Goal: Task Accomplishment & Management: Complete application form

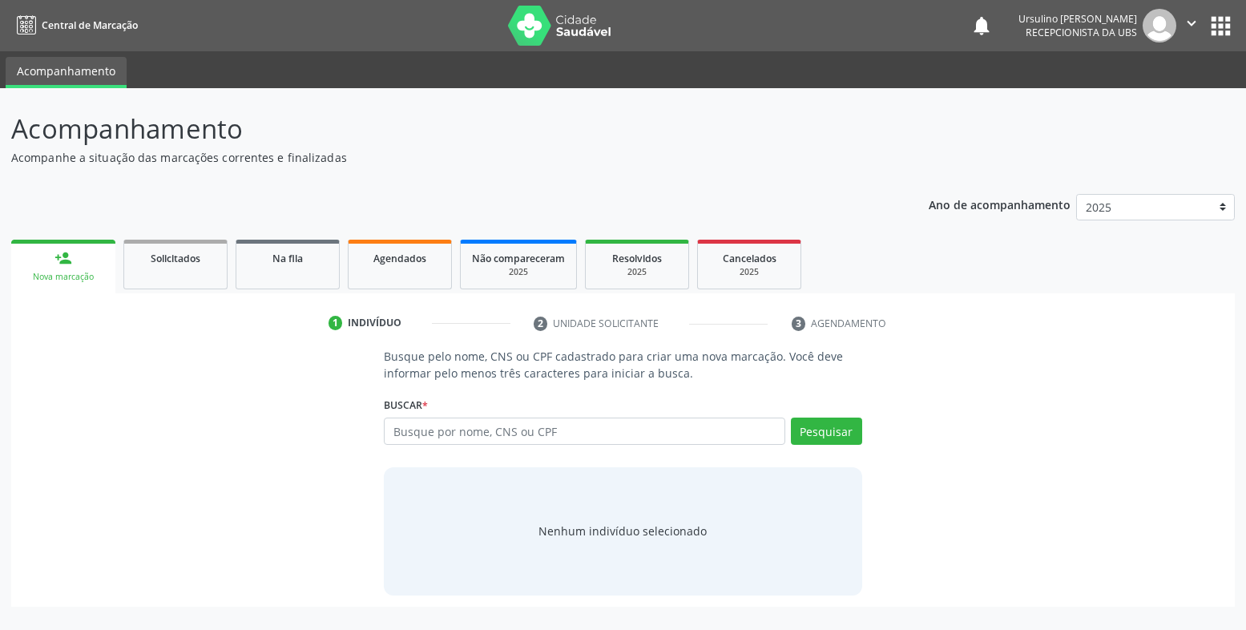
click at [559, 430] on input "text" at bounding box center [585, 431] width 402 height 27
type input "raquel crislaine moraes"
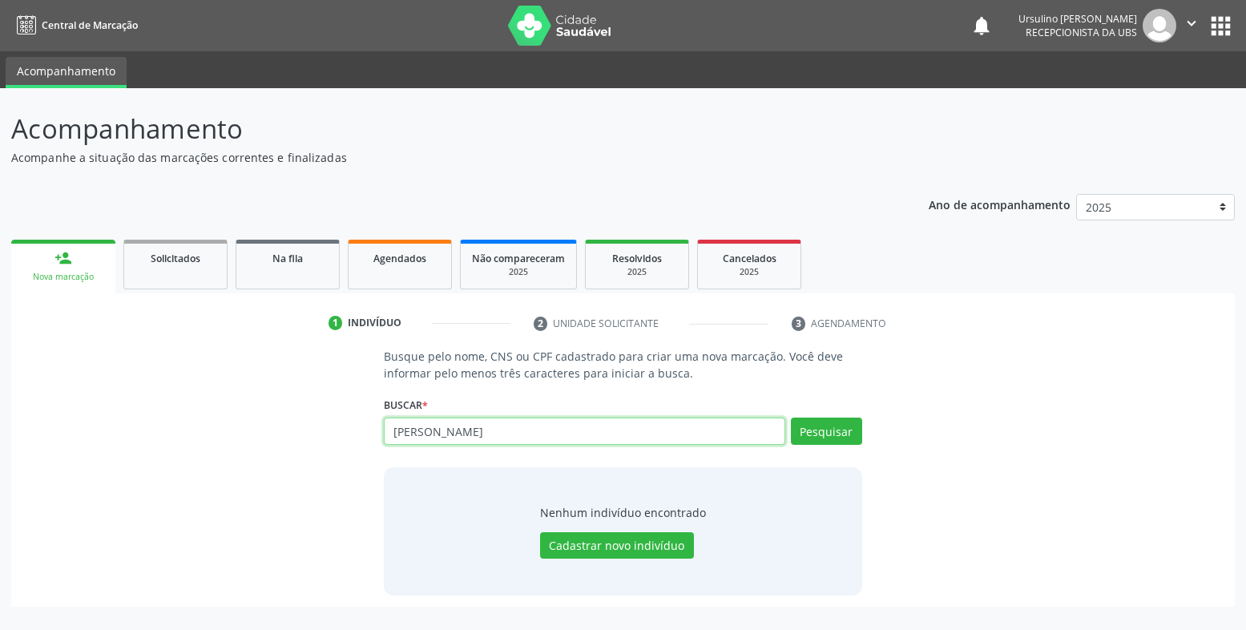
click at [539, 437] on input "raquel crislaine moraes" at bounding box center [585, 431] width 402 height 27
type input "898004142573871"
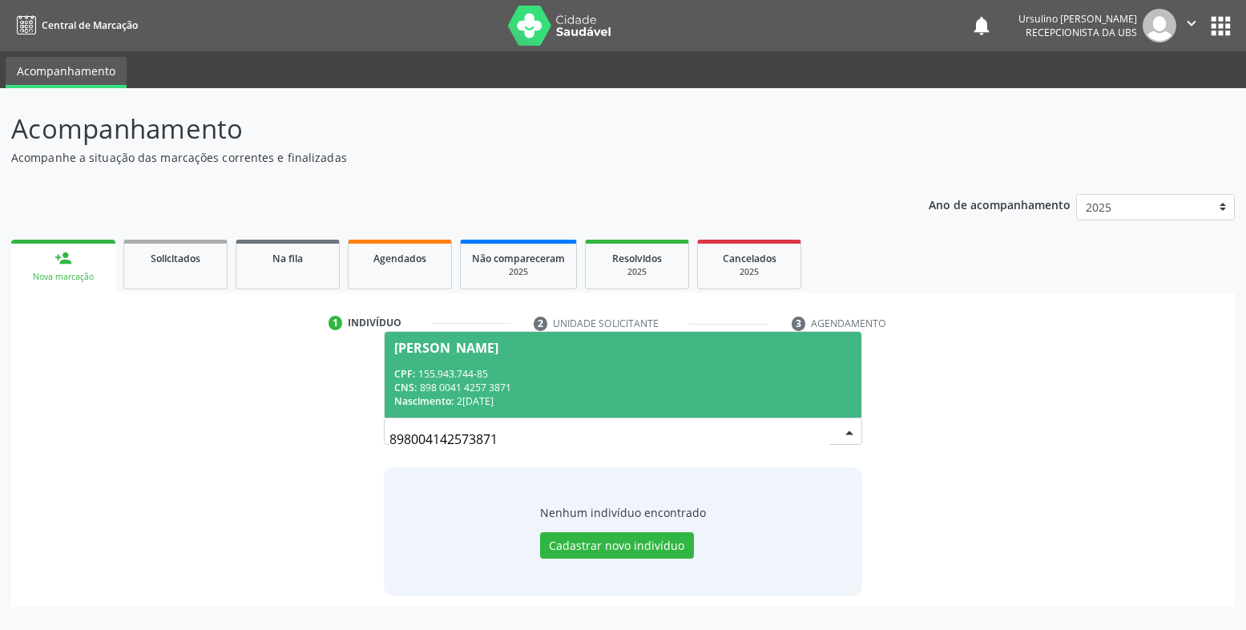
click at [555, 387] on div "CNS: 898 0041 4257 3871" at bounding box center [623, 388] width 458 height 14
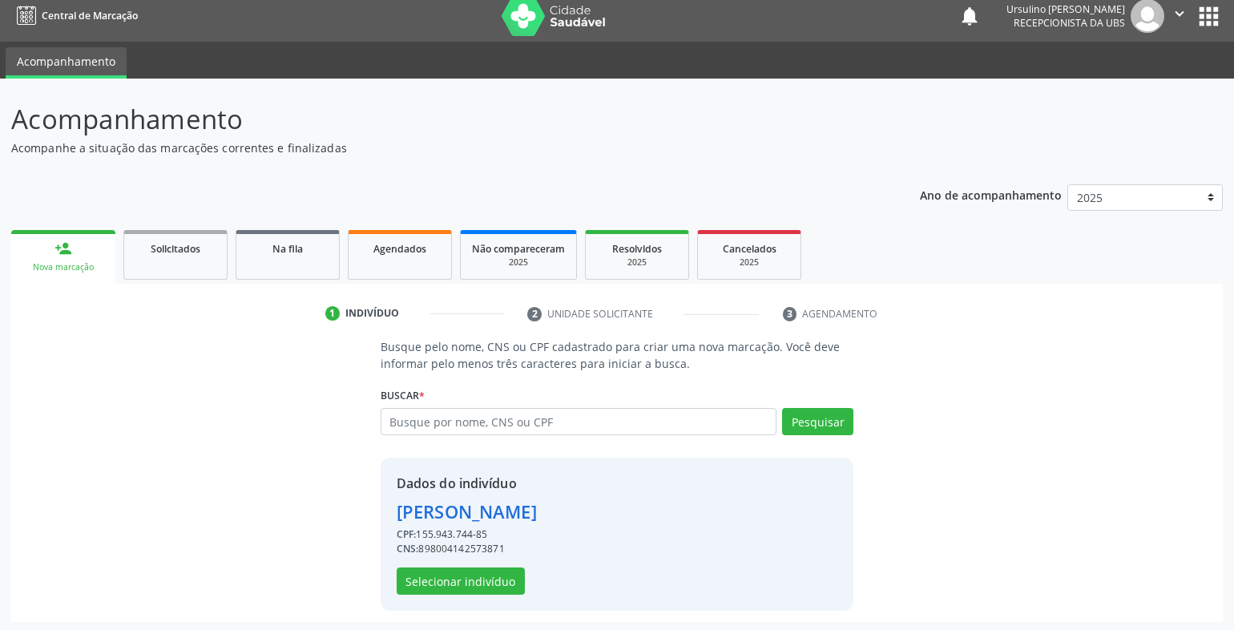
scroll to position [13, 0]
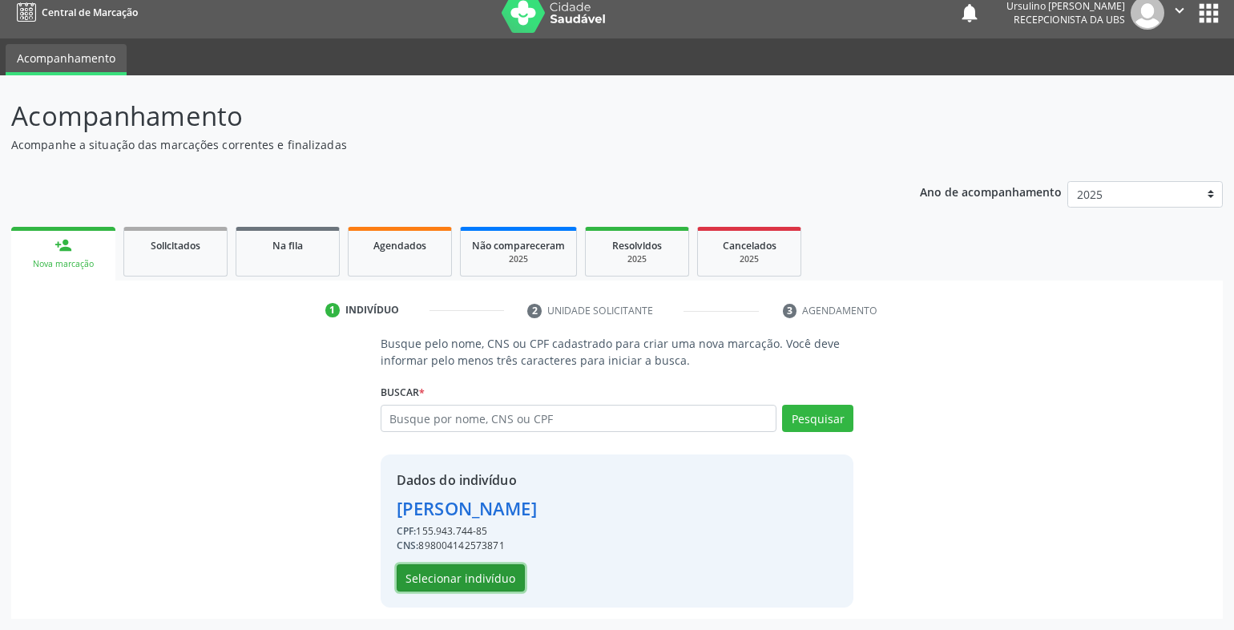
click at [499, 568] on button "Selecionar indivíduo" at bounding box center [461, 577] width 128 height 27
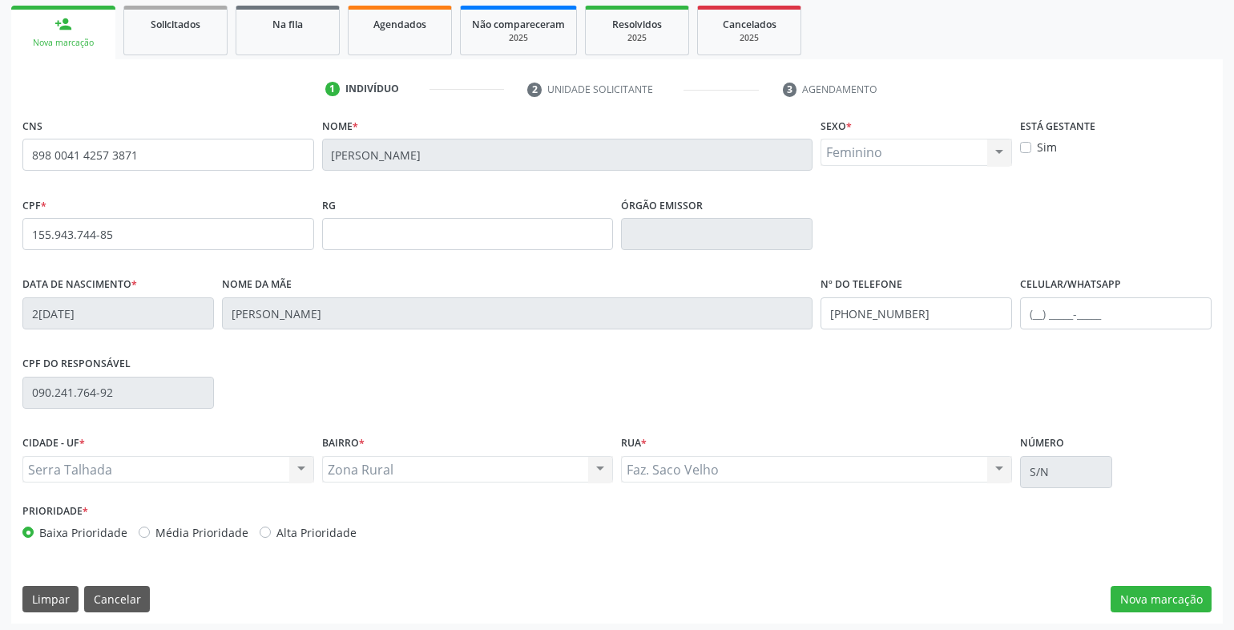
scroll to position [239, 0]
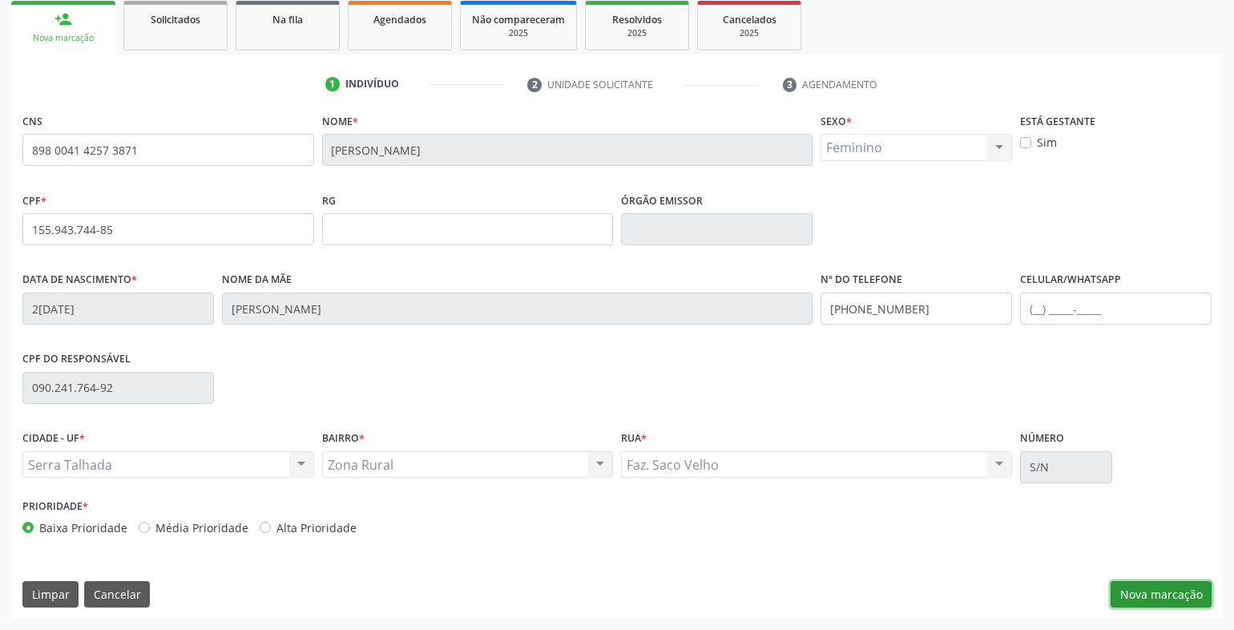
click at [1128, 596] on button "Nova marcação" at bounding box center [1161, 594] width 101 height 27
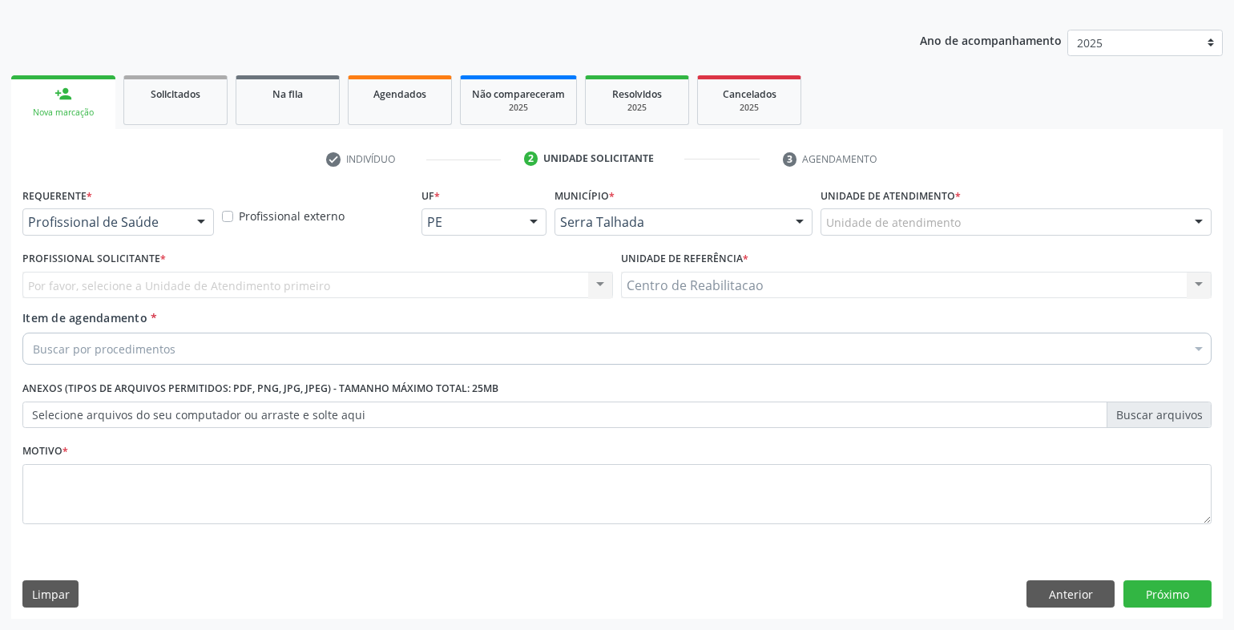
scroll to position [164, 0]
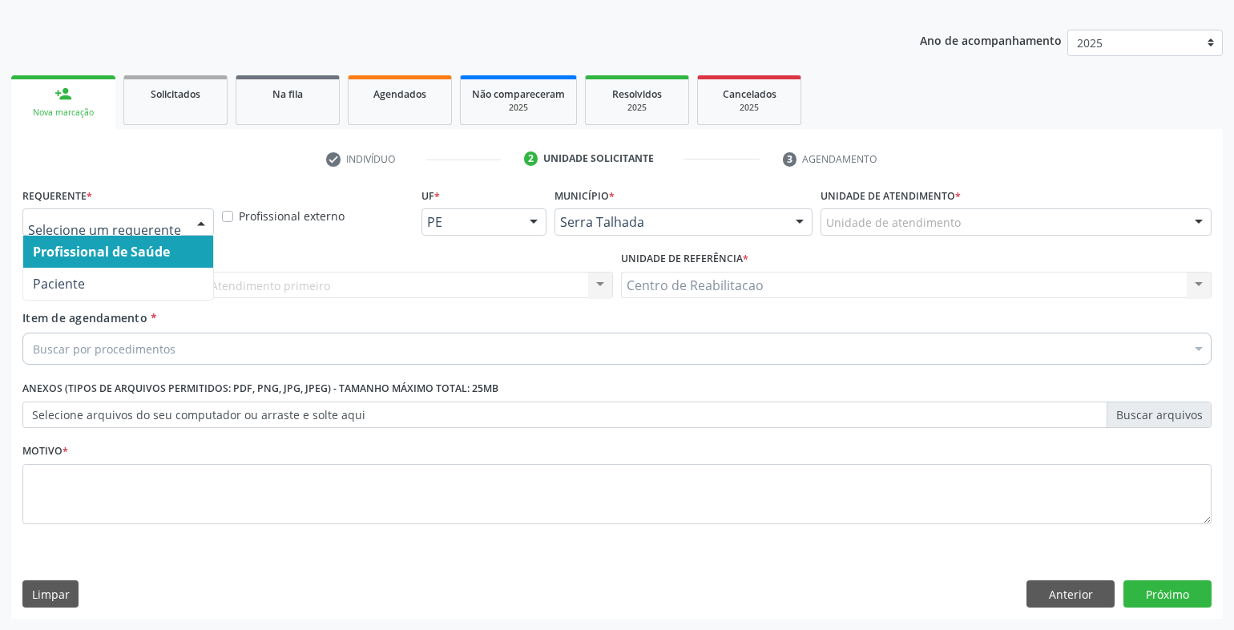
click at [182, 232] on div at bounding box center [118, 221] width 192 height 27
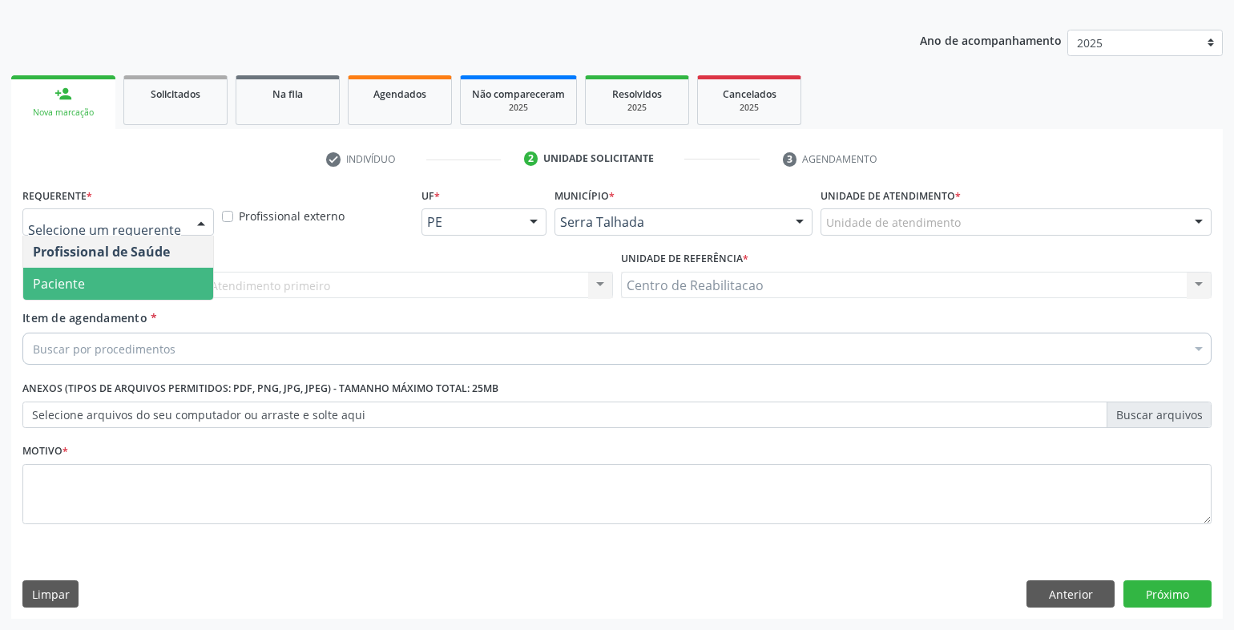
click at [169, 277] on span "Paciente" at bounding box center [118, 284] width 190 height 32
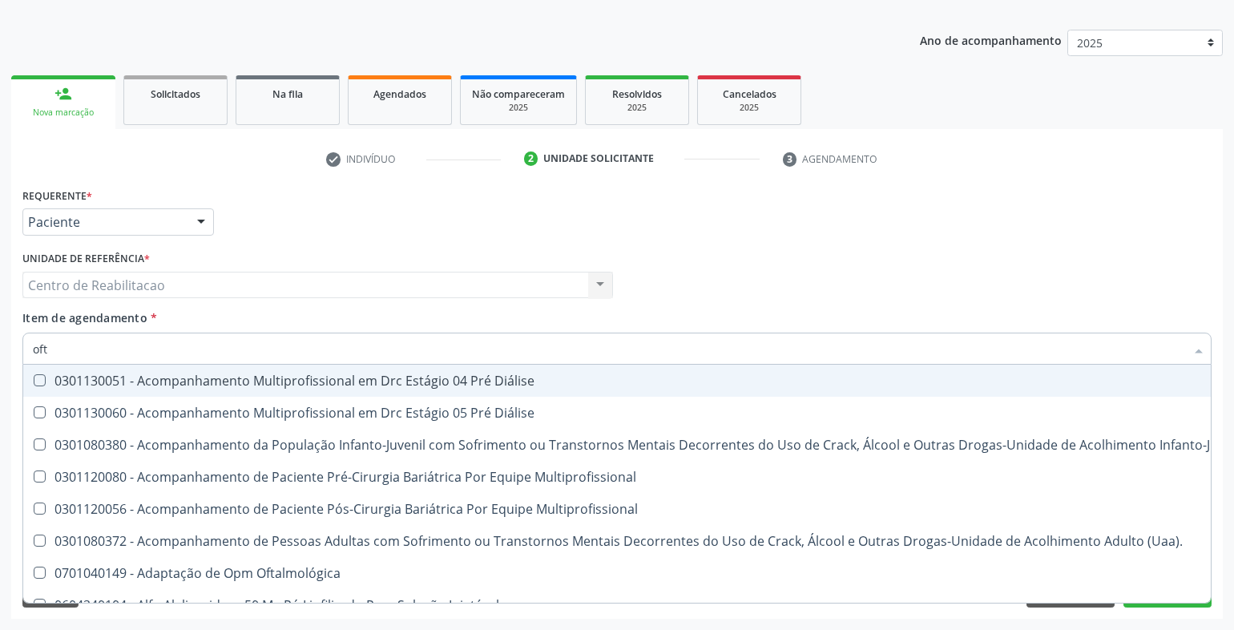
type input "ofta"
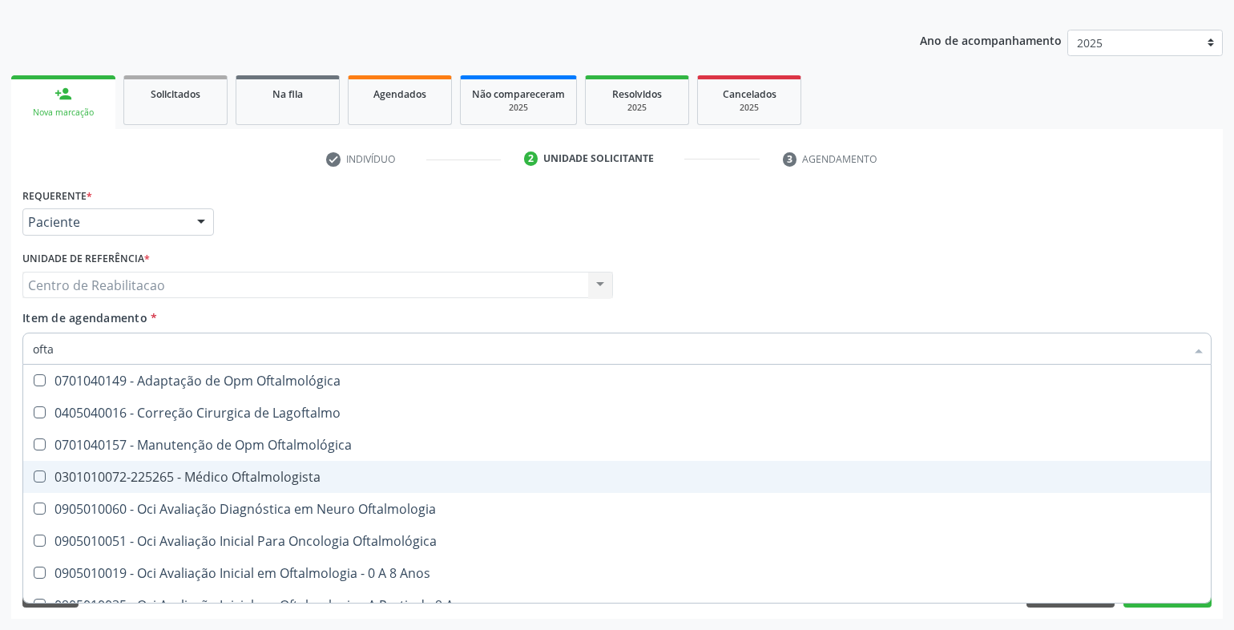
click at [293, 472] on div "0301010072-225265 - Médico Oftalmologista" at bounding box center [617, 477] width 1169 height 13
checkbox Oftalmologista "true"
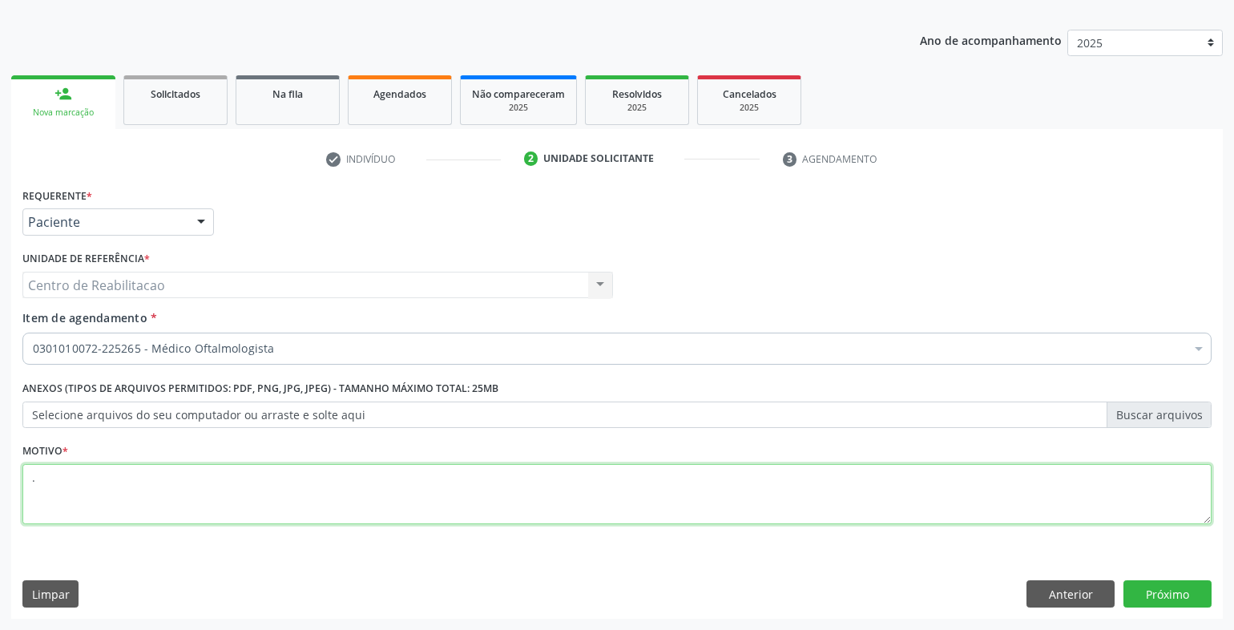
type textarea "."
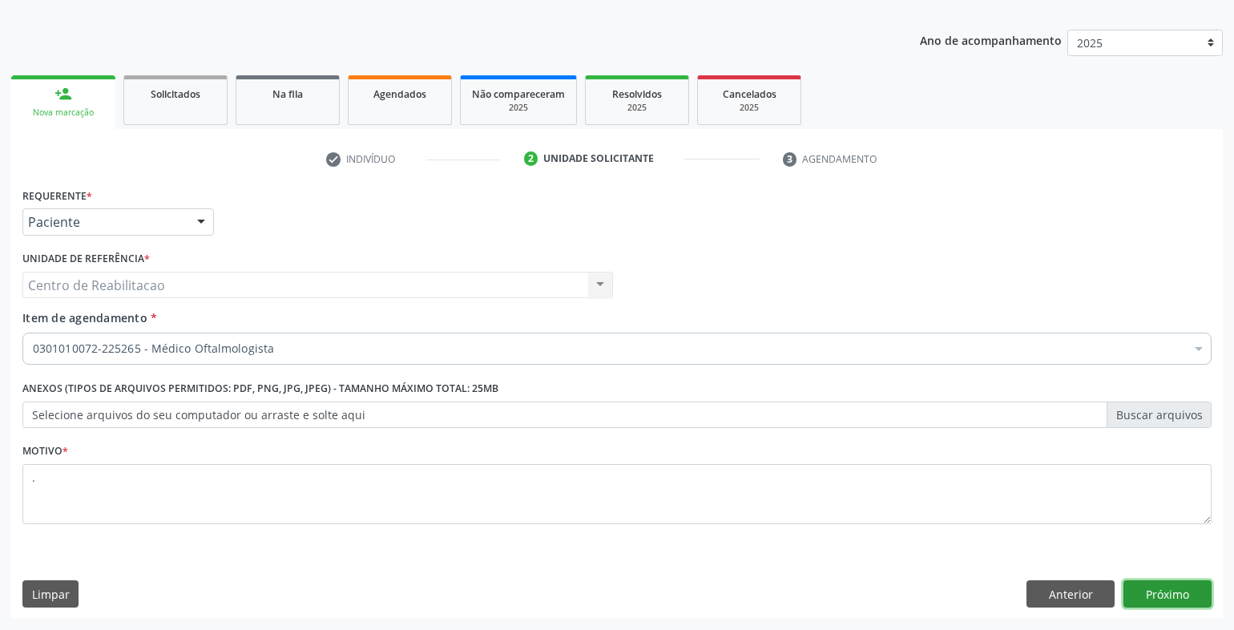
click button "Próximo" at bounding box center [1168, 593] width 88 height 27
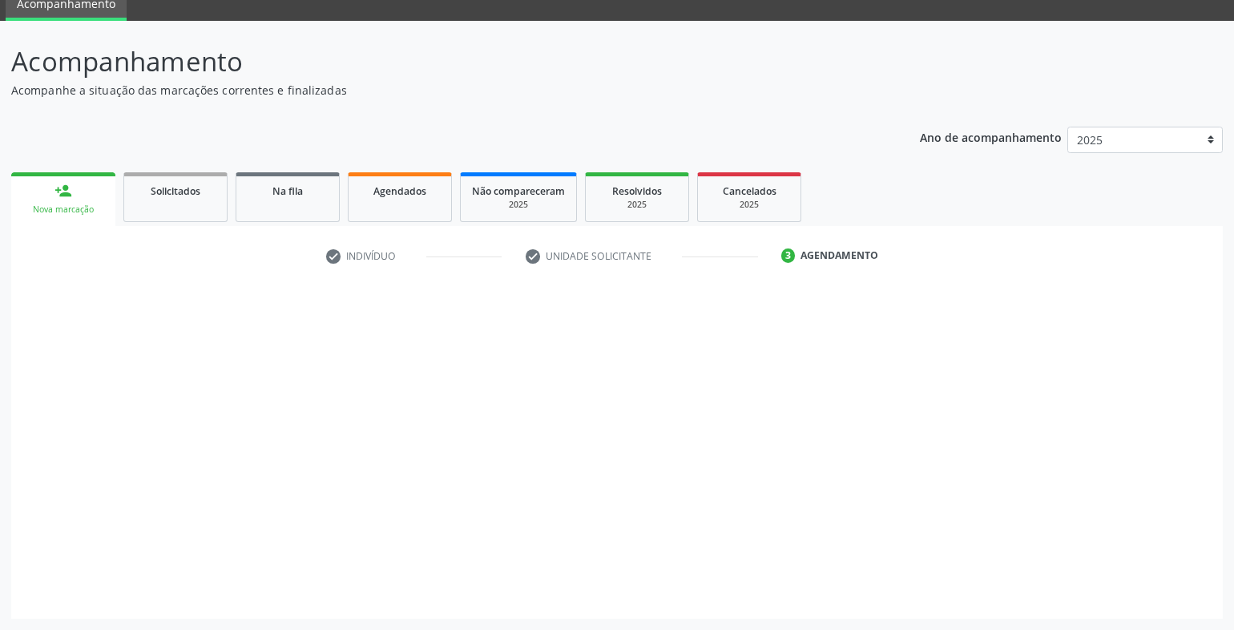
scroll to position [67, 0]
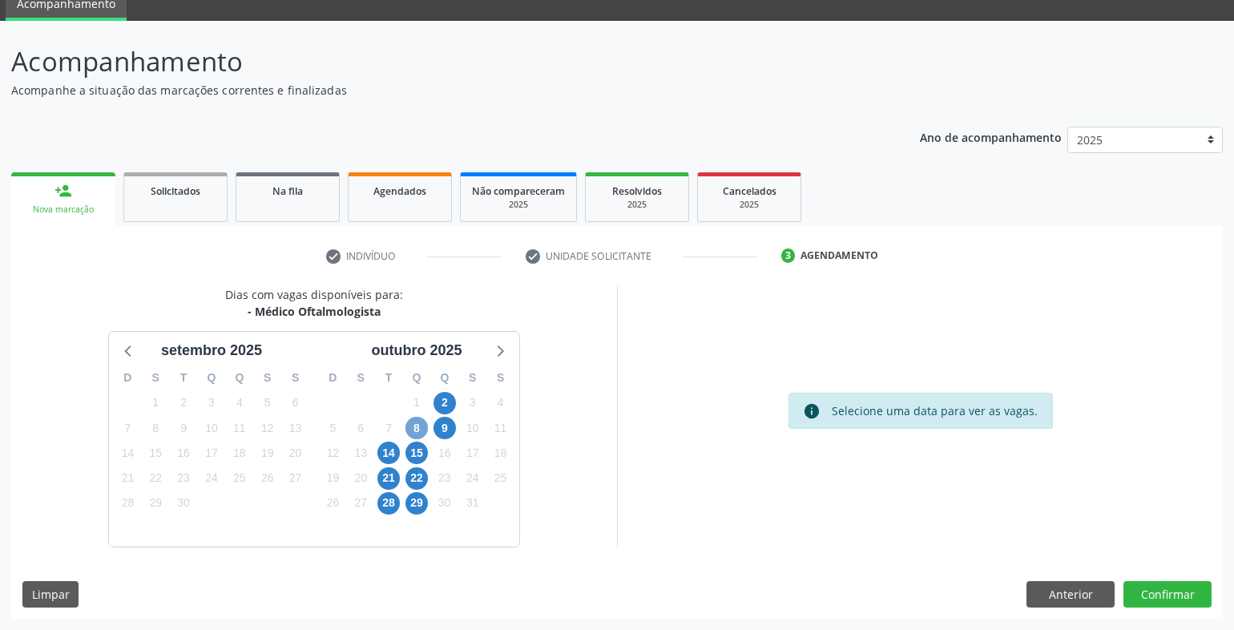
click at [418, 420] on span "8" at bounding box center [417, 428] width 22 height 22
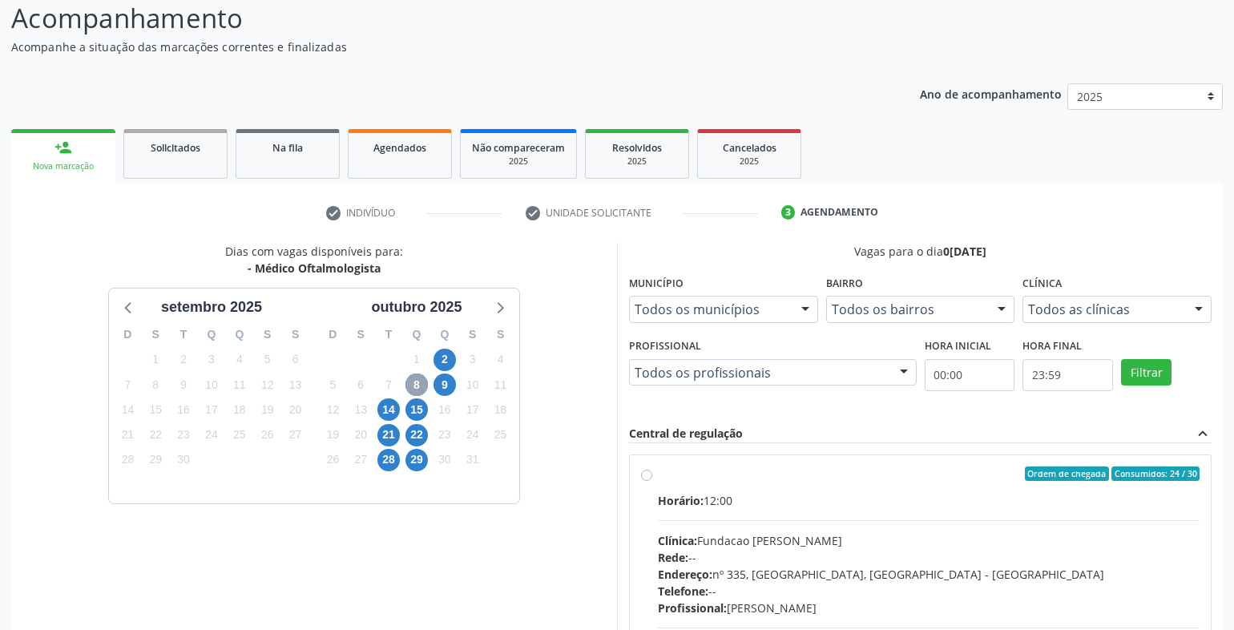
scroll to position [228, 0]
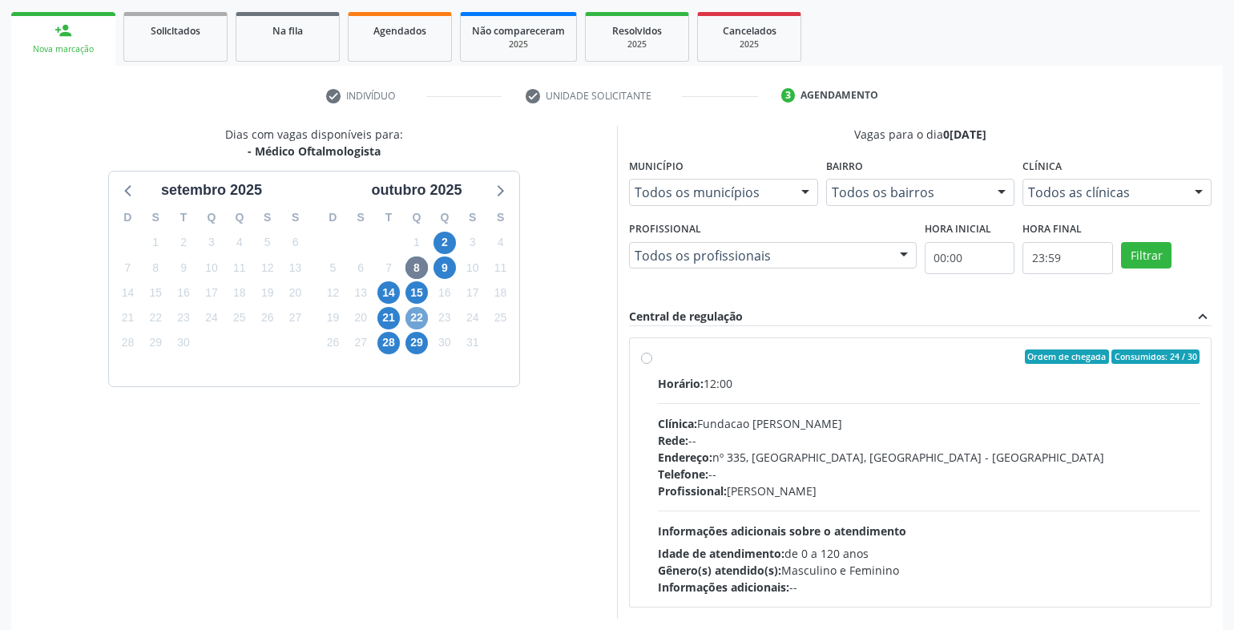
click at [422, 317] on span "22" at bounding box center [417, 318] width 22 height 22
click at [444, 245] on span "2" at bounding box center [445, 243] width 22 height 22
click at [739, 367] on label "Ordem de chegada Consumidos: 19 / 30 Horário: 12:00 Clínica: Fundacao Altino Ve…" at bounding box center [929, 472] width 542 height 246
click at [652, 364] on input "Ordem de chegada Consumidos: 19 / 30 Horário: 12:00 Clínica: Fundacao Altino Ve…" at bounding box center [646, 356] width 11 height 14
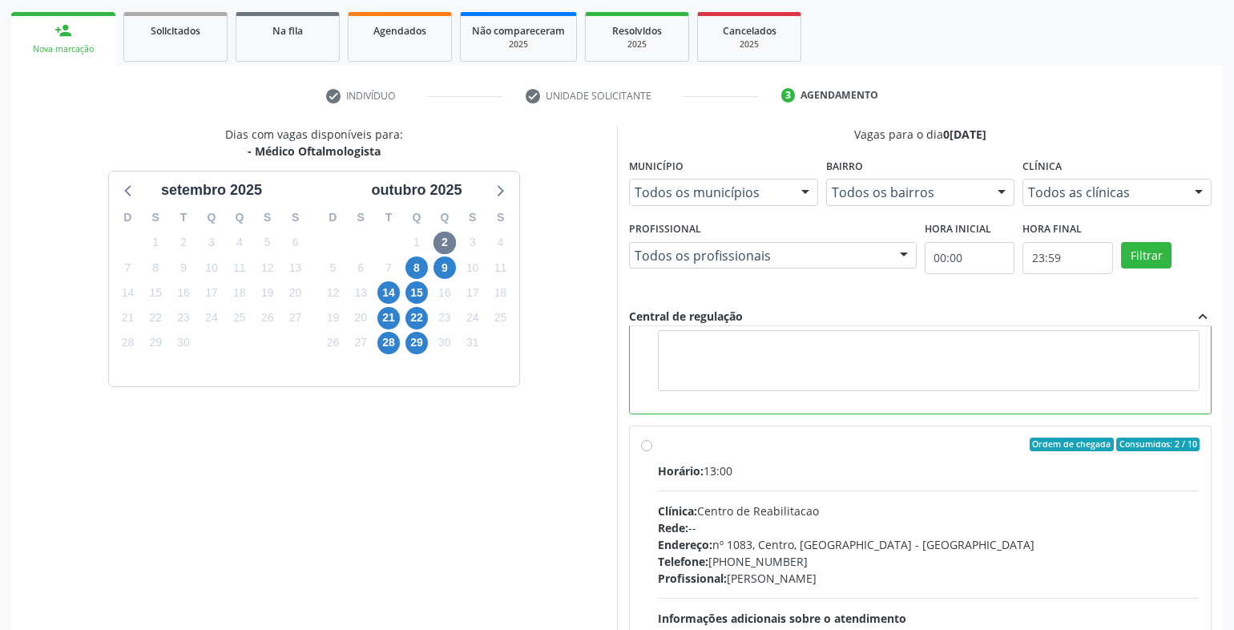
scroll to position [321, 0]
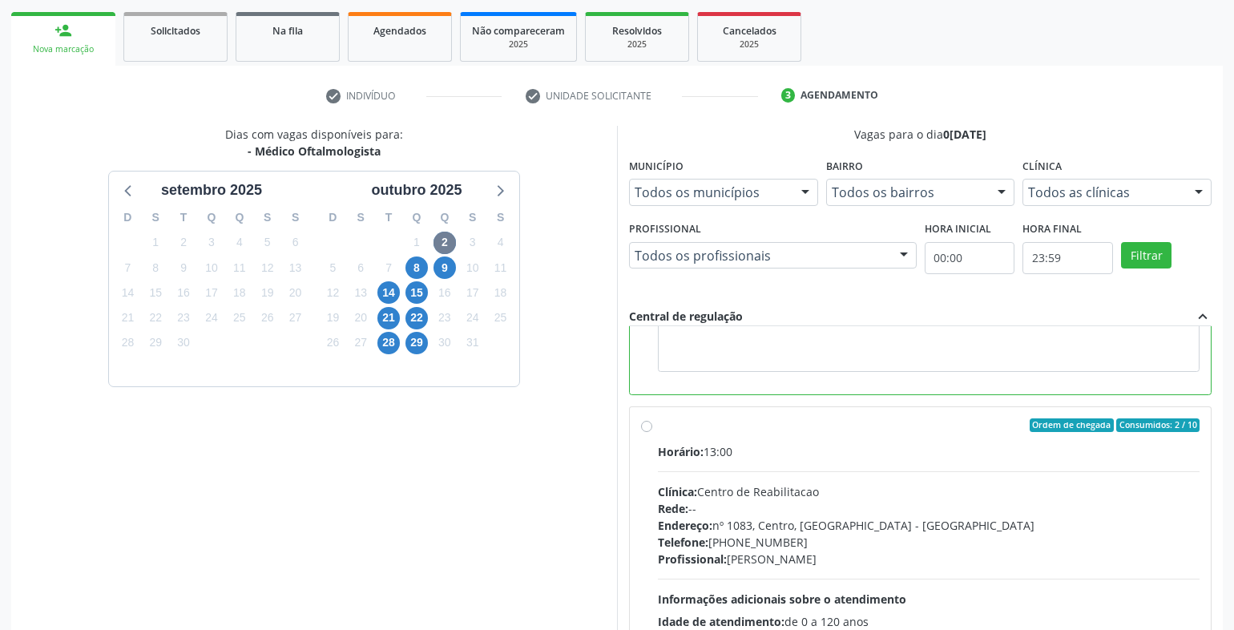
click at [757, 444] on div "Horário: 13:00" at bounding box center [929, 451] width 542 height 17
click at [652, 433] on input "Ordem de chegada Consumidos: 2 / 10 Horário: 13:00 Clínica: Centro de Reabilita…" at bounding box center [646, 425] width 11 height 14
radio input "false"
radio input "true"
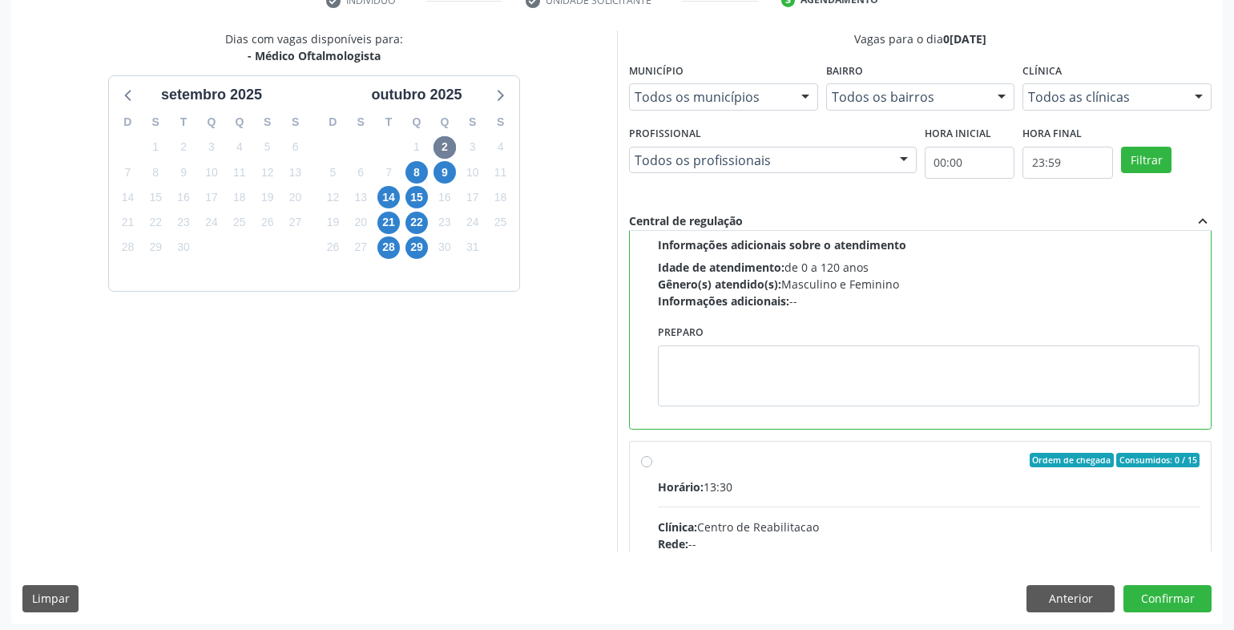
scroll to position [328, 0]
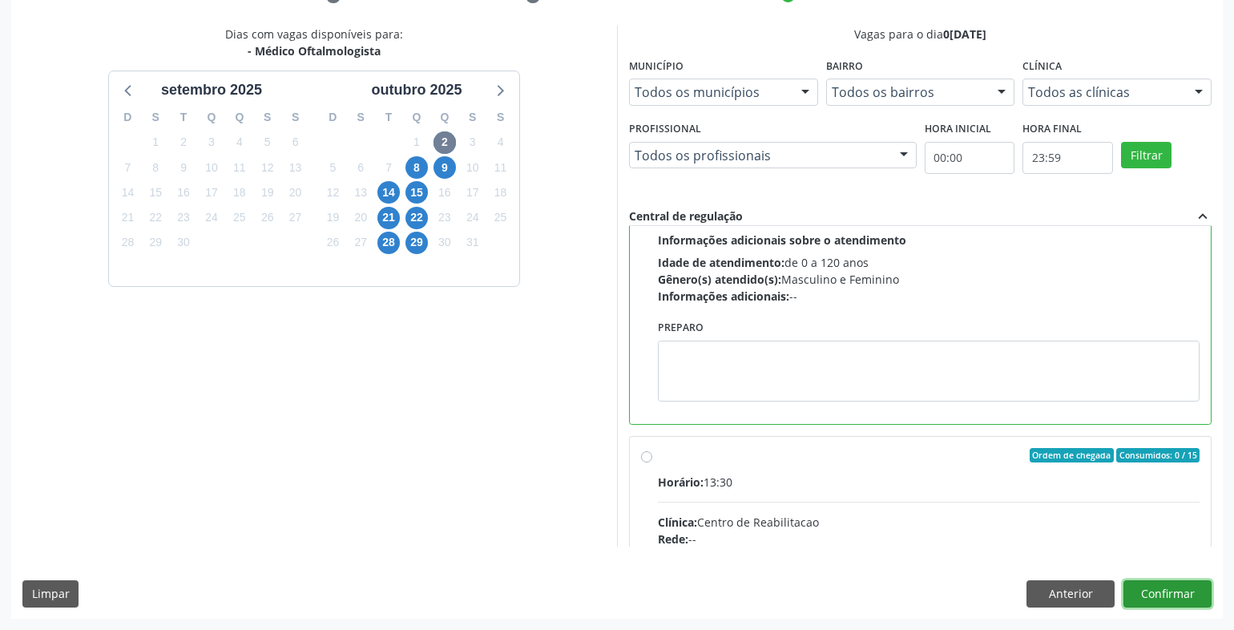
click at [1192, 587] on button "Confirmar" at bounding box center [1168, 593] width 88 height 27
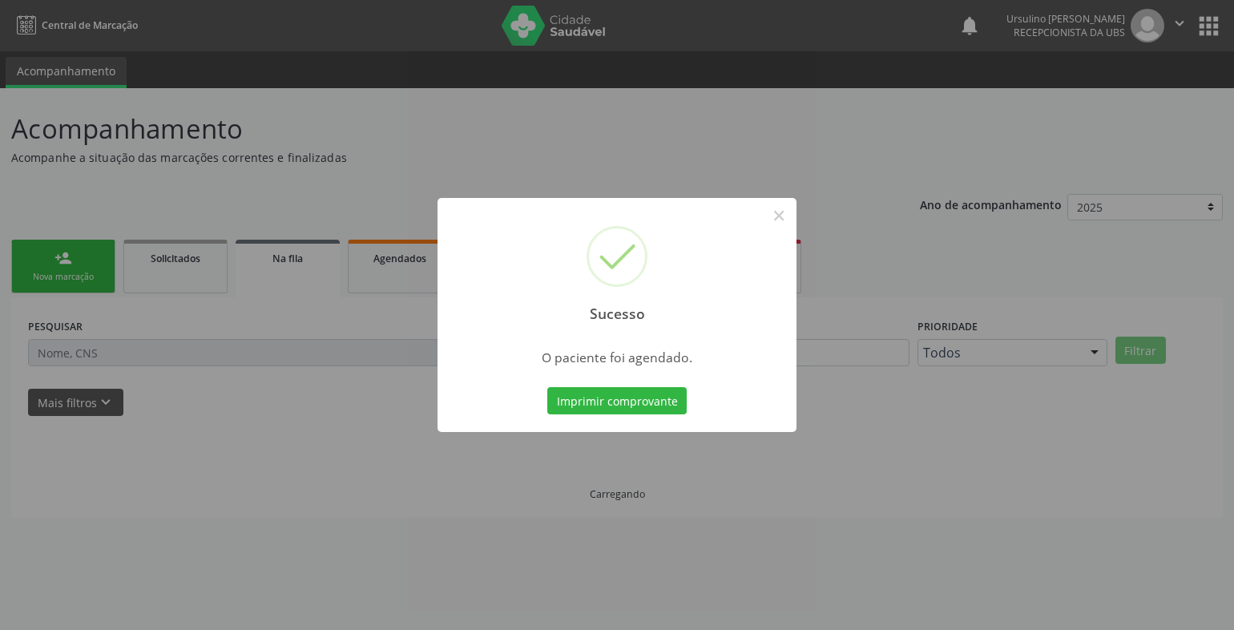
scroll to position [0, 0]
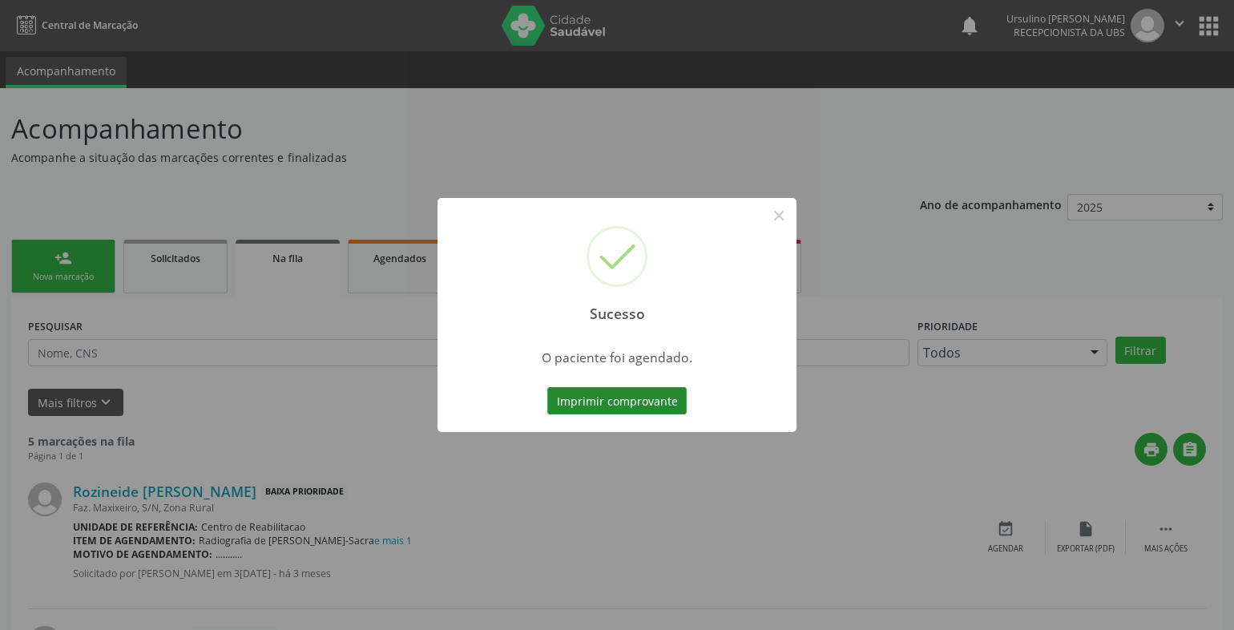
click at [664, 400] on button "Imprimir comprovante" at bounding box center [616, 400] width 139 height 27
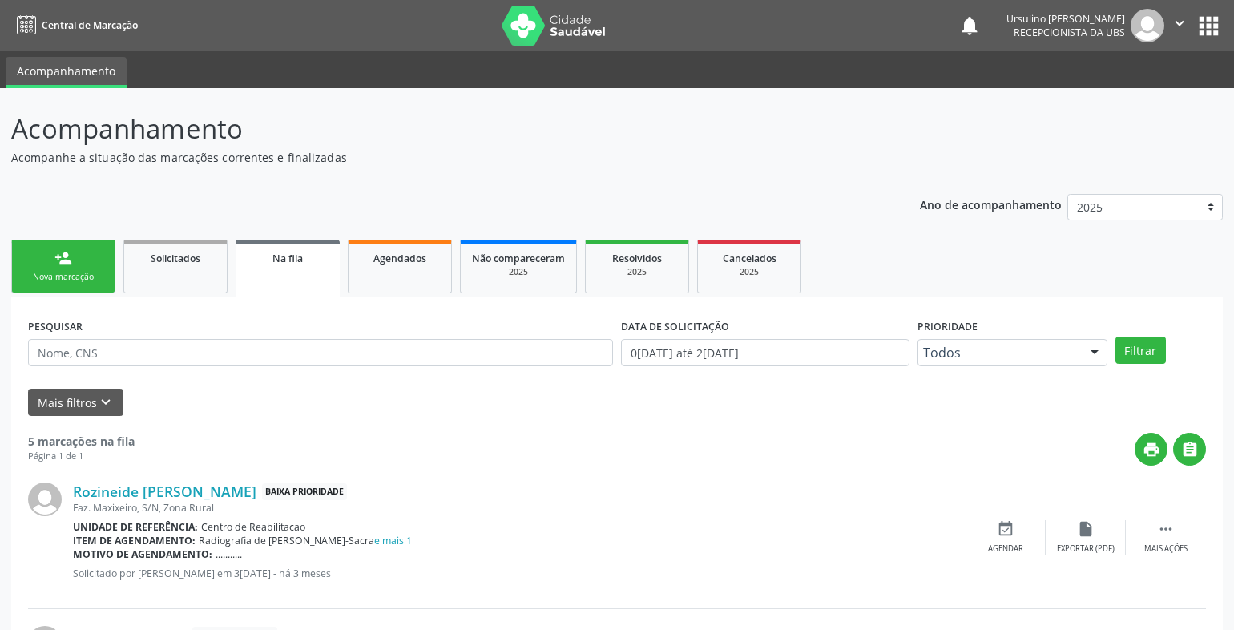
click at [103, 253] on link "person_add Nova marcação" at bounding box center [63, 267] width 104 height 54
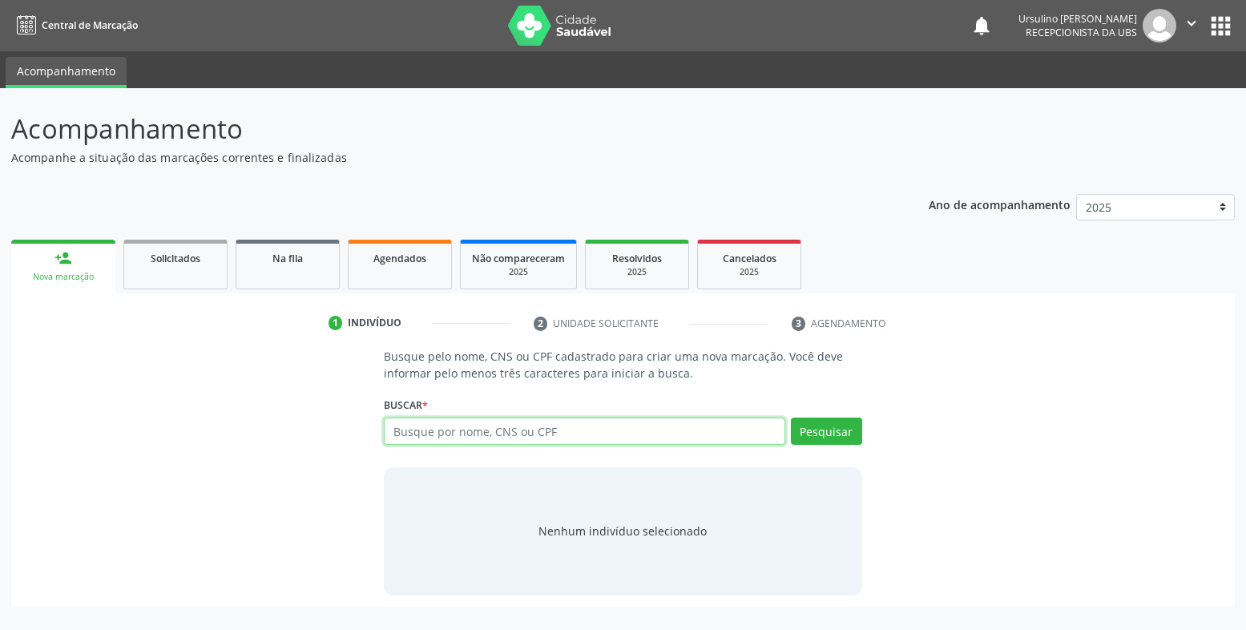
click at [427, 434] on input "text" at bounding box center [585, 431] width 402 height 27
type input "jose arthur teodorio"
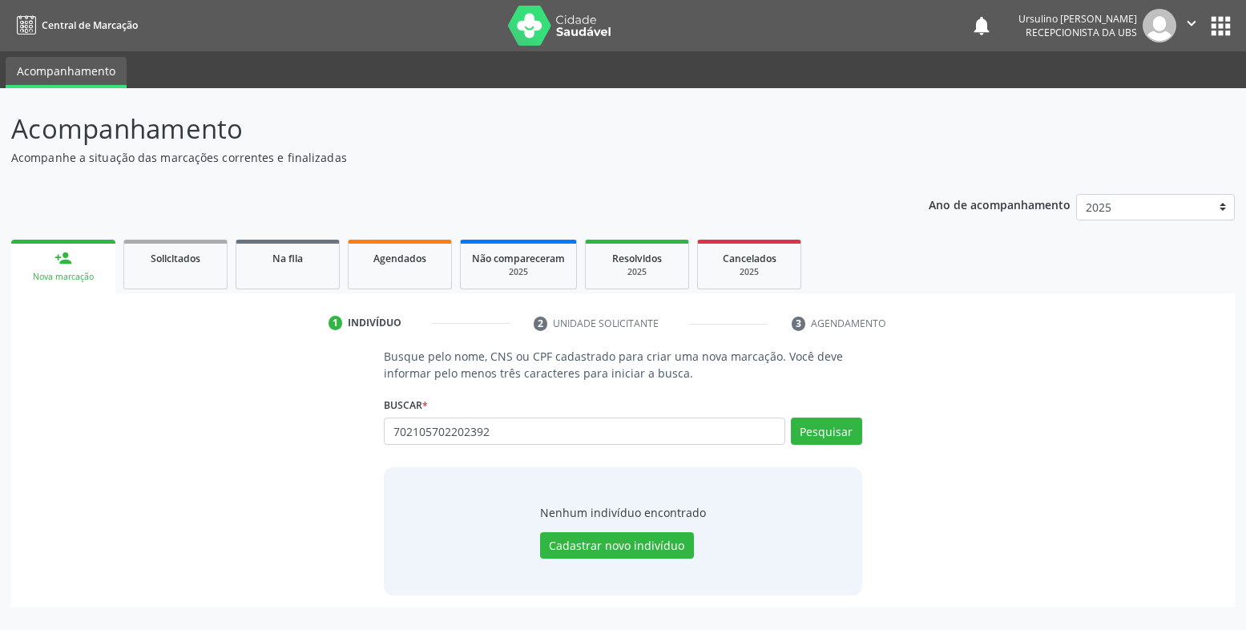
type input "702105702202392"
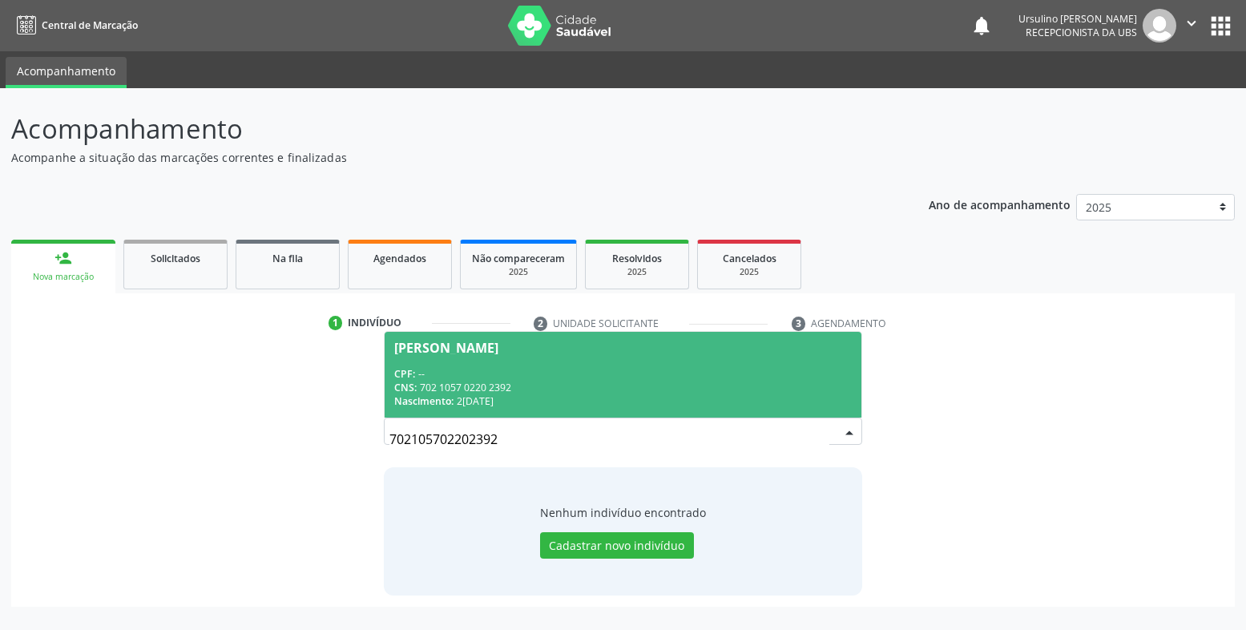
click at [515, 405] on div "Nascimento: 26/12/2017" at bounding box center [623, 401] width 458 height 14
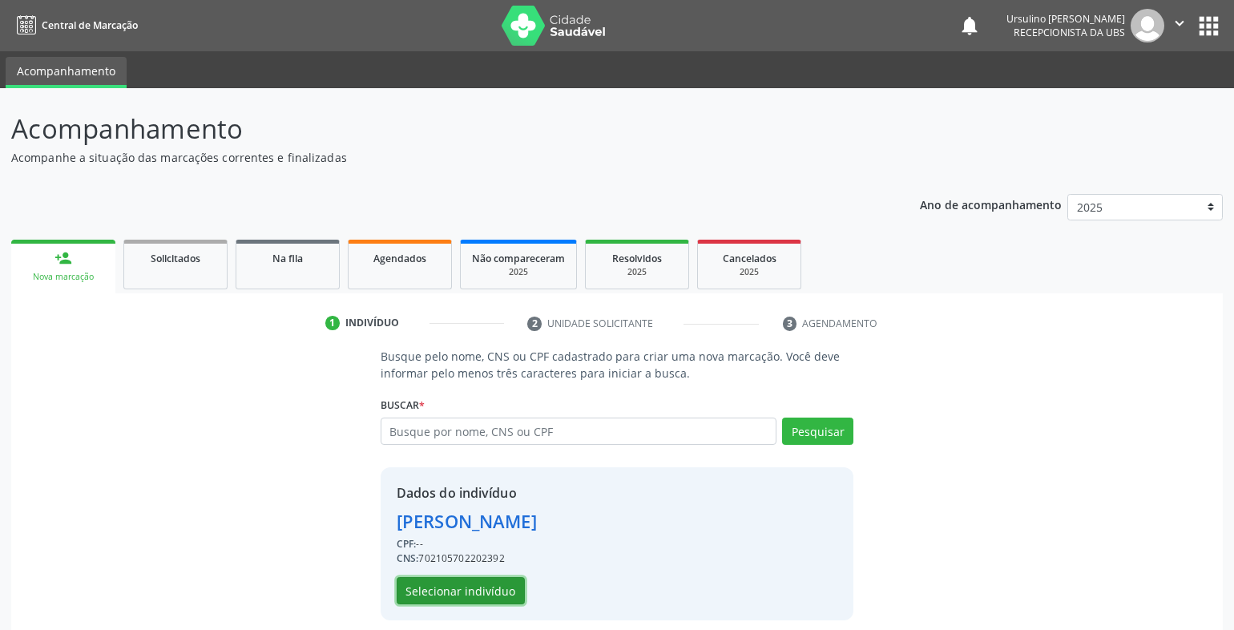
click at [492, 588] on button "Selecionar indivíduo" at bounding box center [461, 590] width 128 height 27
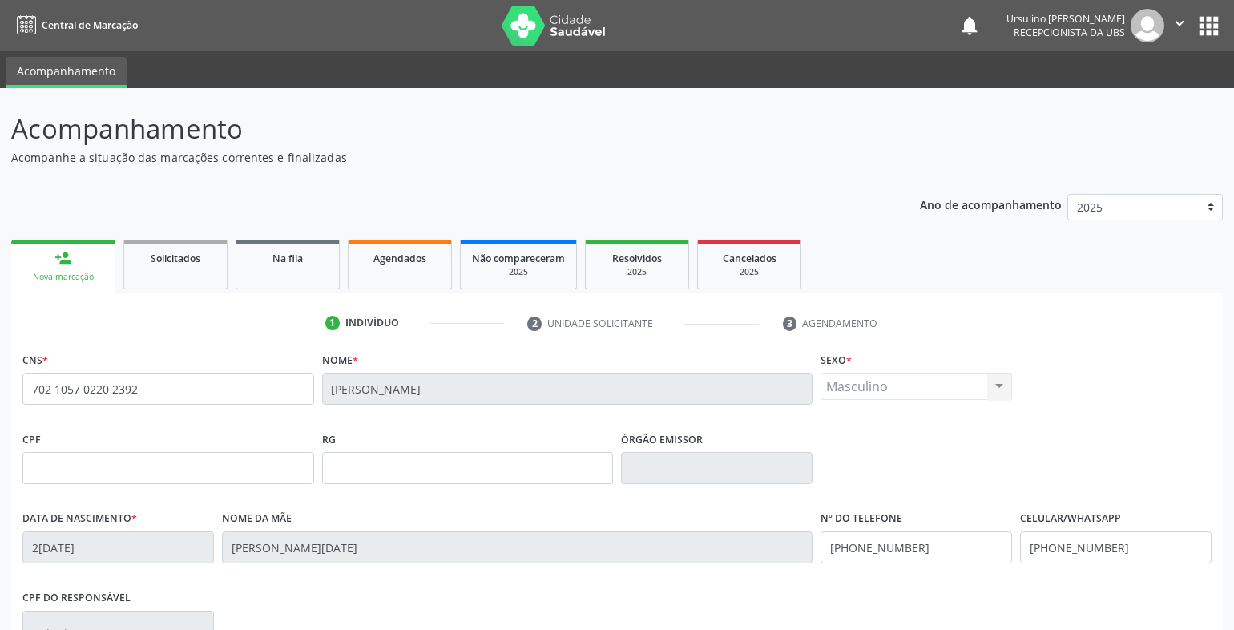
scroll to position [239, 0]
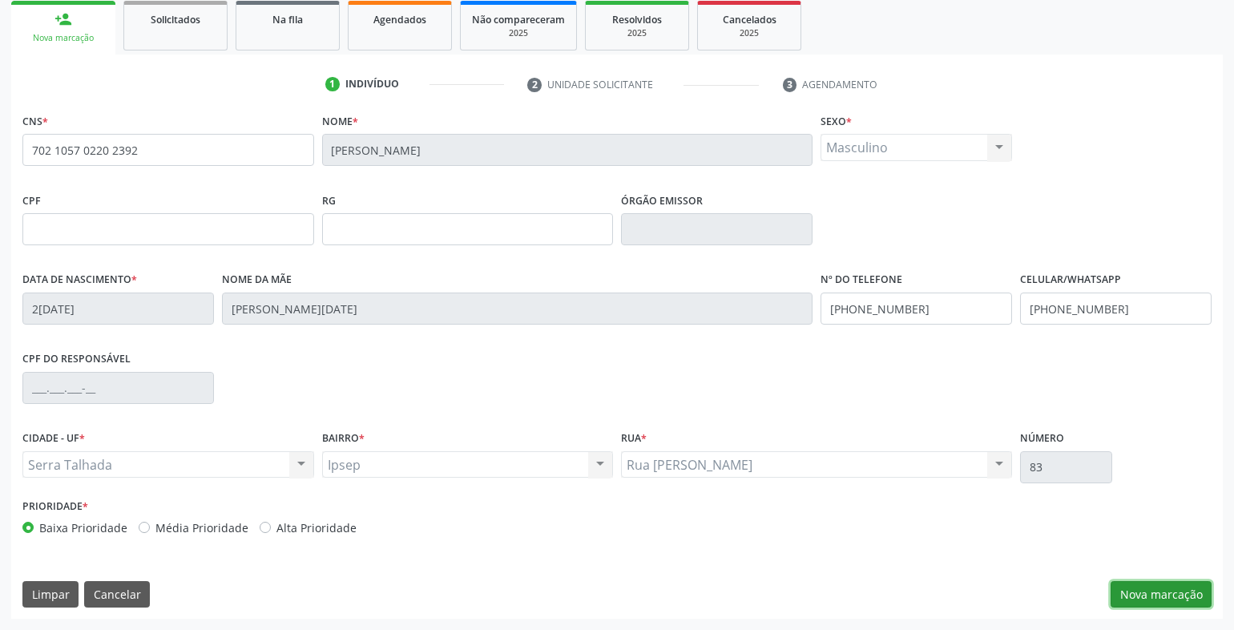
click at [1149, 594] on button "Nova marcação" at bounding box center [1161, 594] width 101 height 27
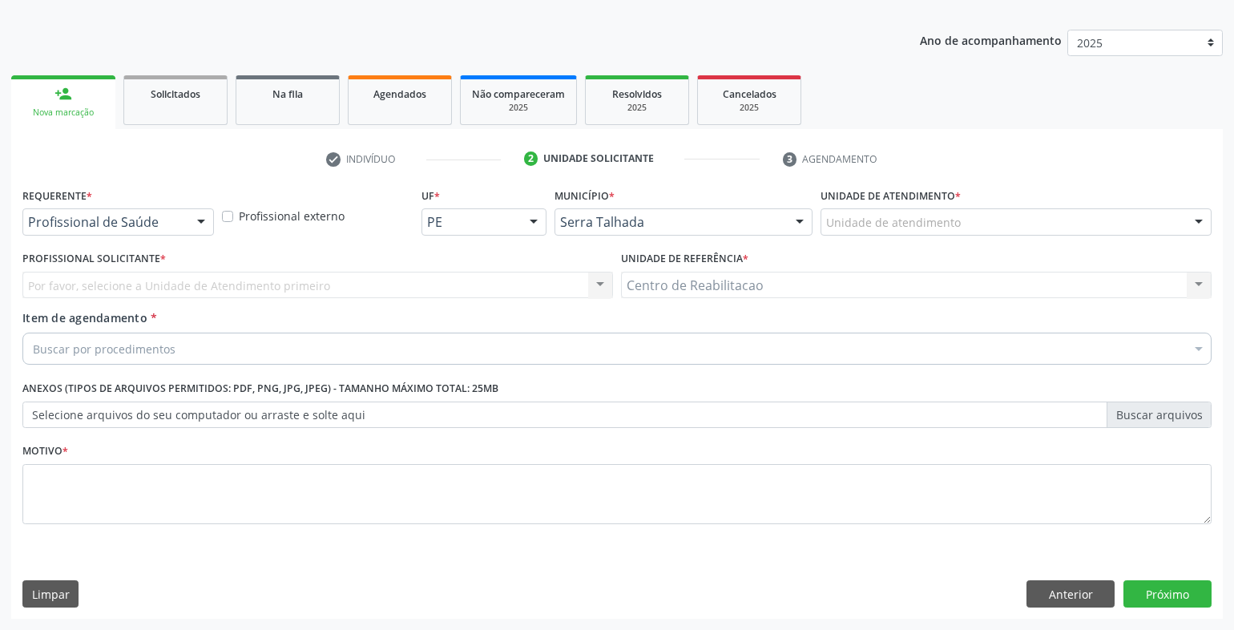
scroll to position [164, 0]
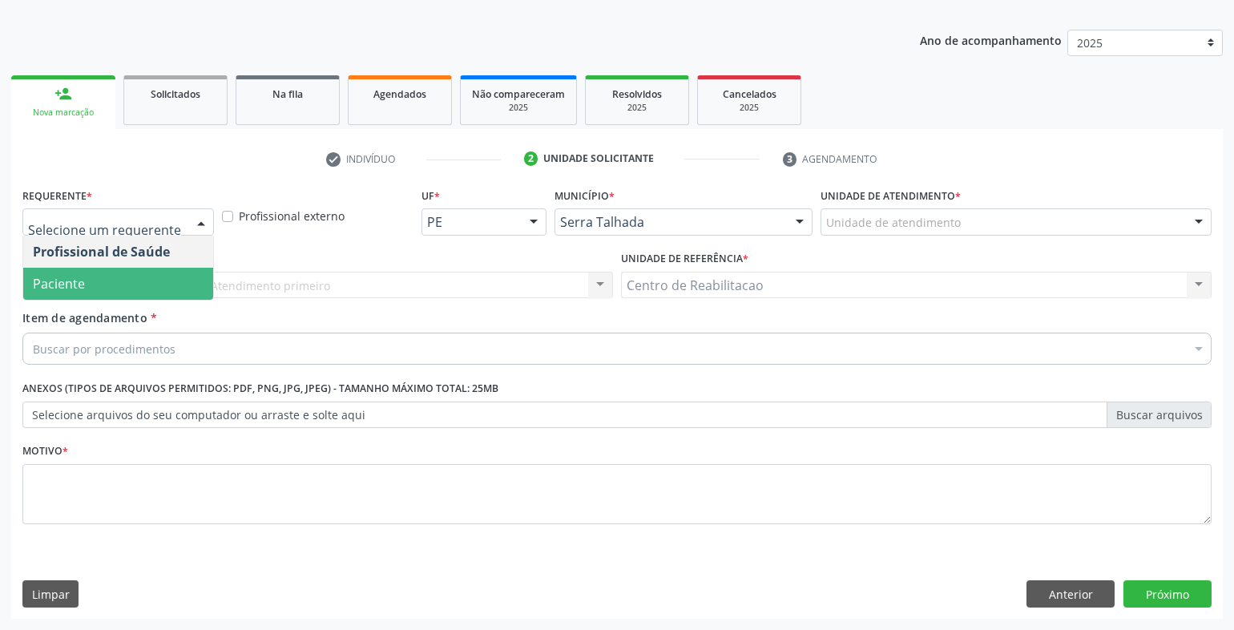
click at [127, 271] on span "Paciente" at bounding box center [118, 284] width 190 height 32
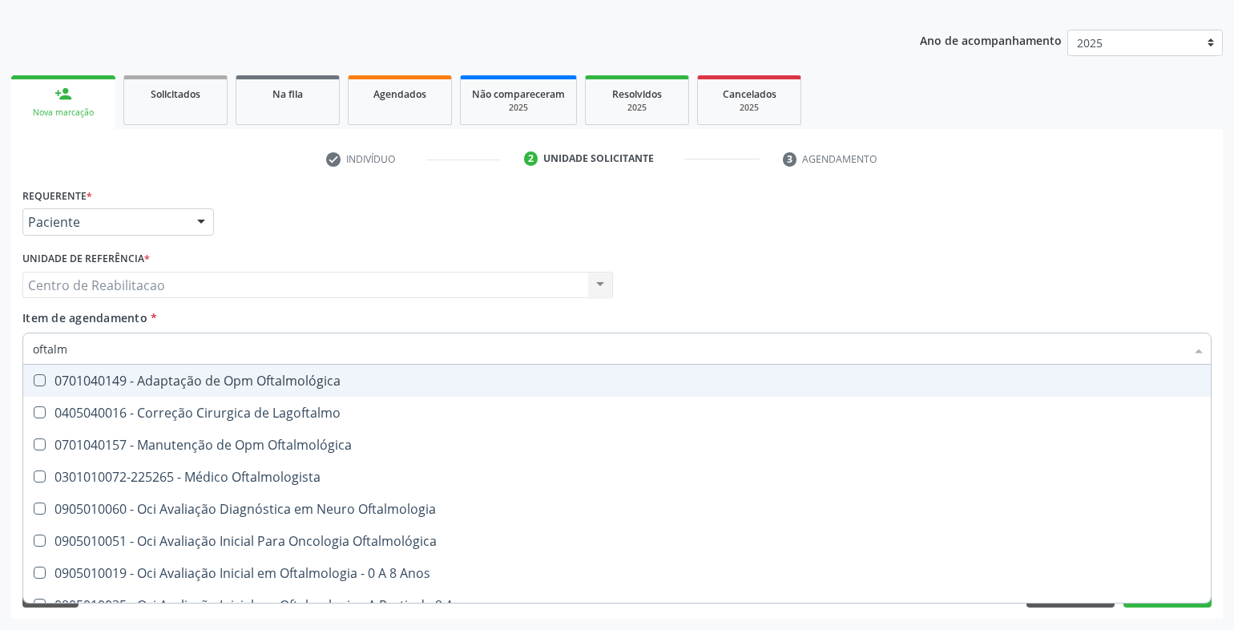
type input "oftalmo"
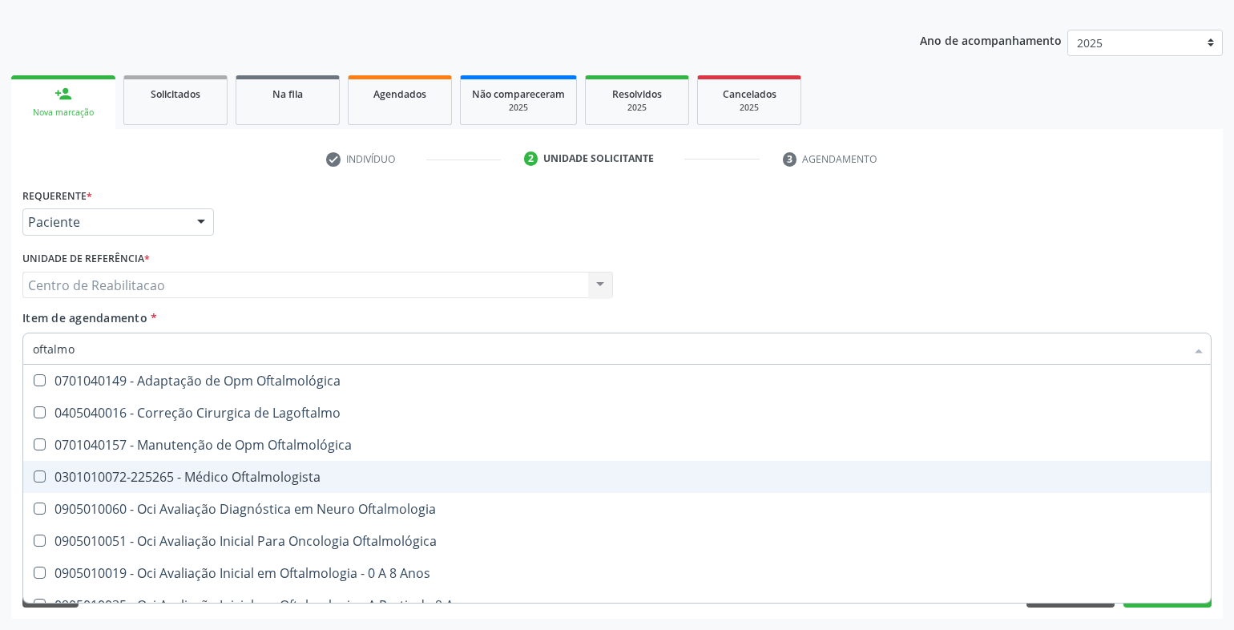
click at [356, 474] on div "0301010072-225265 - Médico Oftalmologista" at bounding box center [617, 477] width 1169 height 13
checkbox Oftalmologista "true"
type textarea "."
checkbox Lagoftalmo "true"
checkbox Oftalmologista "false"
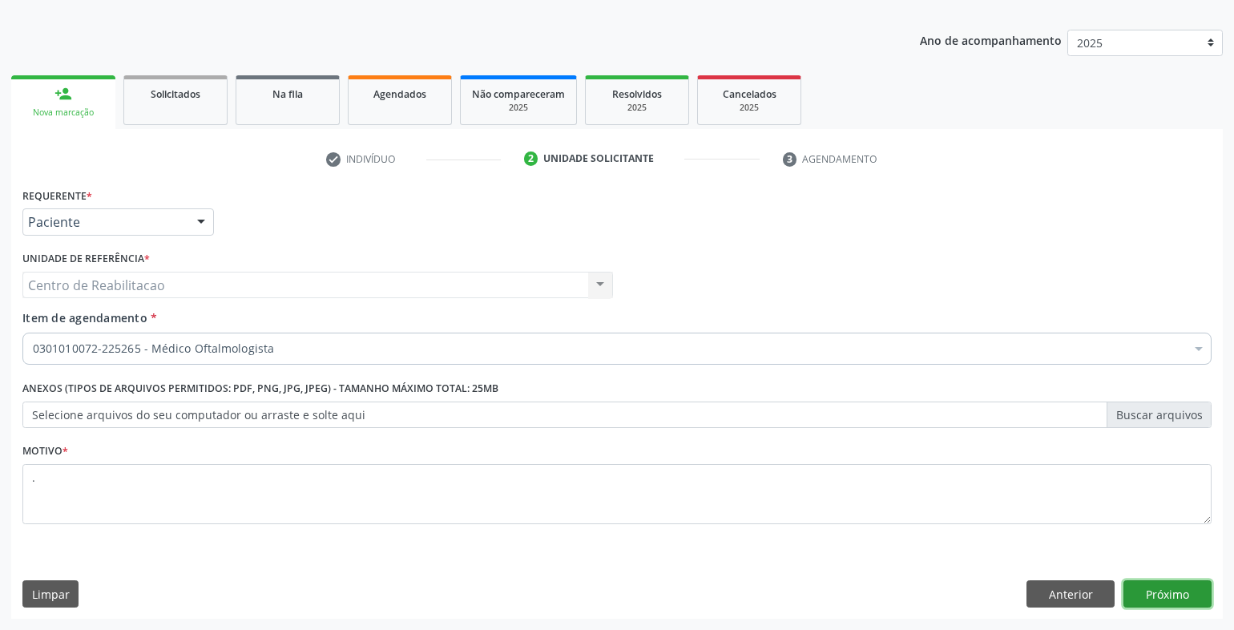
click button "Próximo" at bounding box center [1168, 593] width 88 height 27
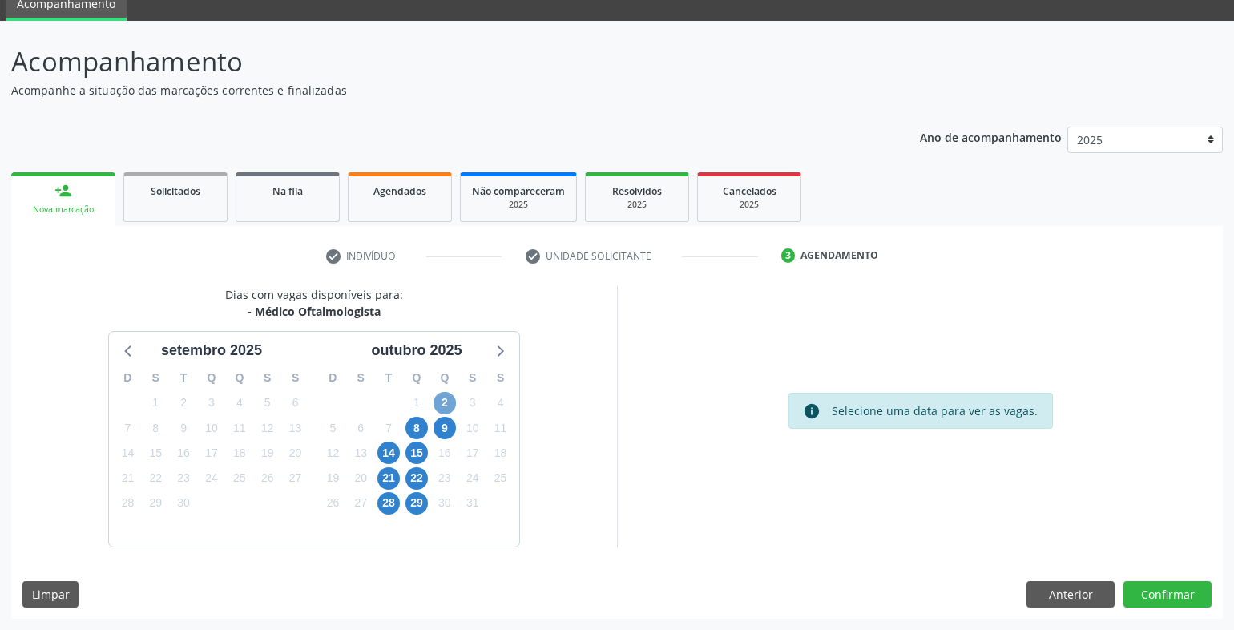
click at [438, 406] on span "2" at bounding box center [445, 403] width 22 height 22
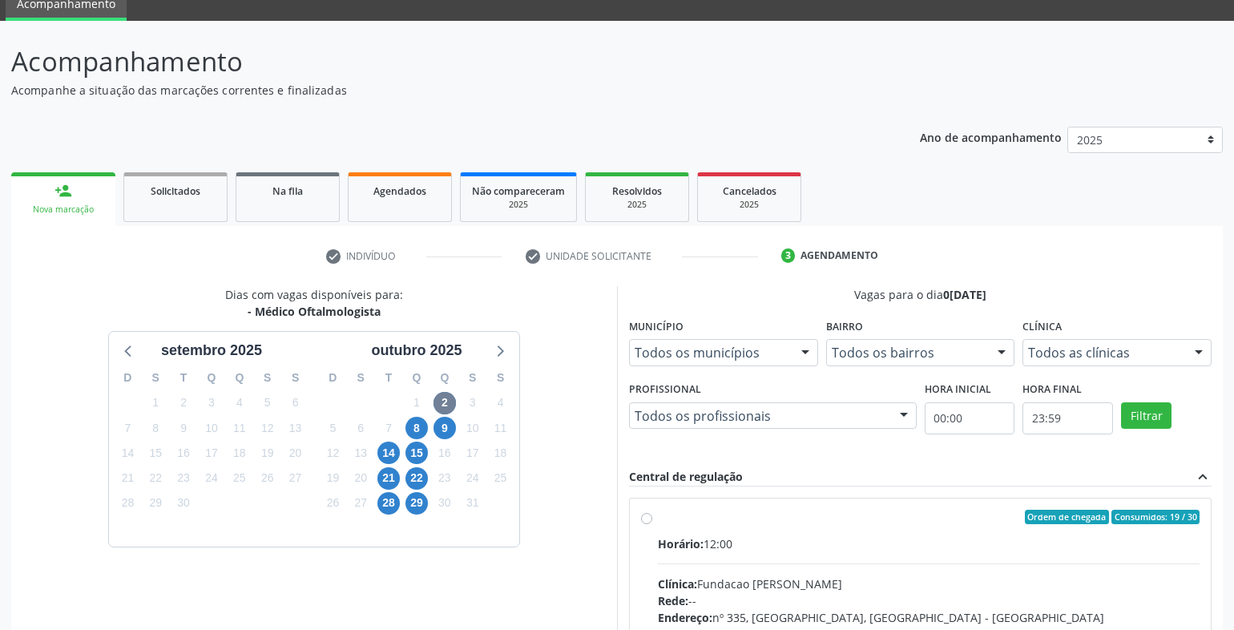
click at [792, 541] on div "Horário: 12:00" at bounding box center [929, 543] width 542 height 17
click at [652, 524] on input "Ordem de chegada Consumidos: 19 / 30 Horário: 12:00 Clínica: Fundacao Altino Ve…" at bounding box center [646, 517] width 11 height 14
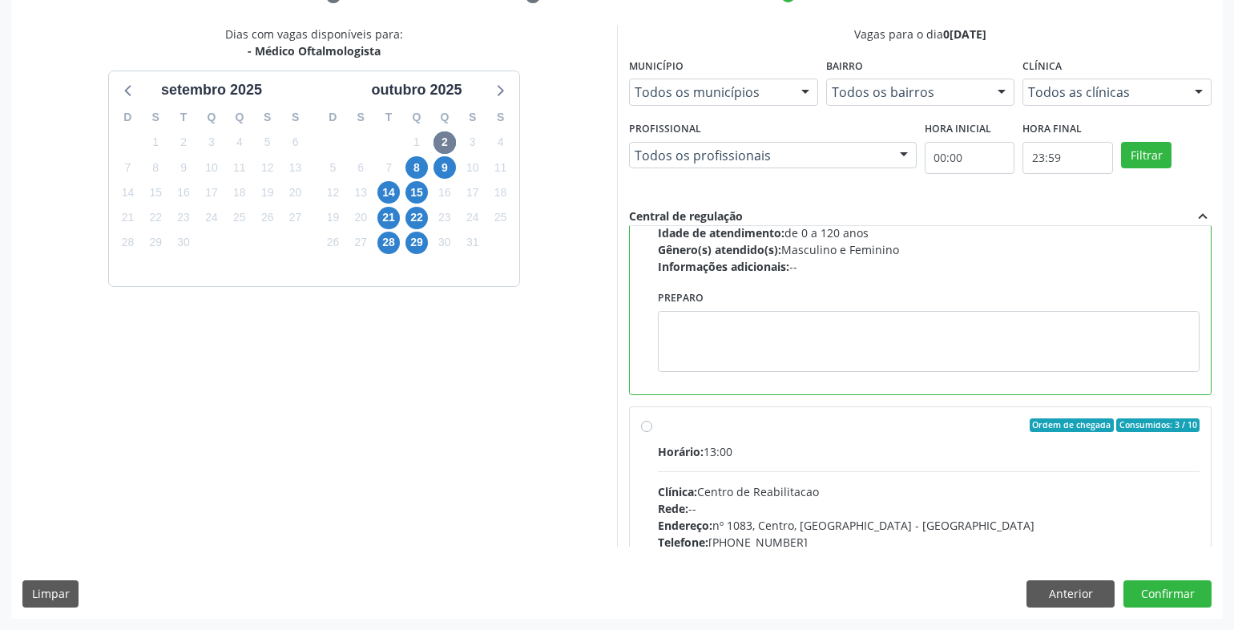
scroll to position [240, 0]
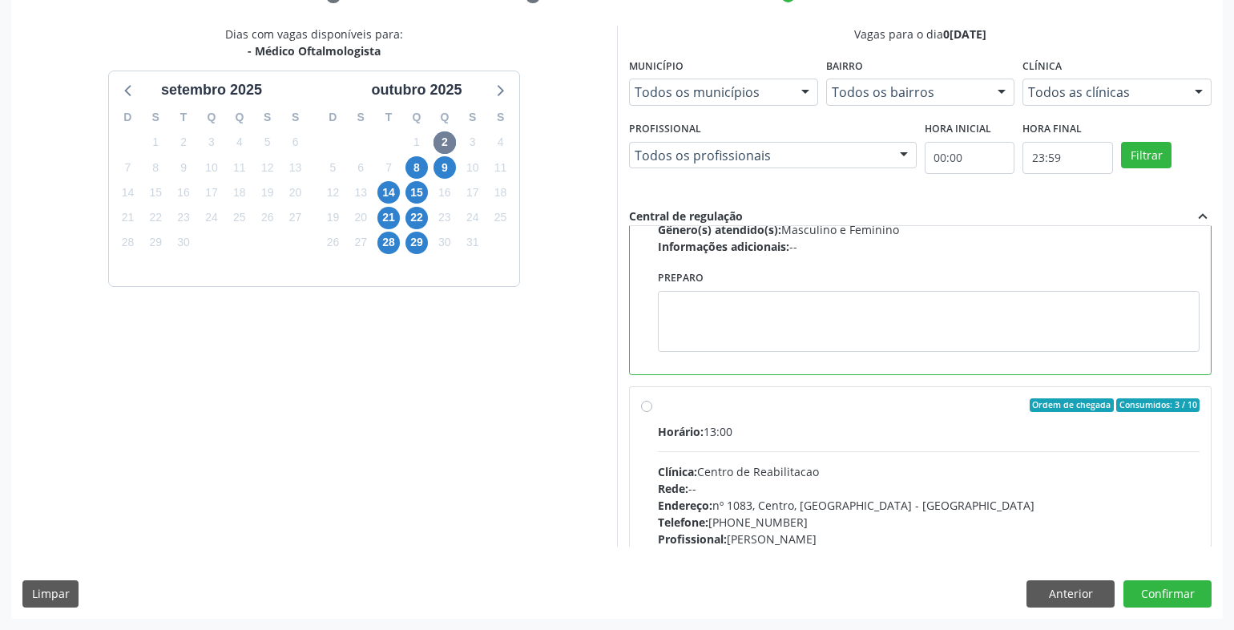
click at [776, 424] on div "Horário: 13:00" at bounding box center [929, 431] width 542 height 17
click at [652, 413] on input "Ordem de chegada Consumidos: 3 / 10 Horário: 13:00 Clínica: Centro de Reabilita…" at bounding box center [646, 405] width 11 height 14
radio input "false"
radio input "true"
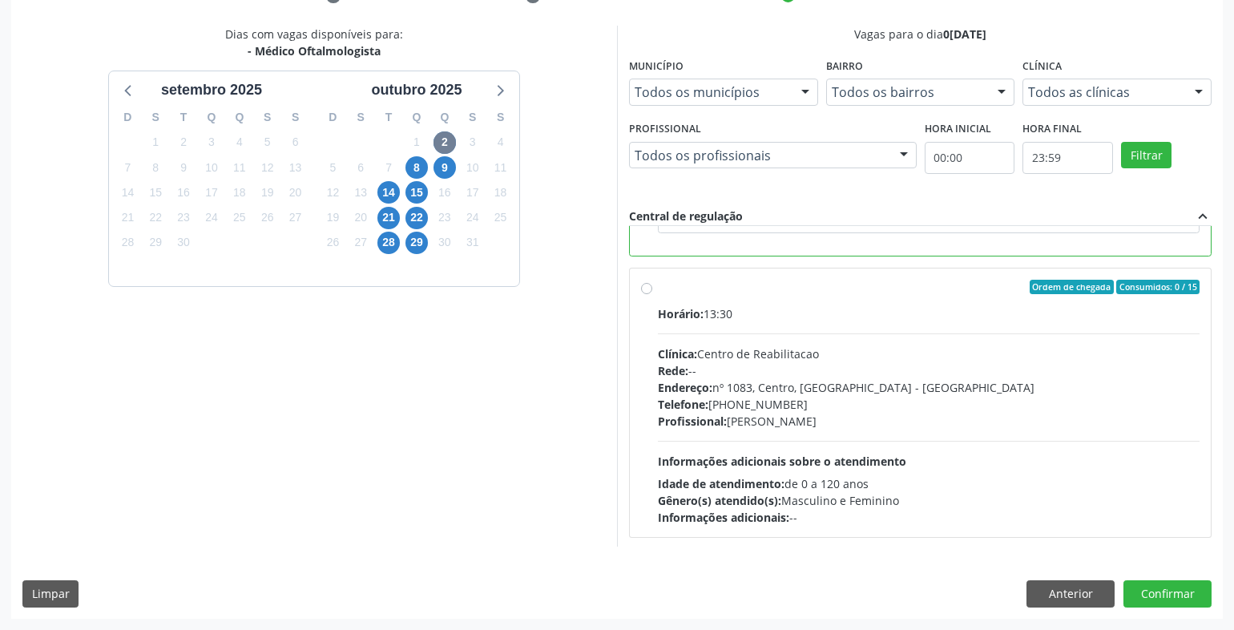
scroll to position [641, 0]
click at [1166, 596] on button "Confirmar" at bounding box center [1168, 593] width 88 height 27
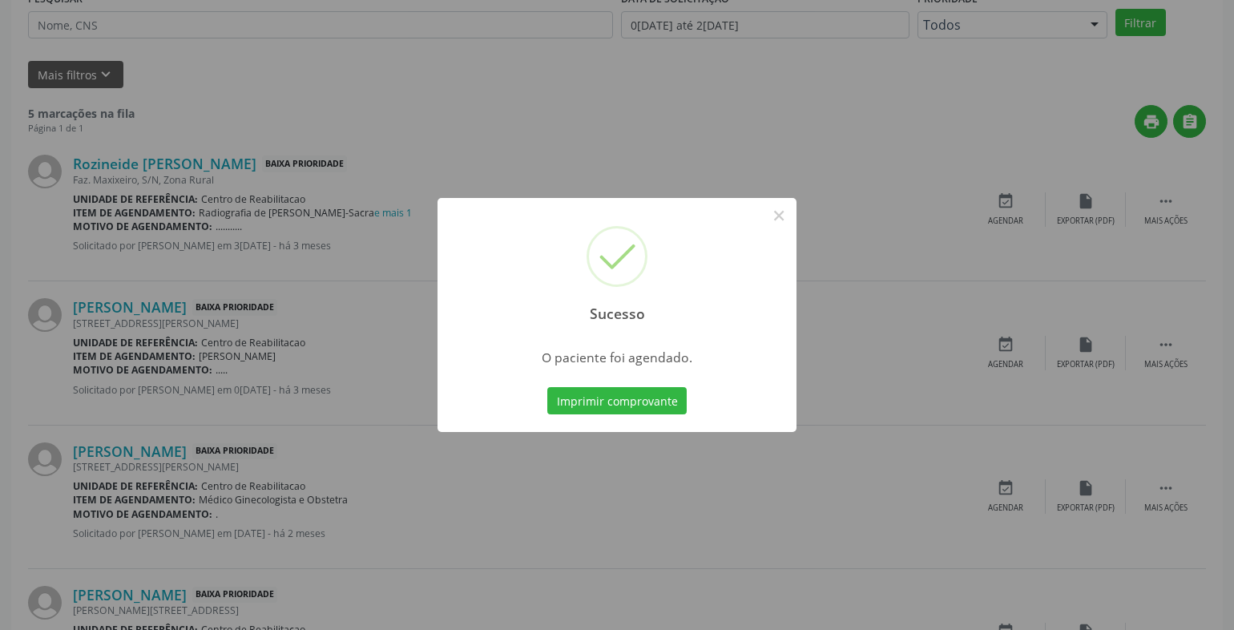
scroll to position [0, 0]
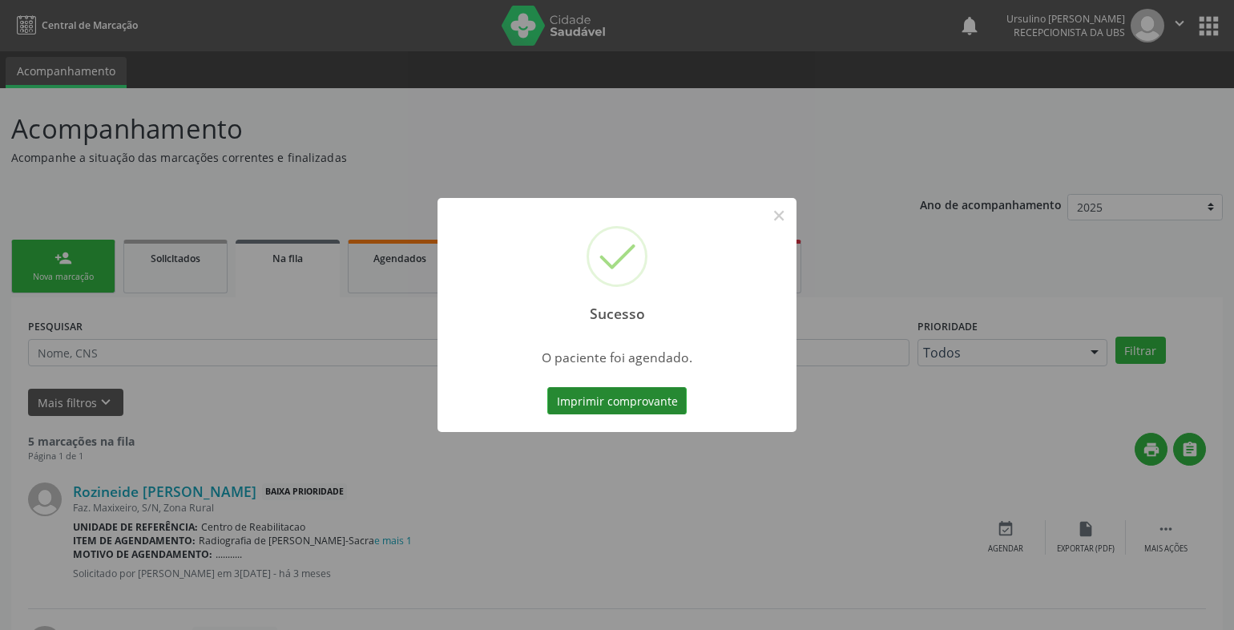
click at [612, 401] on button "Imprimir comprovante" at bounding box center [616, 400] width 139 height 27
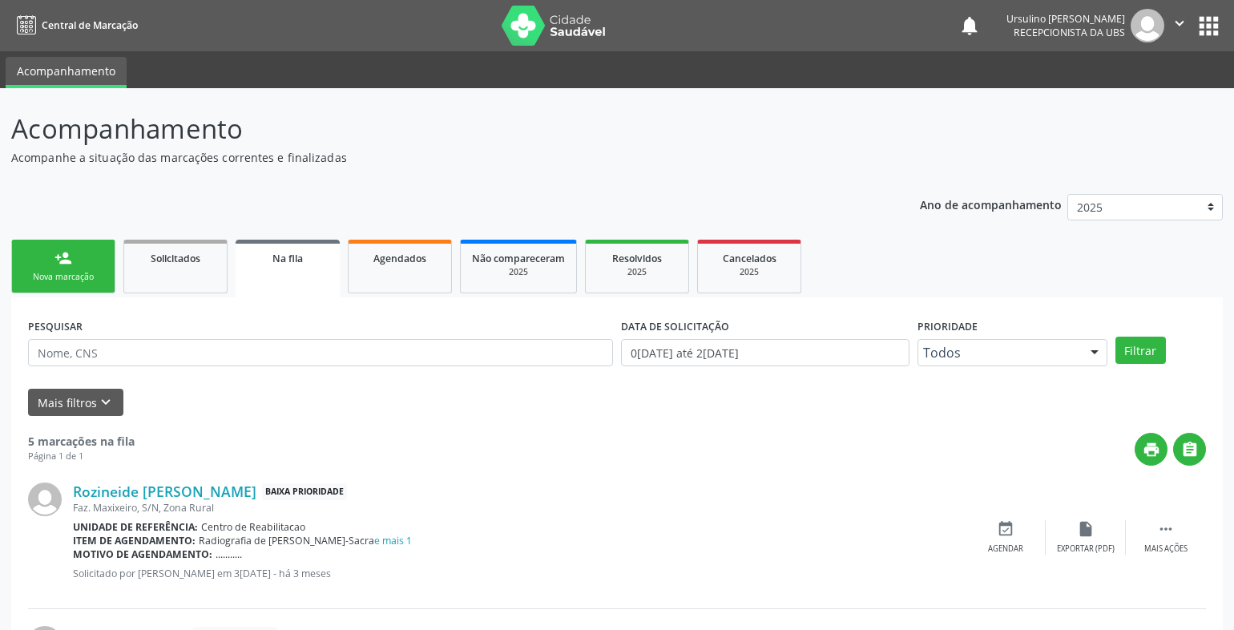
click at [60, 277] on div "Nova marcação" at bounding box center [63, 277] width 80 height 12
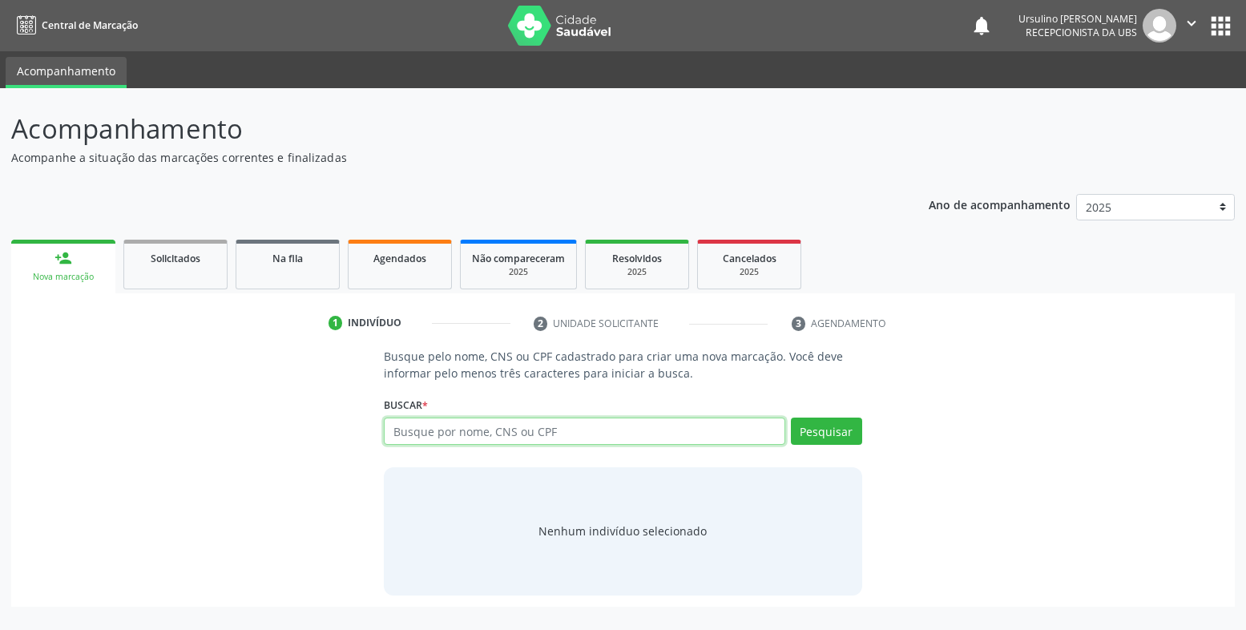
click at [459, 431] on input "text" at bounding box center [585, 431] width 402 height 27
type input "cicera aparecida de lima melo"
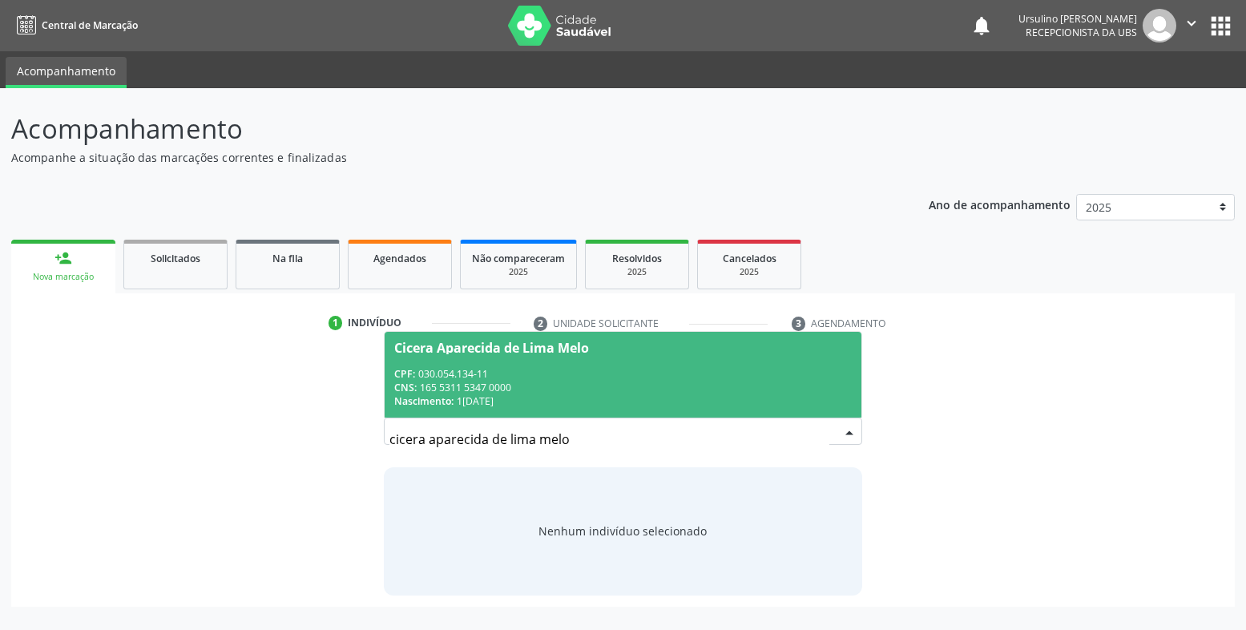
click at [532, 378] on div "CPF: 030.054.134-11" at bounding box center [623, 374] width 458 height 14
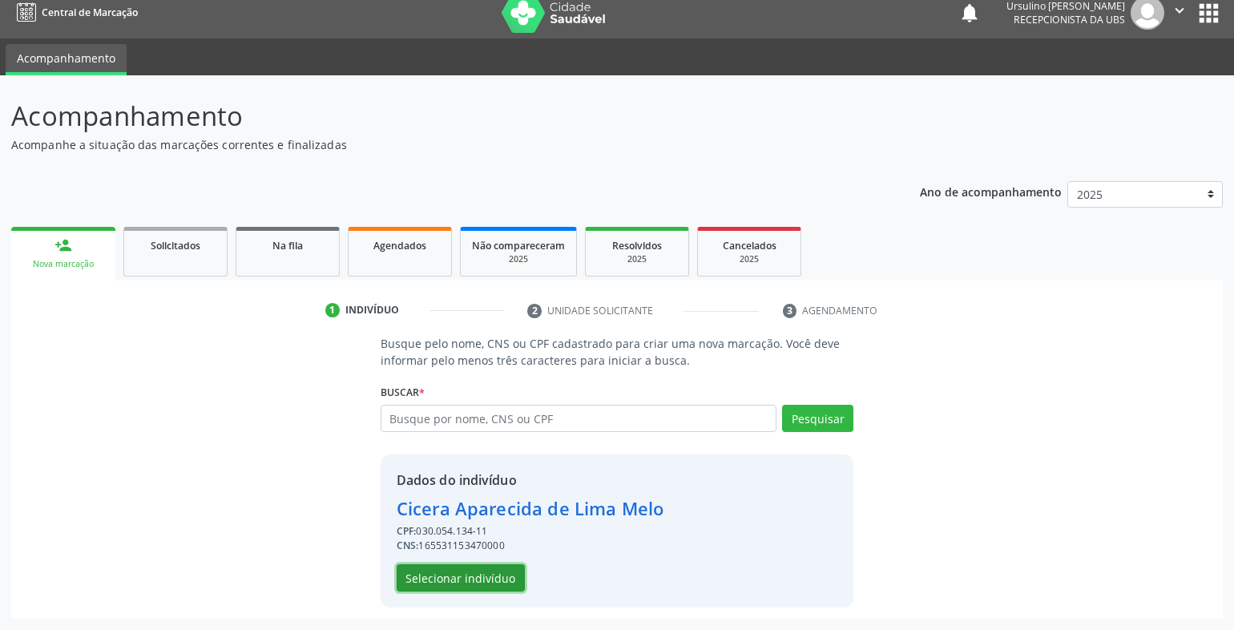
click at [490, 584] on button "Selecionar indivíduo" at bounding box center [461, 577] width 128 height 27
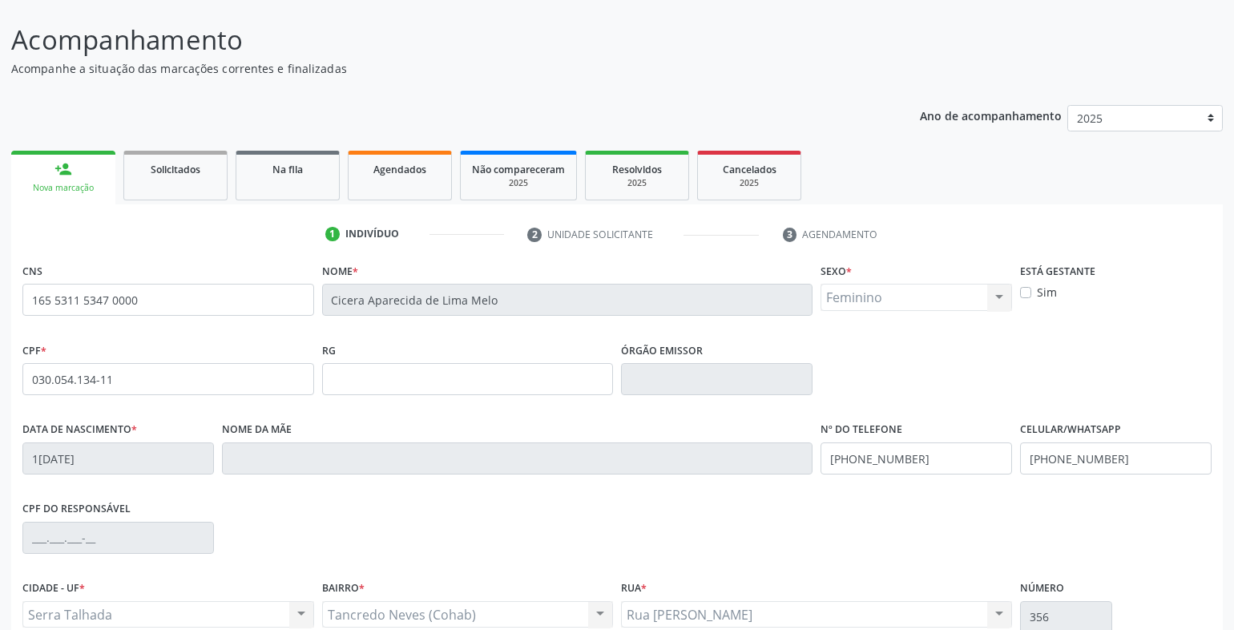
scroll to position [239, 0]
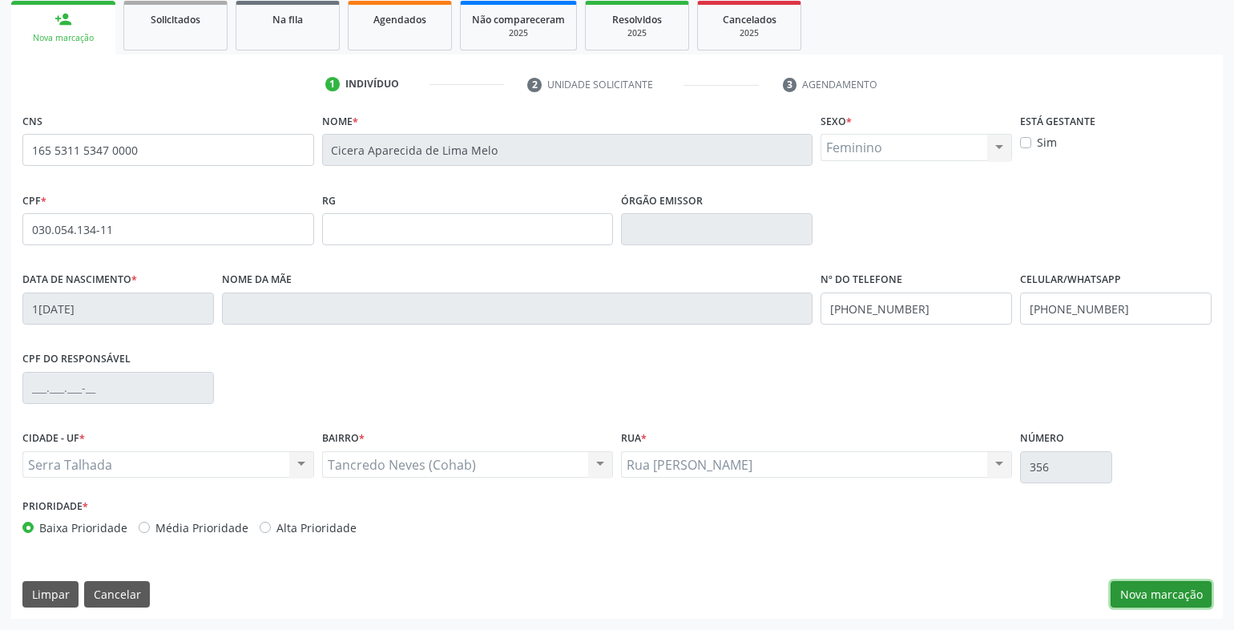
drag, startPoint x: 1143, startPoint y: 592, endPoint x: 1134, endPoint y: 586, distance: 10.5
click at [1143, 592] on button "Nova marcação" at bounding box center [1161, 594] width 101 height 27
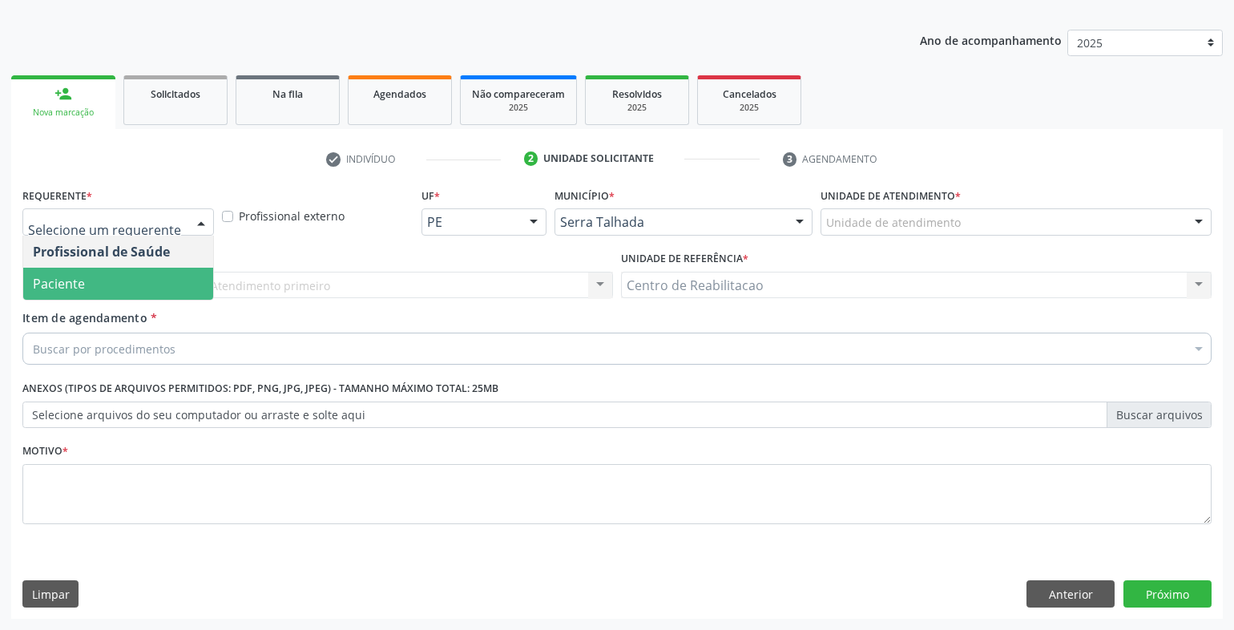
click at [121, 285] on span "Paciente" at bounding box center [118, 284] width 190 height 32
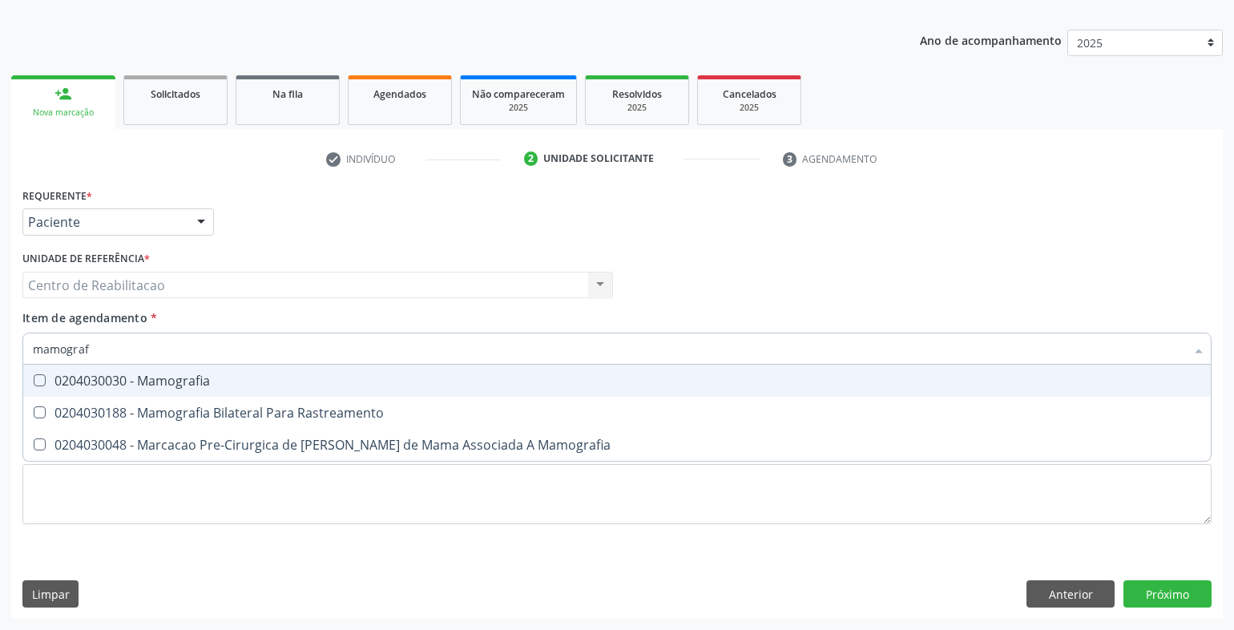
type input "mamografi"
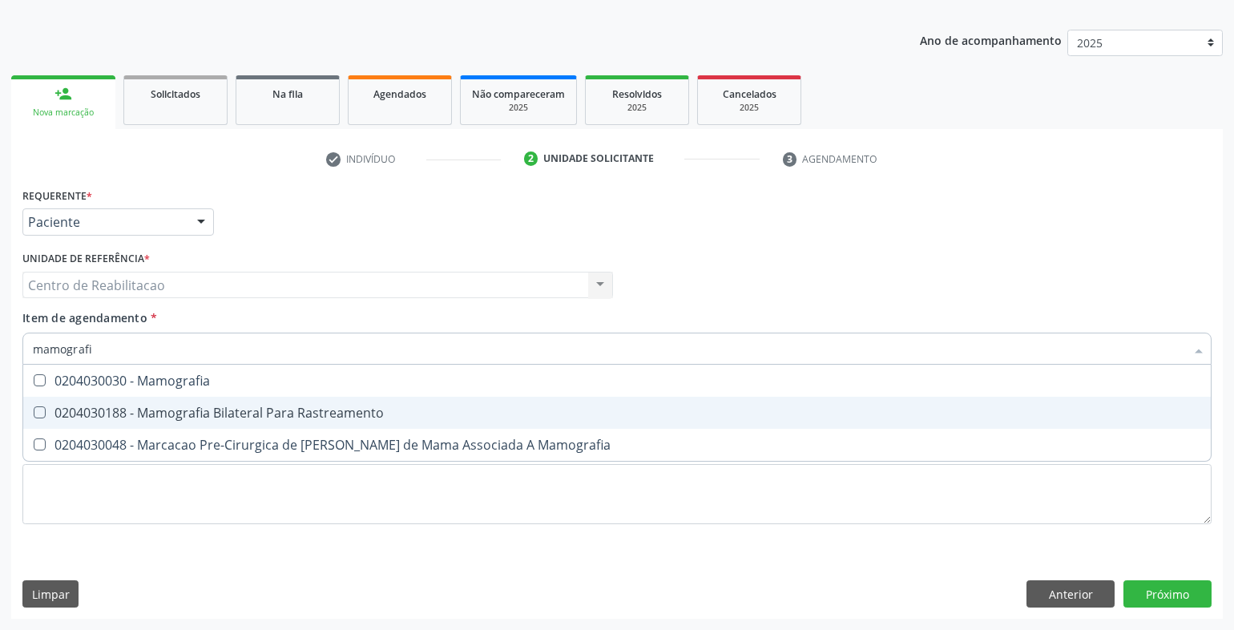
click at [301, 414] on div "0204030188 - Mamografia Bilateral Para Rastreamento" at bounding box center [617, 412] width 1169 height 13
checkbox Rastreamento "true"
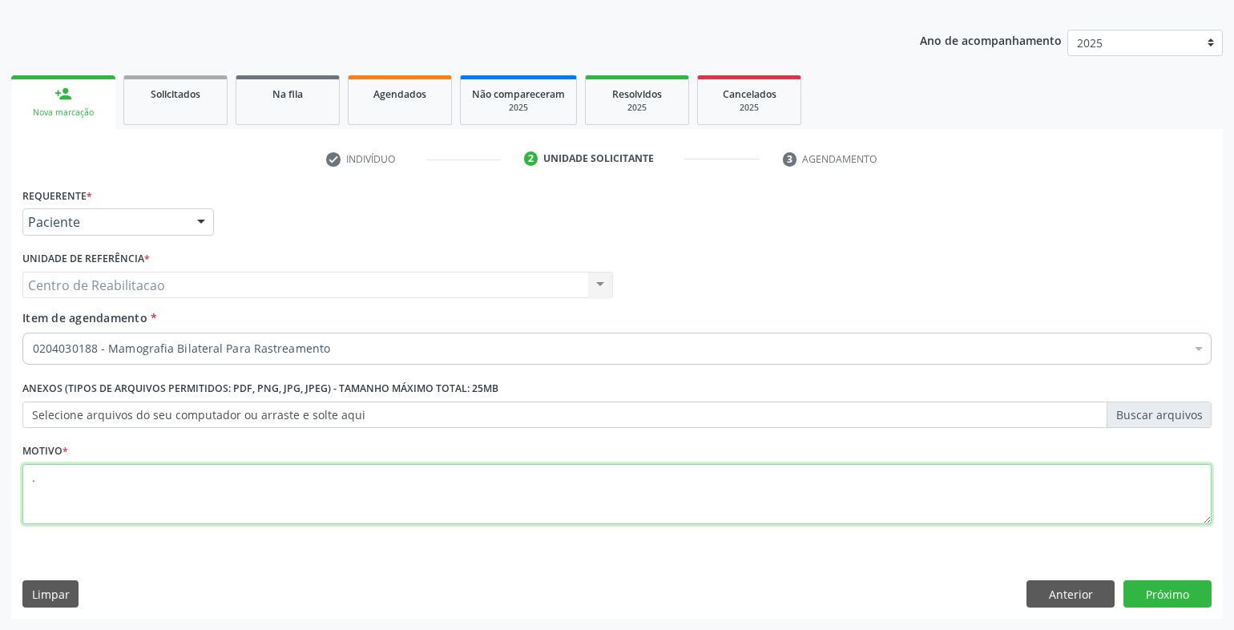
type textarea "."
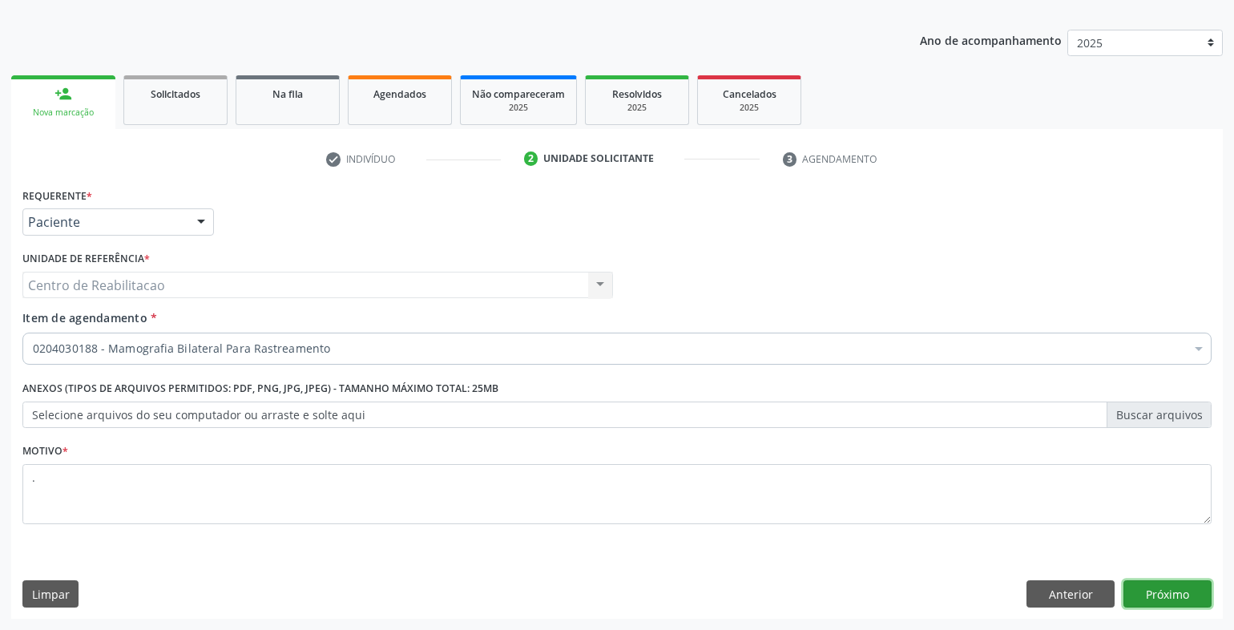
click button "Próximo" at bounding box center [1168, 593] width 88 height 27
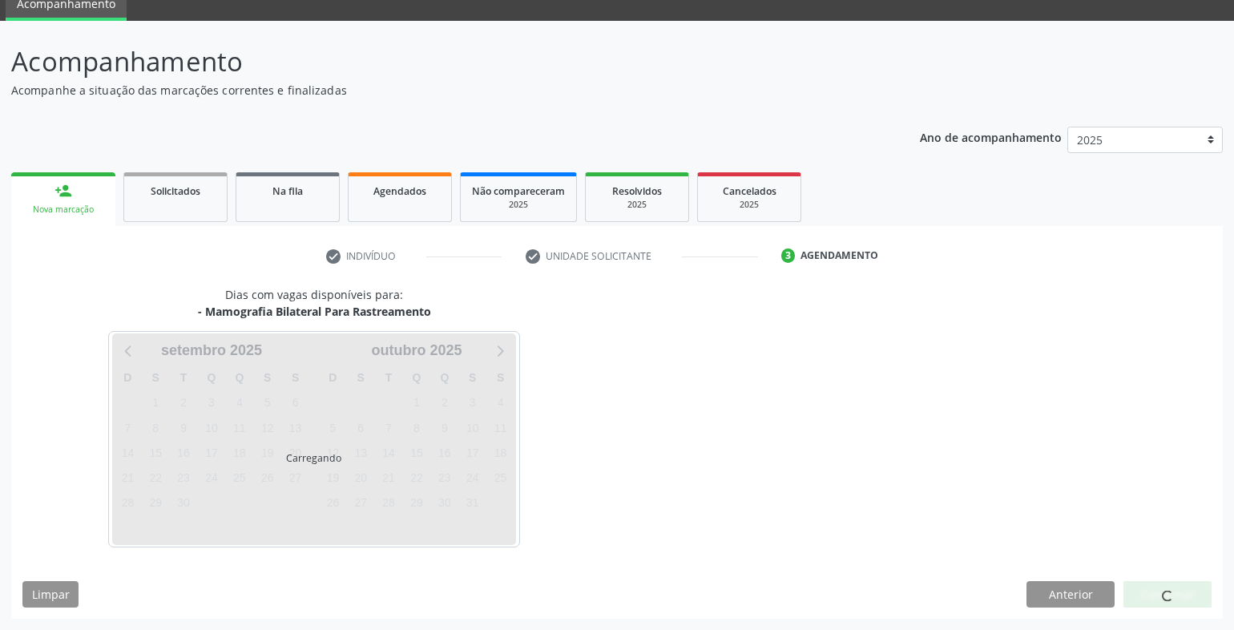
scroll to position [67, 0]
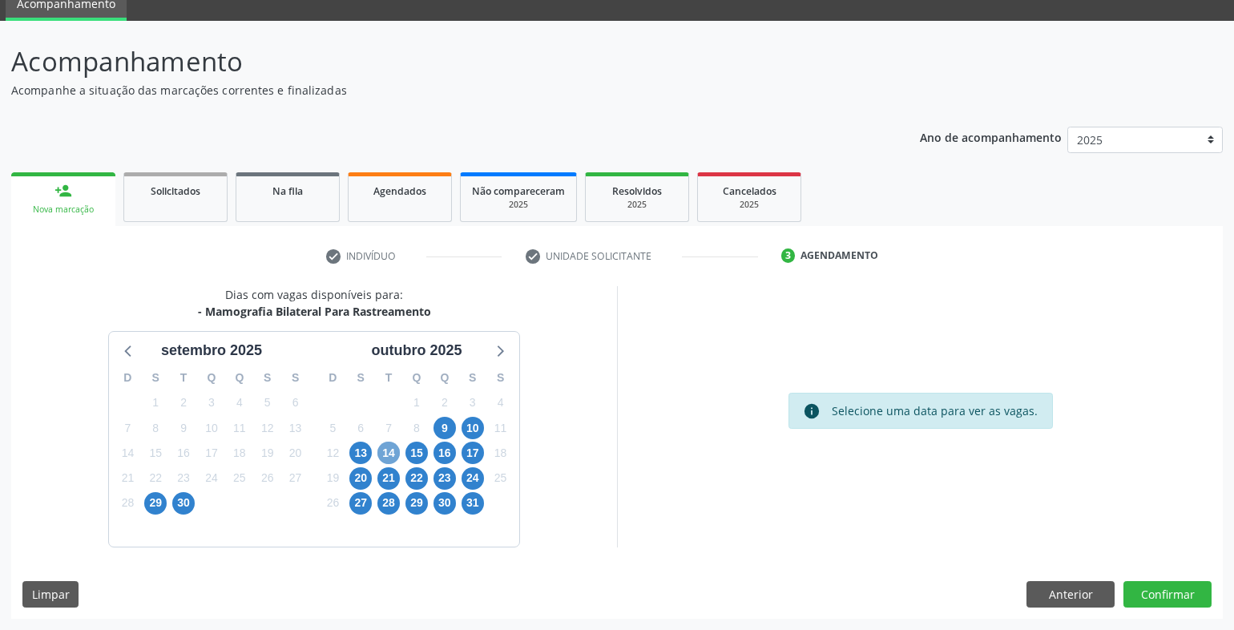
click at [386, 454] on span "14" at bounding box center [389, 453] width 22 height 22
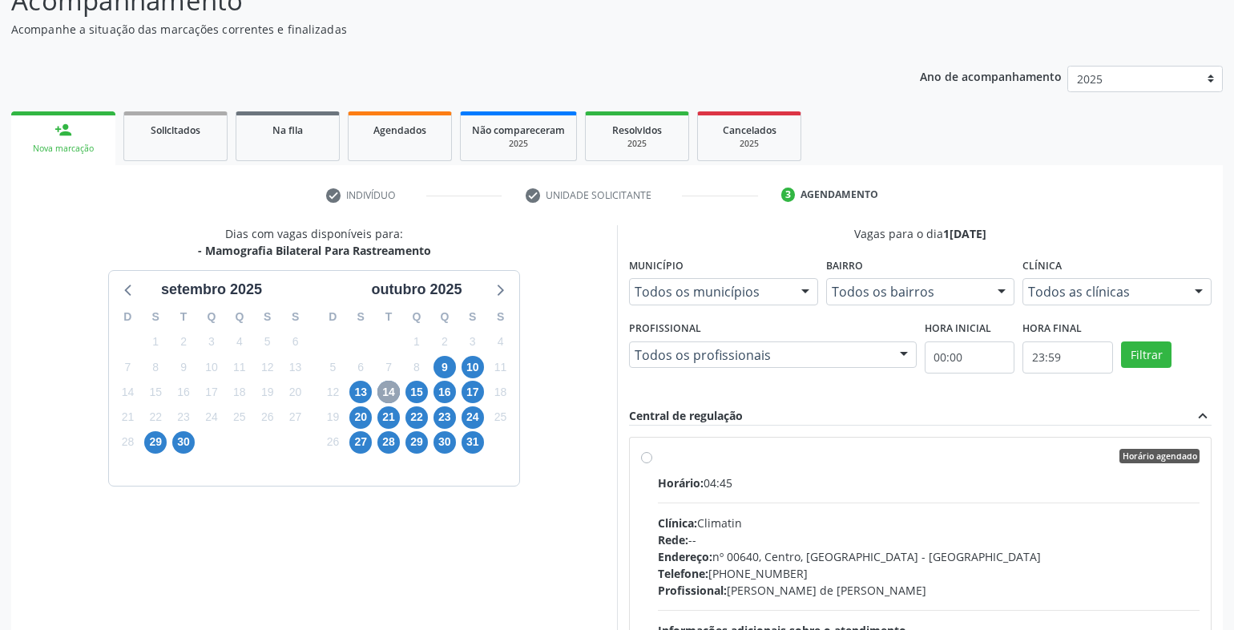
scroll to position [308, 0]
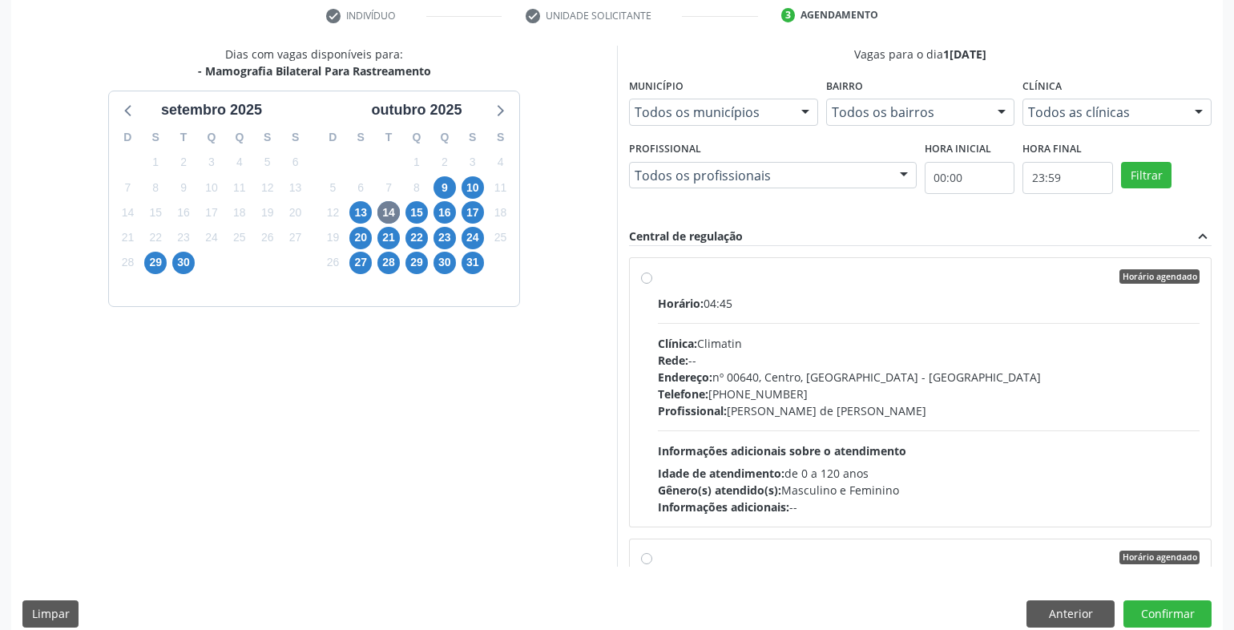
click at [695, 289] on label "Horário agendado Horário: 04:45 Clínica: Climatin Rede: -- Endereço: nº 00640, …" at bounding box center [929, 392] width 542 height 246
click at [652, 284] on input "Horário agendado Horário: 04:45 Clínica: Climatin Rede: -- Endereço: nº 00640, …" at bounding box center [646, 276] width 11 height 14
radio input "true"
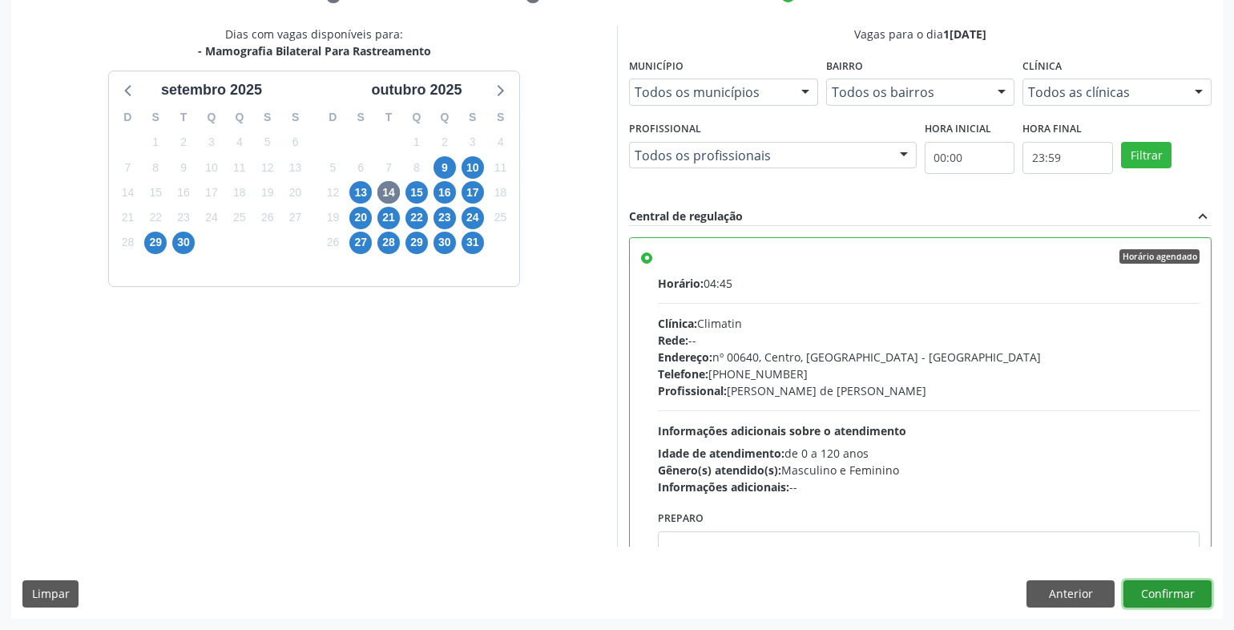
click at [1179, 596] on button "Confirmar" at bounding box center [1168, 593] width 88 height 27
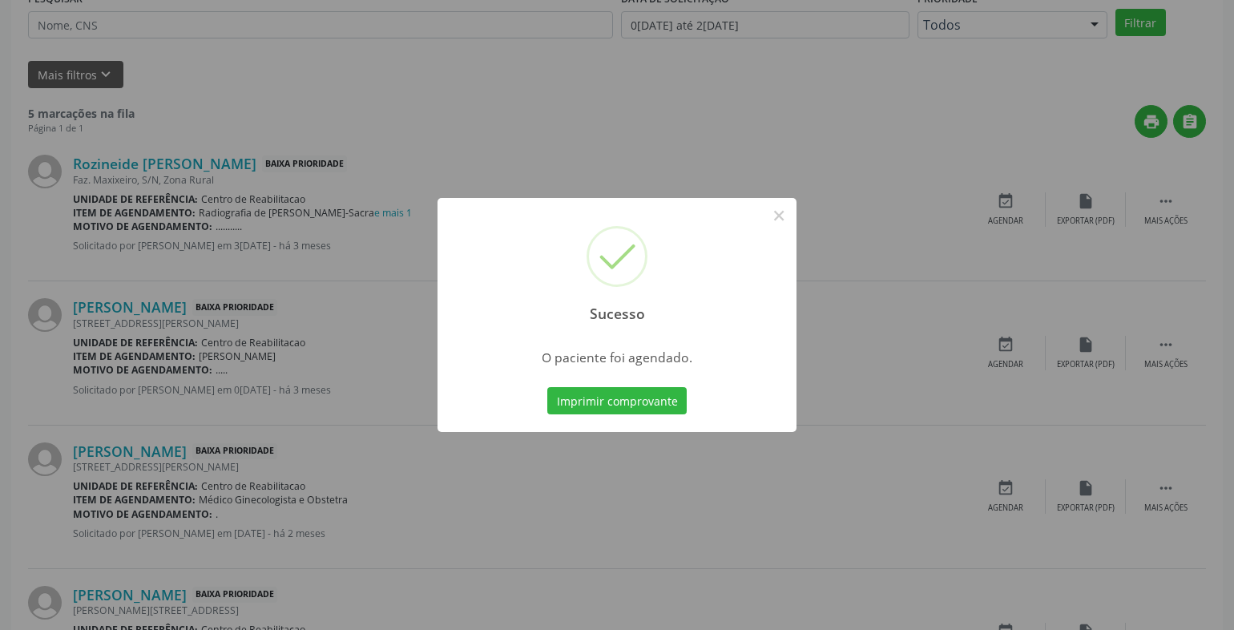
scroll to position [0, 0]
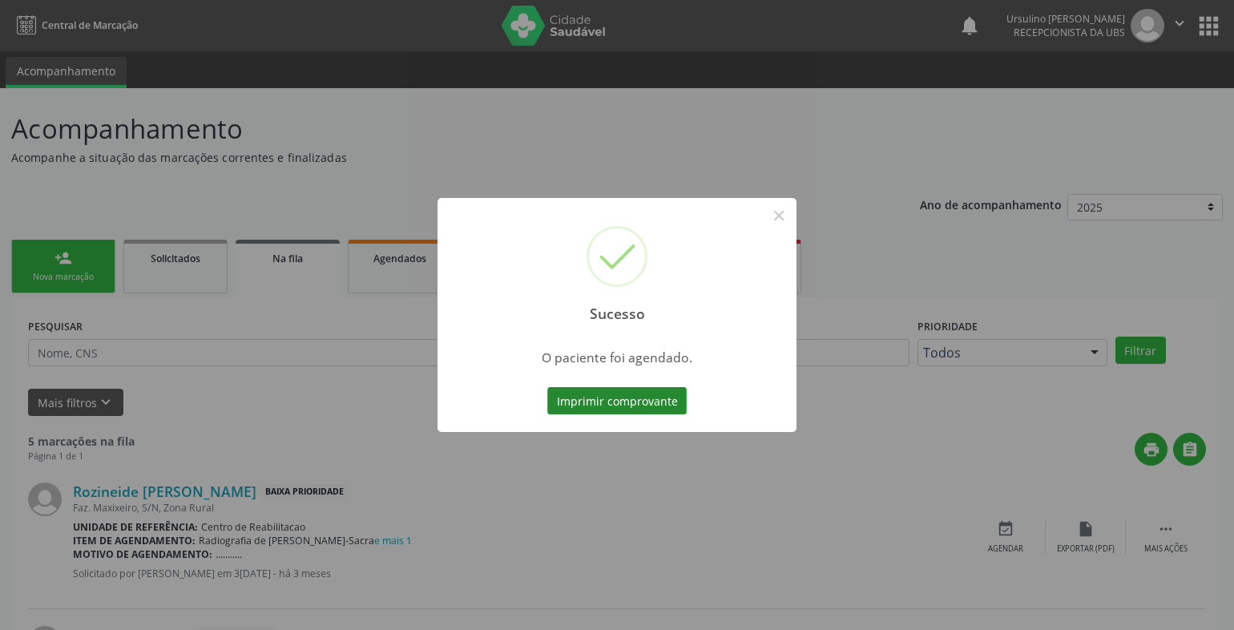
click at [641, 404] on button "Imprimir comprovante" at bounding box center [616, 400] width 139 height 27
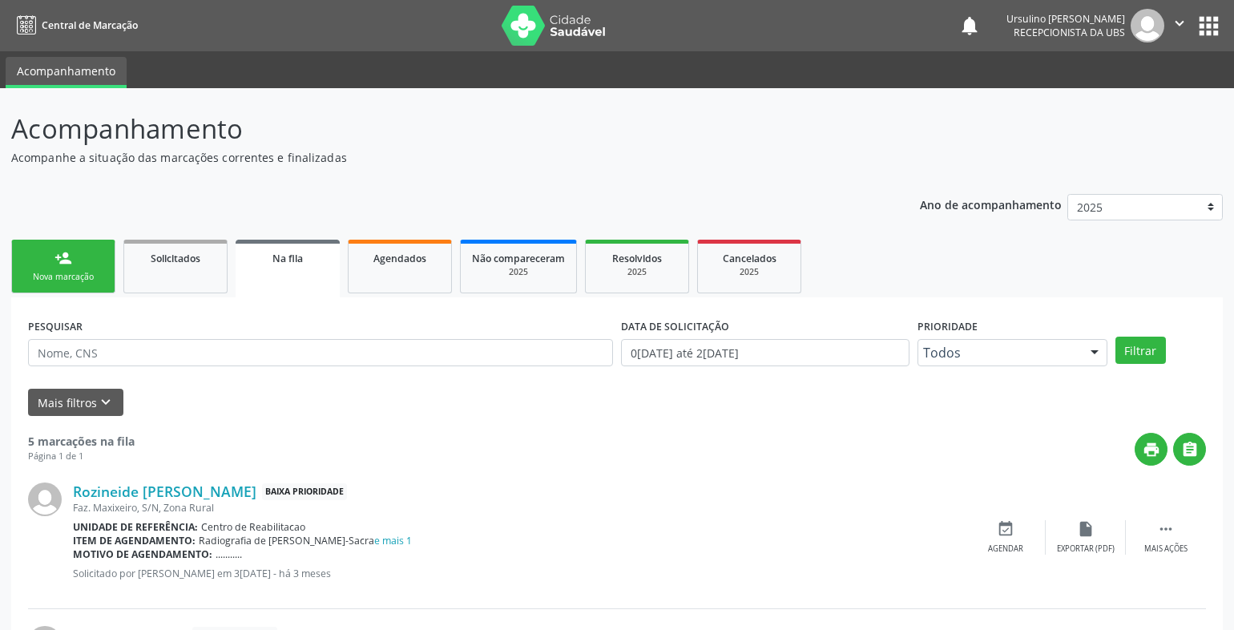
click at [72, 270] on link "person_add Nova marcação" at bounding box center [63, 267] width 104 height 54
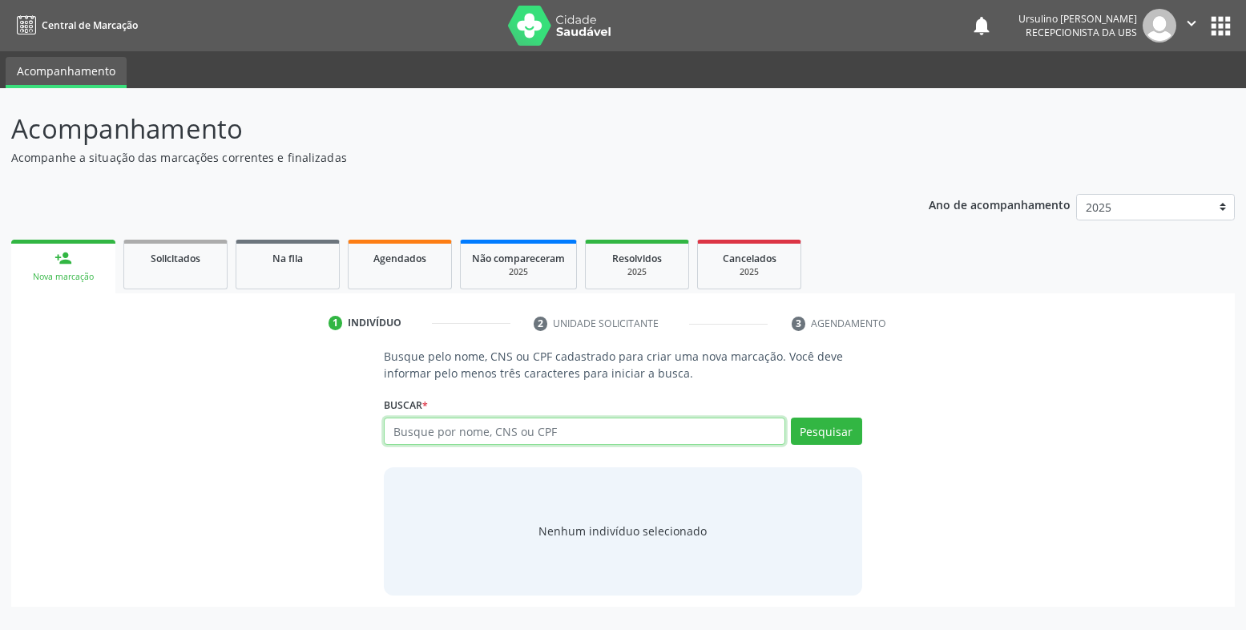
click at [433, 433] on input "text" at bounding box center [585, 431] width 402 height 27
type input "703200694692090"
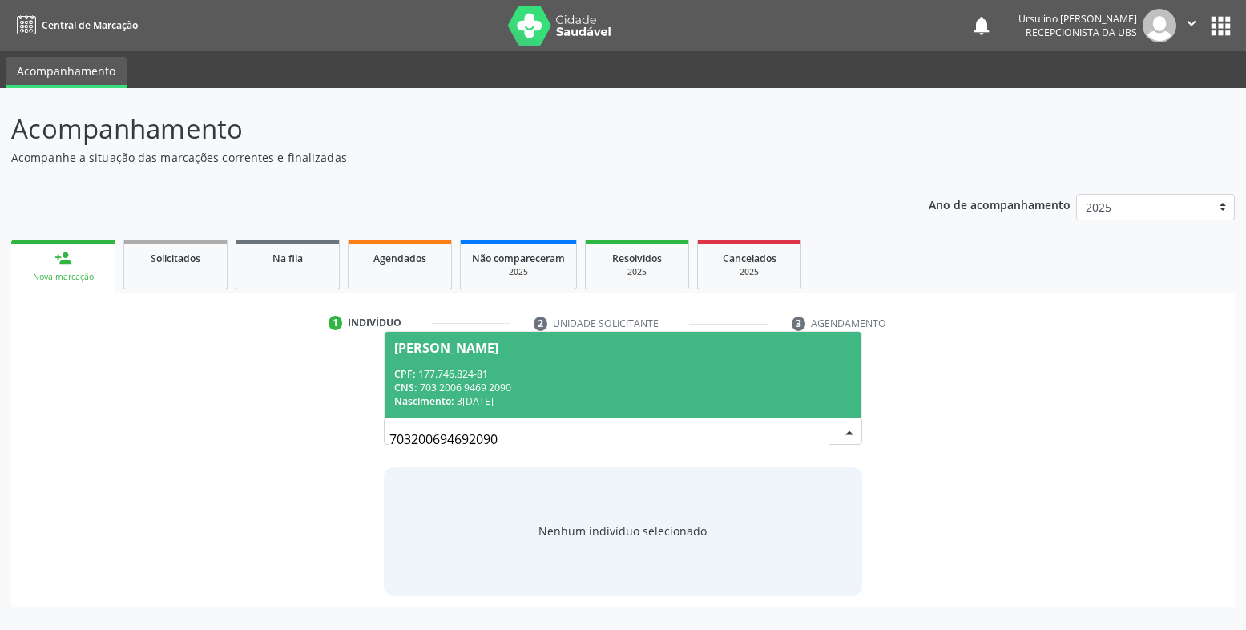
click at [456, 394] on div "CNS: 703 2006 9469 2090" at bounding box center [623, 388] width 458 height 14
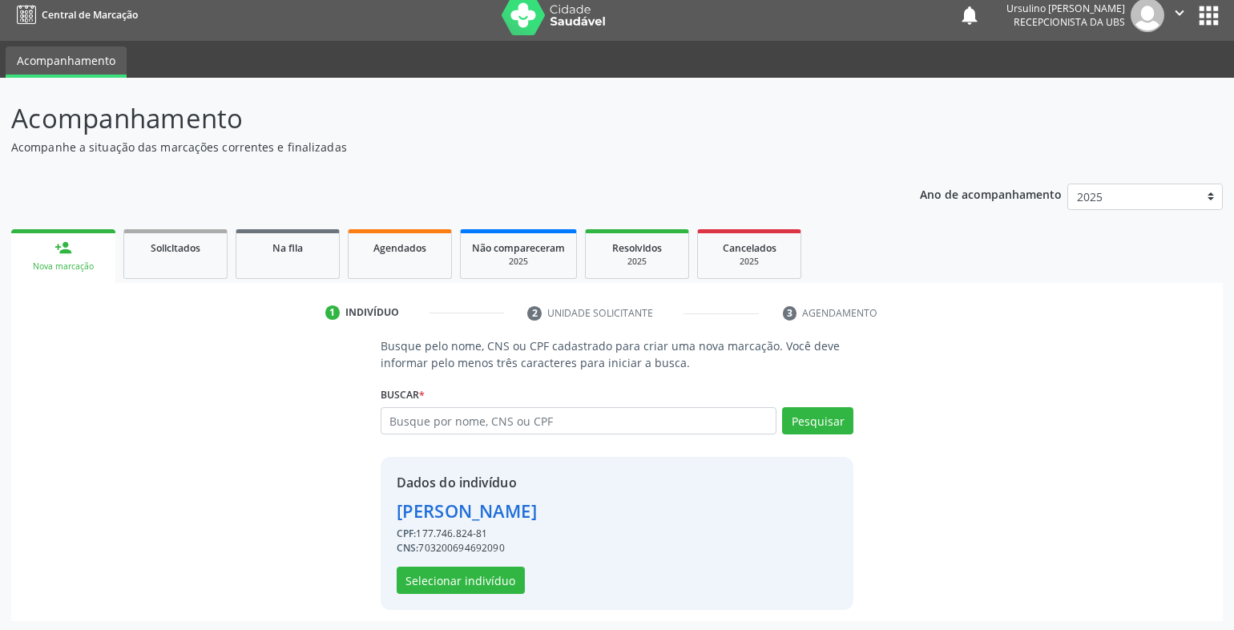
scroll to position [13, 0]
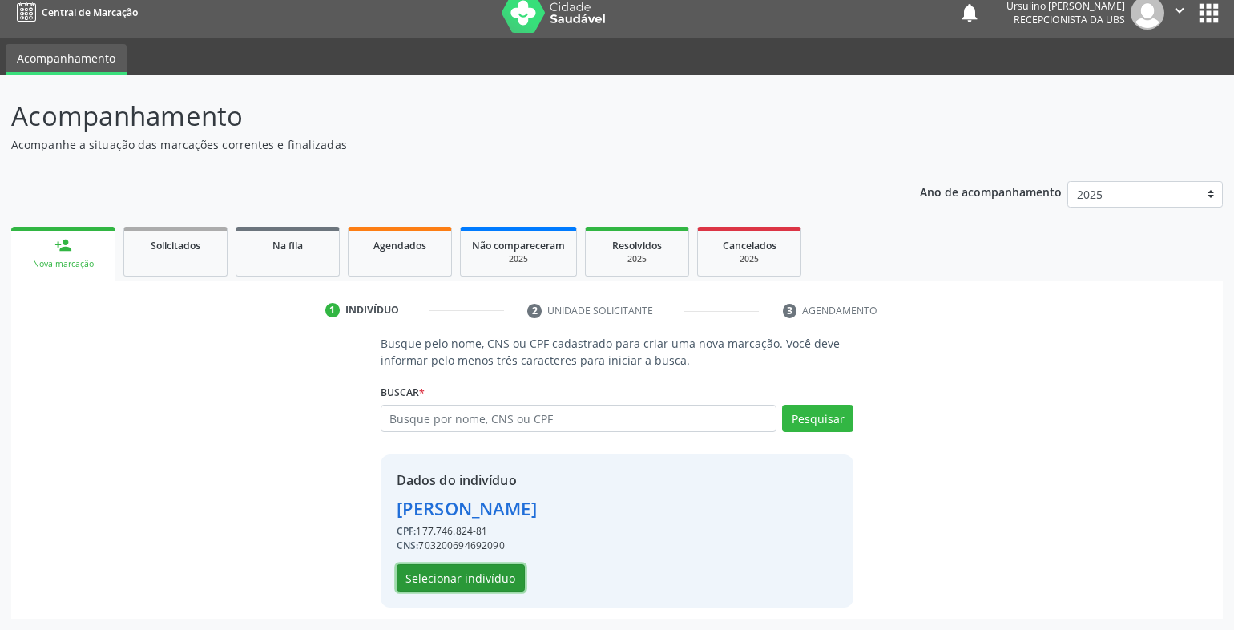
click at [489, 576] on button "Selecionar indivíduo" at bounding box center [461, 577] width 128 height 27
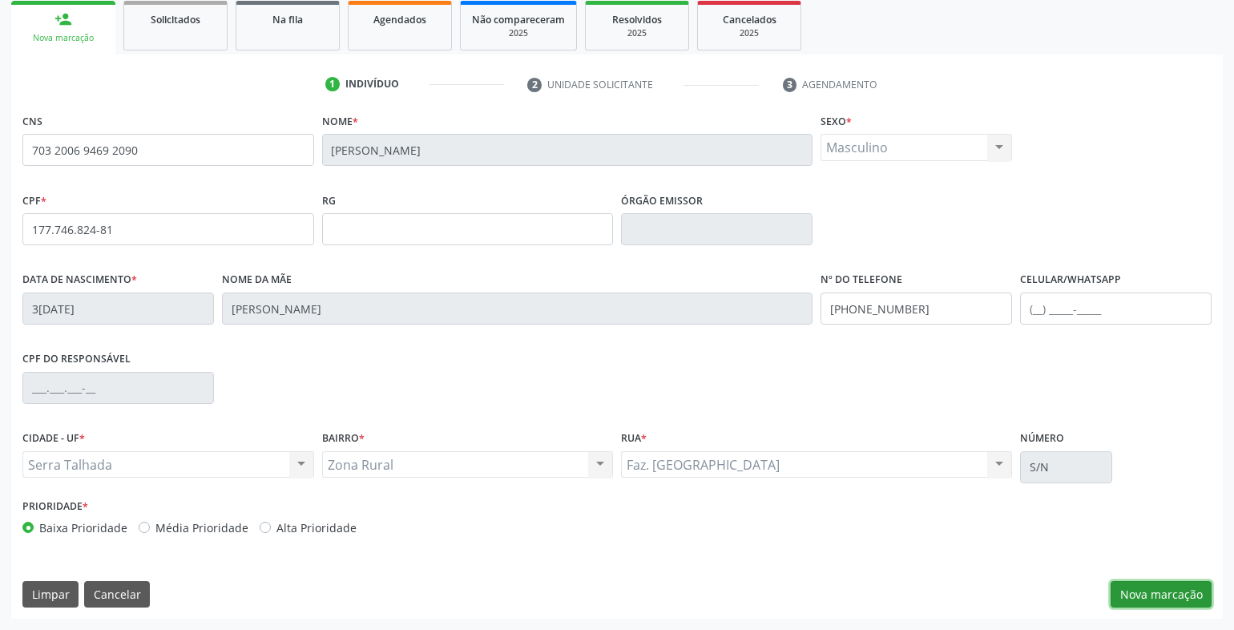
click at [1113, 600] on button "Nova marcação" at bounding box center [1161, 594] width 101 height 27
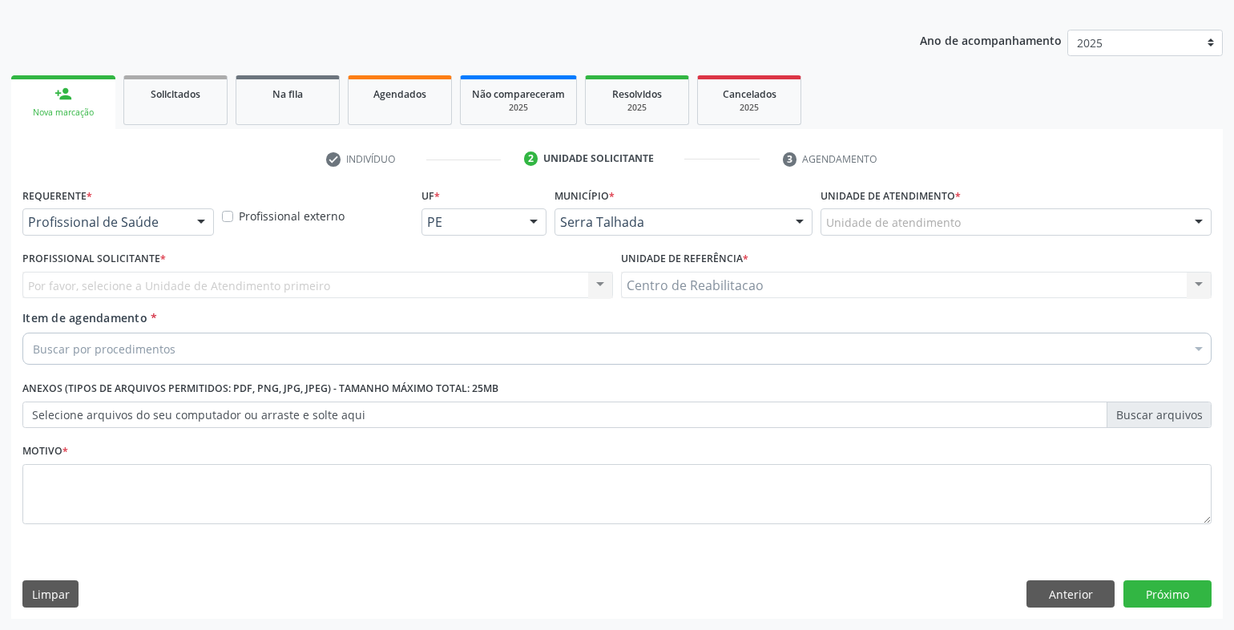
scroll to position [164, 0]
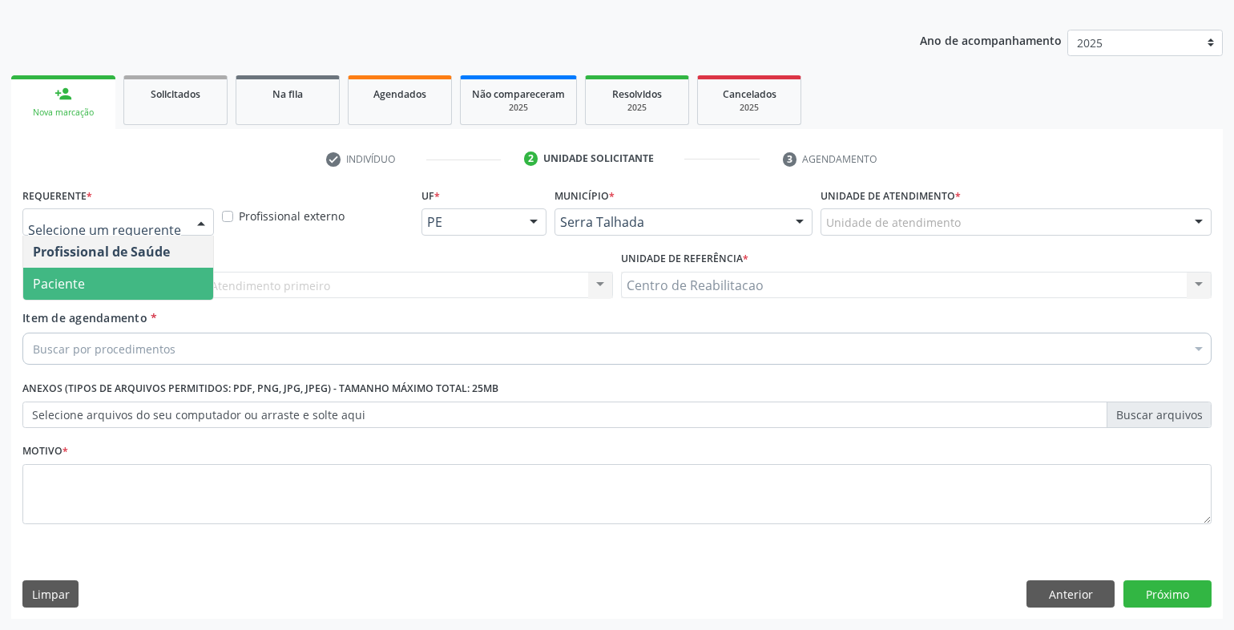
click at [95, 276] on span "Paciente" at bounding box center [118, 284] width 190 height 32
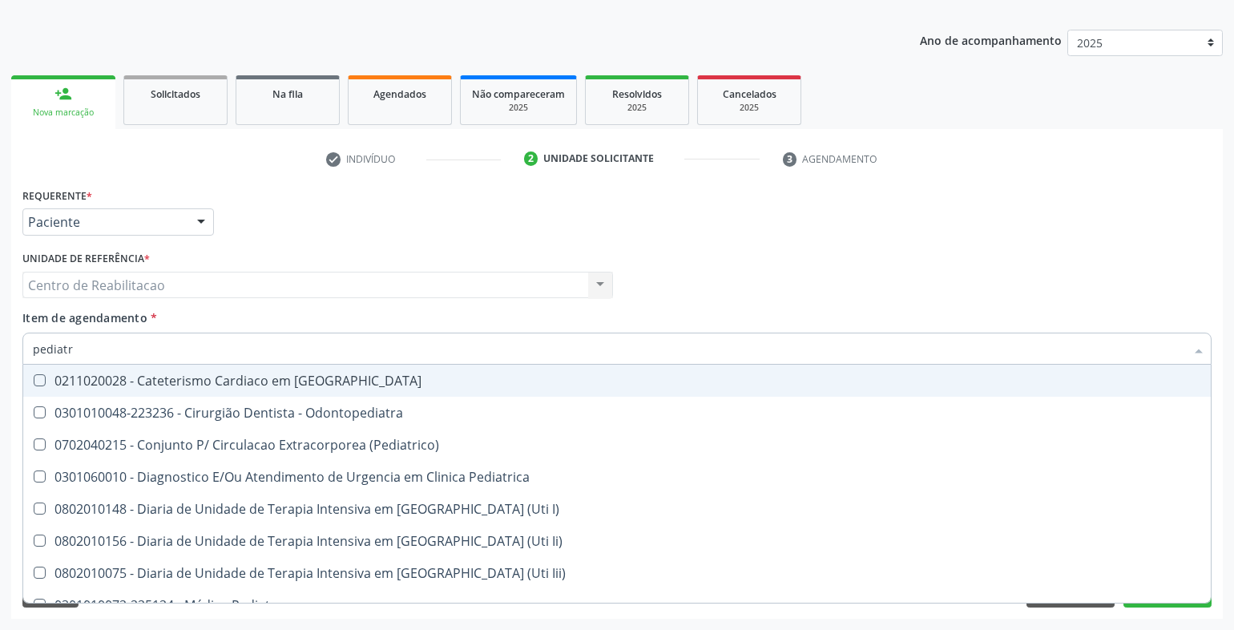
type input "pediatra"
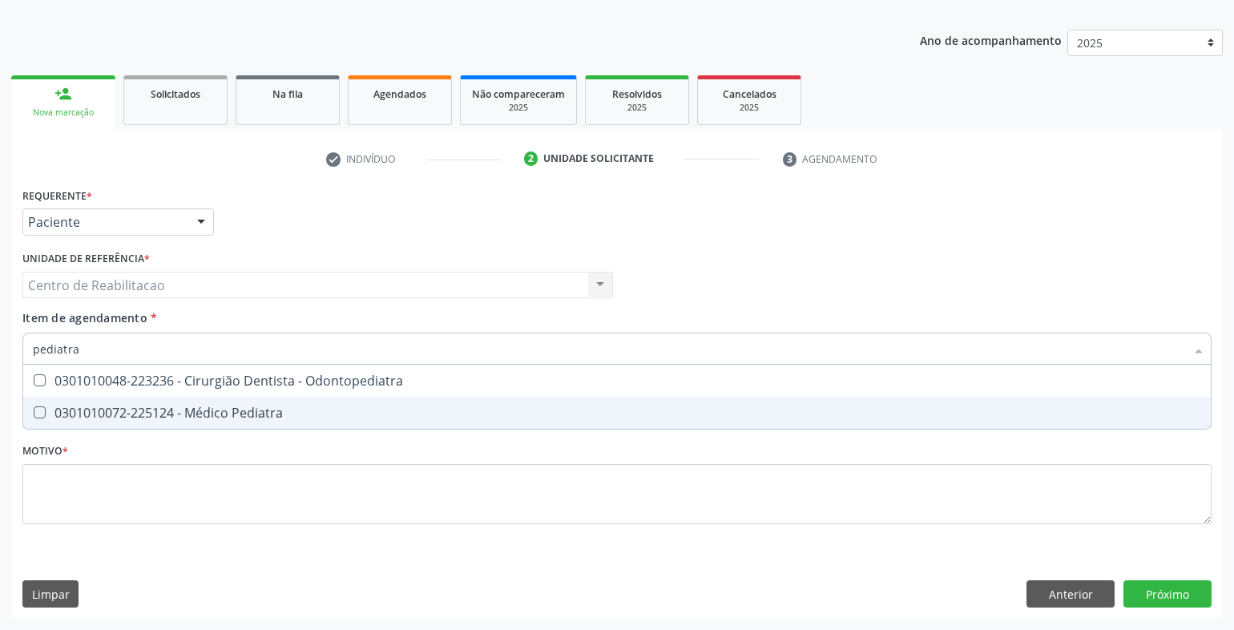
click at [273, 414] on div "0301010072-225124 - Médico Pediatra" at bounding box center [617, 412] width 1169 height 13
checkbox Pediatra "true"
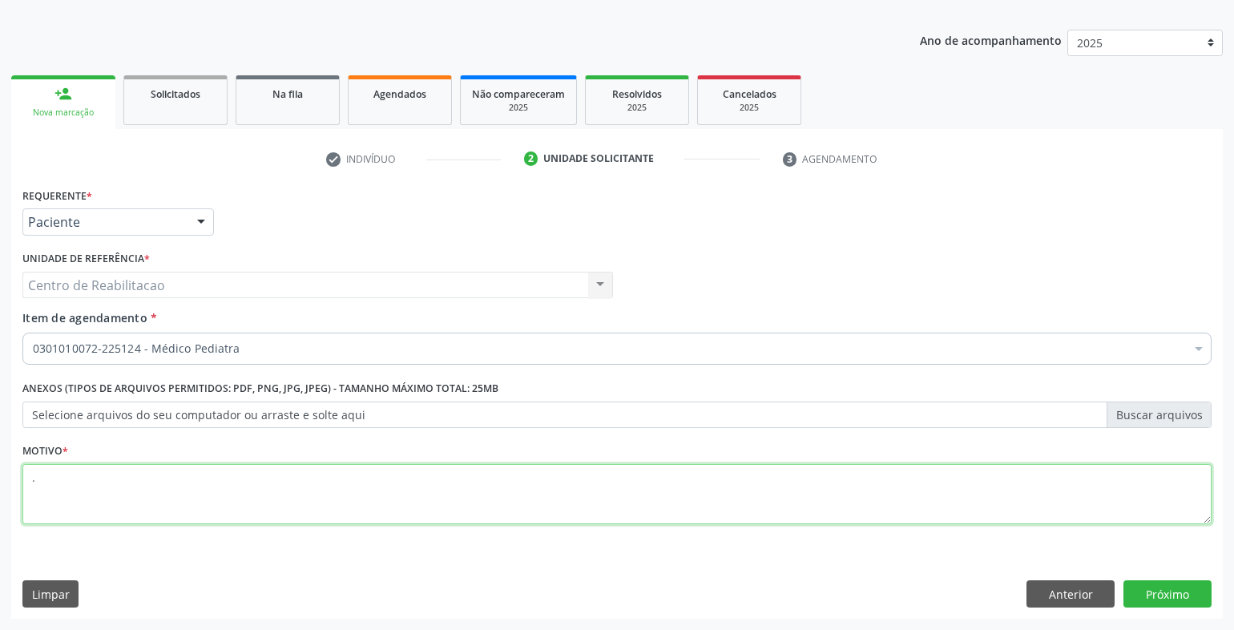
type textarea "."
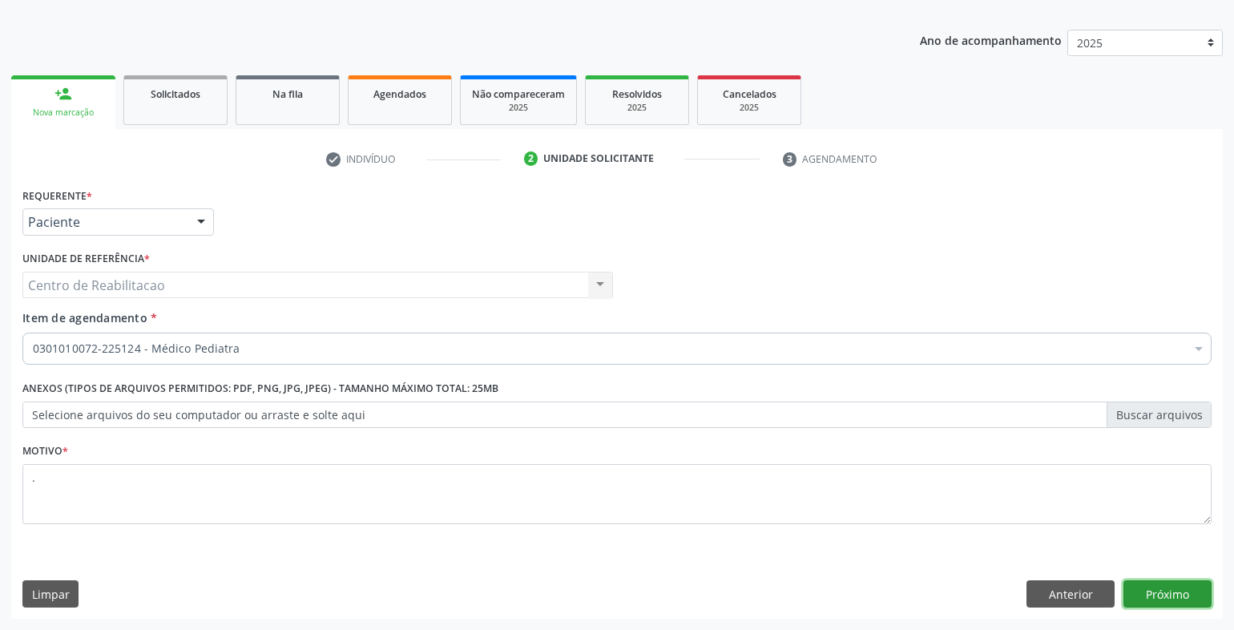
click button "Próximo" at bounding box center [1168, 593] width 88 height 27
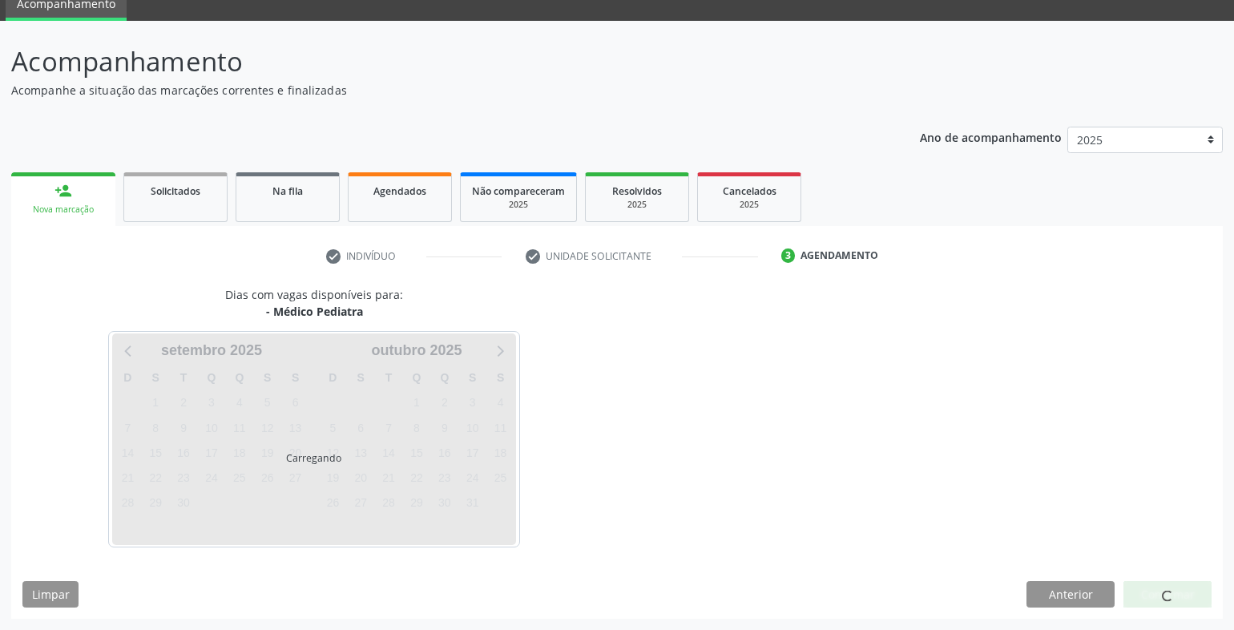
scroll to position [67, 0]
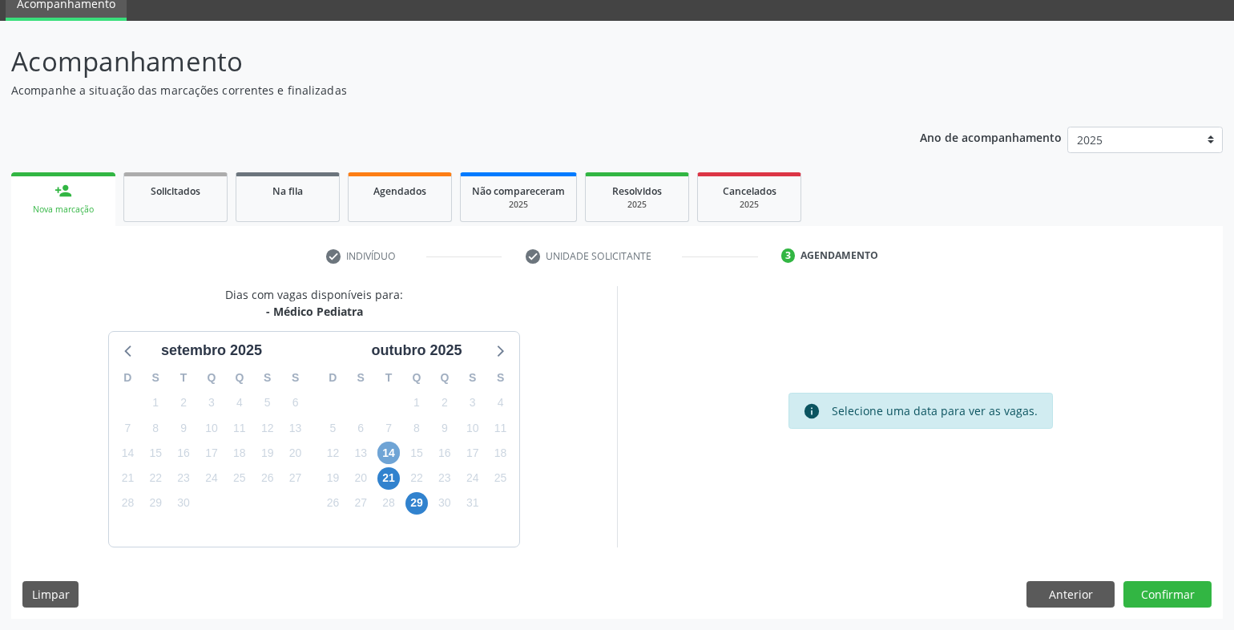
click at [390, 451] on span "14" at bounding box center [389, 453] width 22 height 22
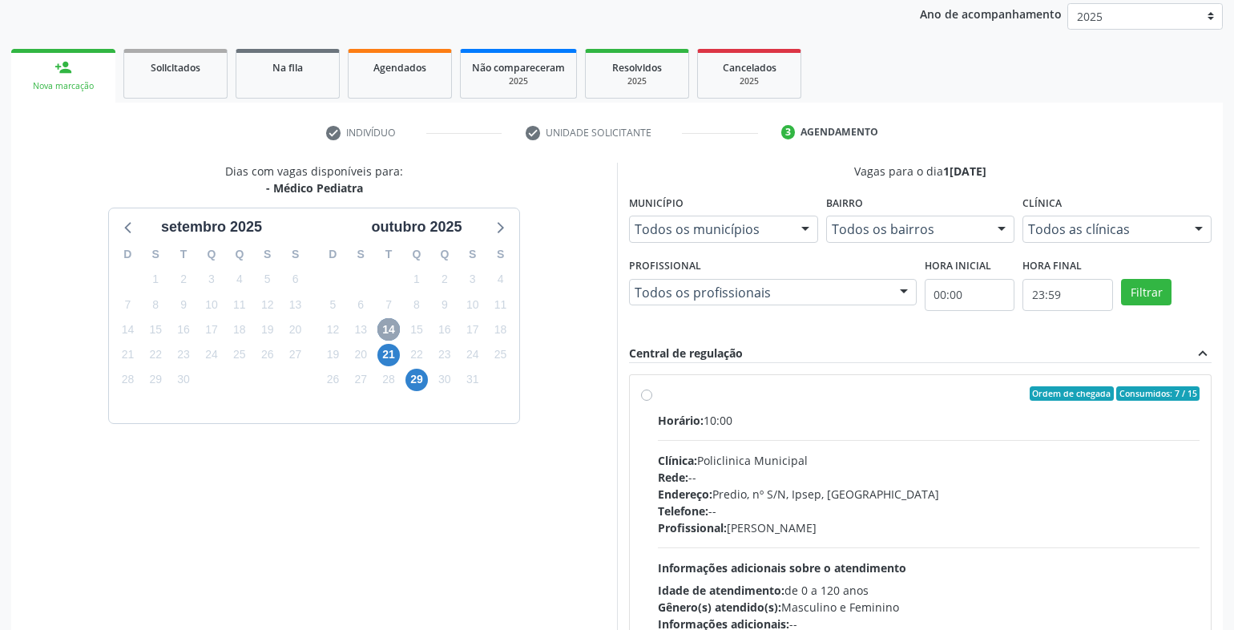
scroll to position [228, 0]
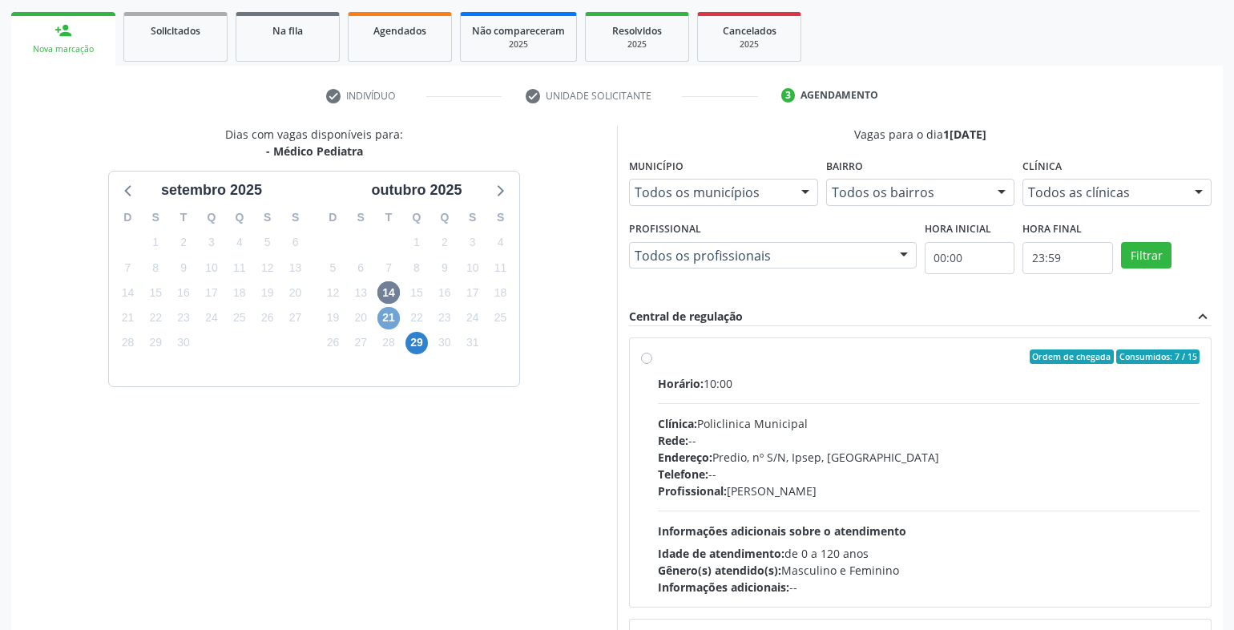
click at [390, 317] on span "21" at bounding box center [389, 318] width 22 height 22
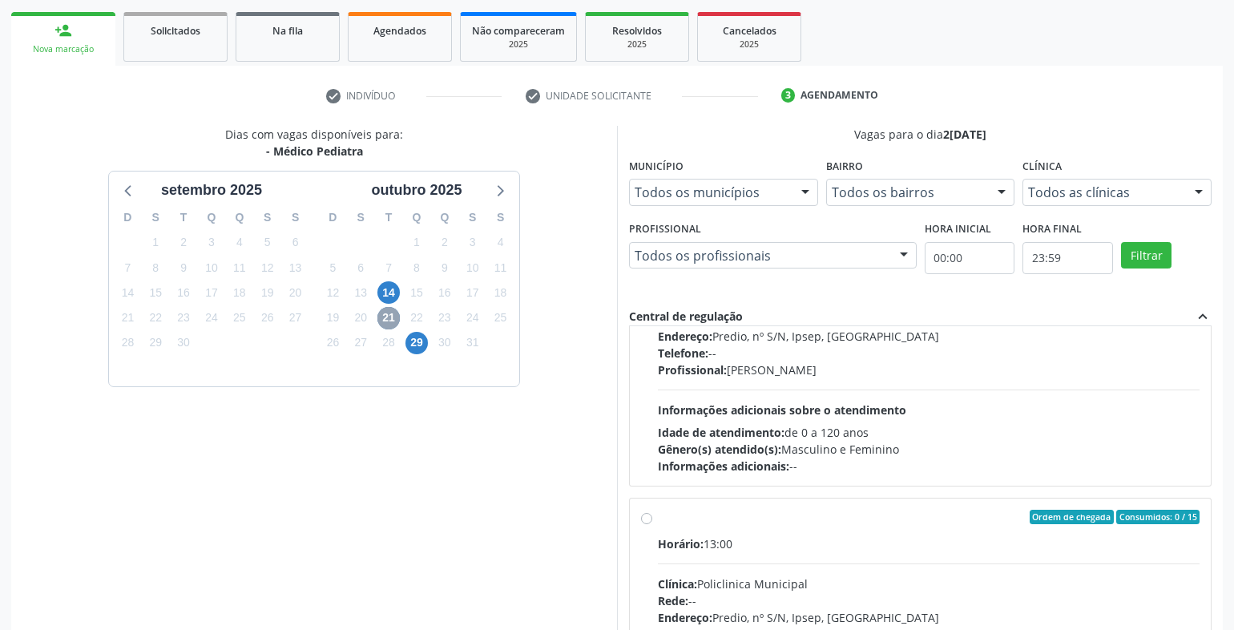
scroll to position [561, 0]
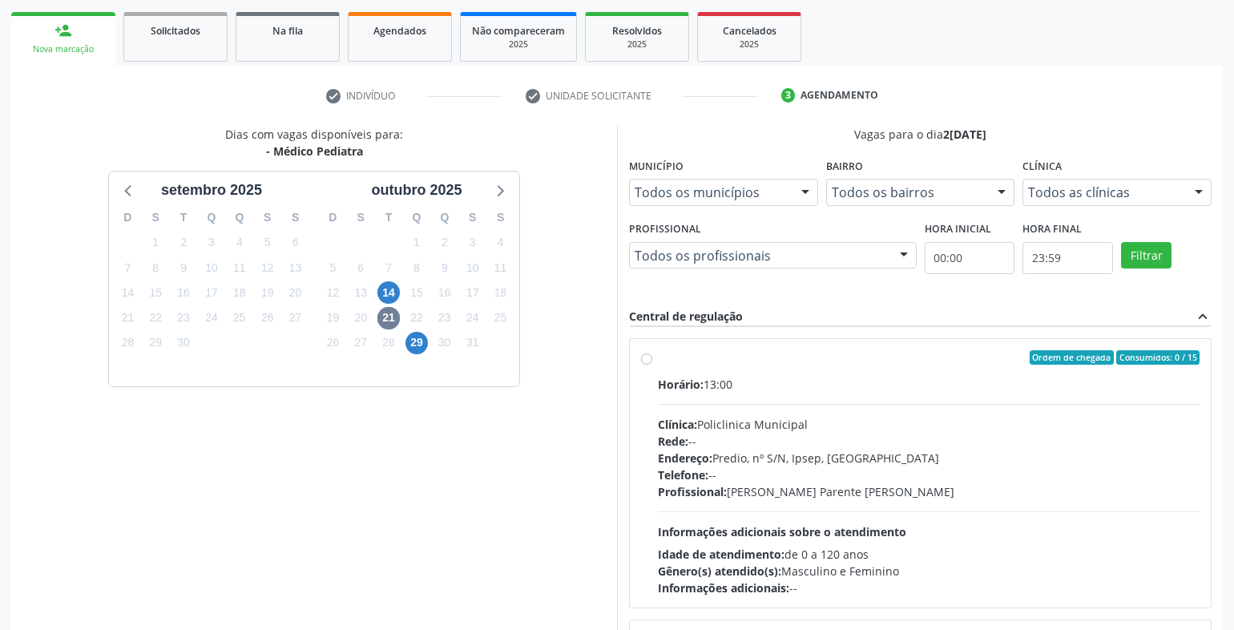
click at [717, 374] on label "Ordem de chegada Consumidos: 0 / 15 Horário: 13:00 Clínica: Policlinica Municip…" at bounding box center [929, 473] width 542 height 246
click at [652, 365] on input "Ordem de chegada Consumidos: 0 / 15 Horário: 13:00 Clínica: Policlinica Municip…" at bounding box center [646, 357] width 11 height 14
radio input "true"
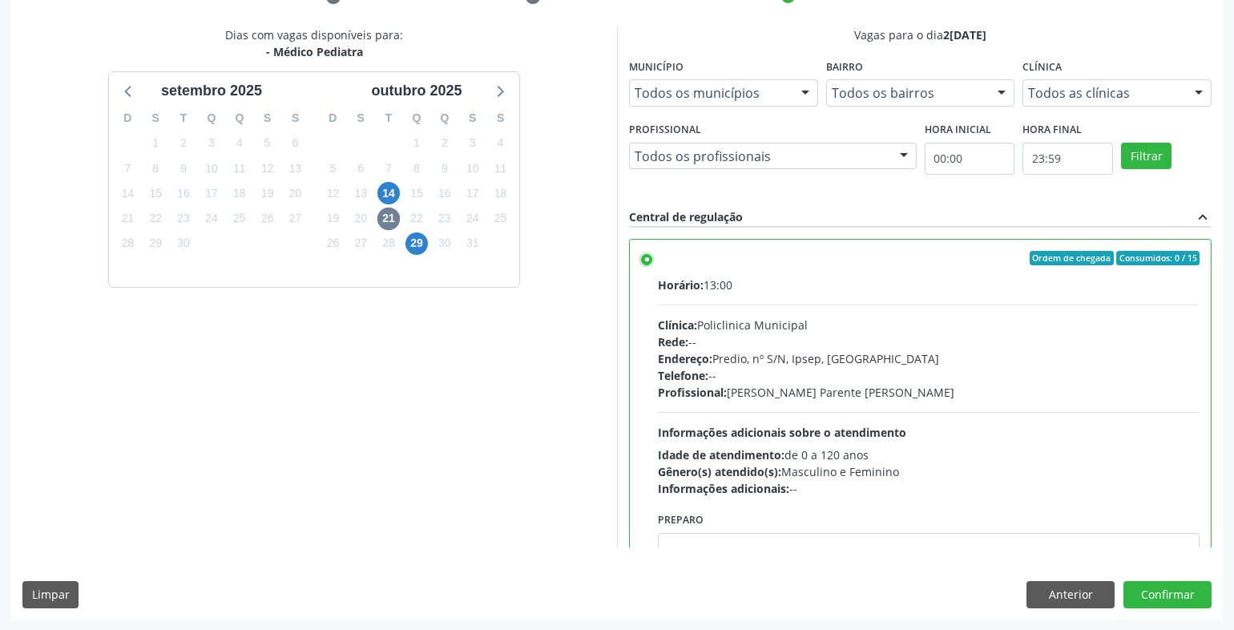
scroll to position [328, 0]
click at [1196, 593] on button "Confirmar" at bounding box center [1168, 593] width 88 height 27
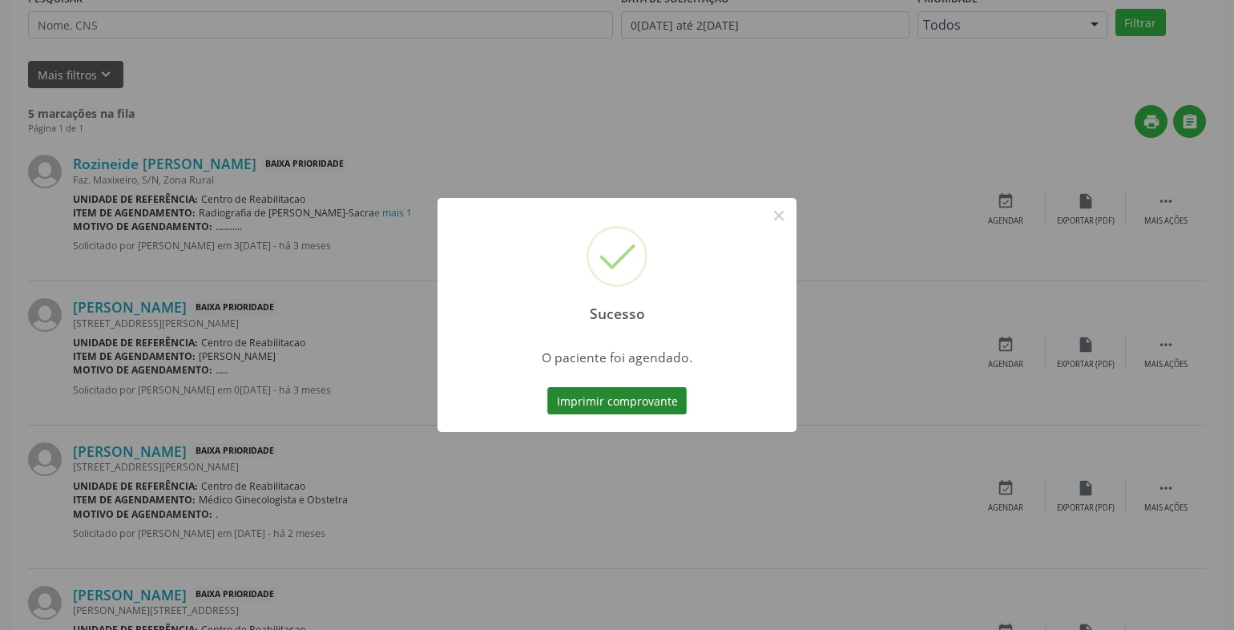
scroll to position [0, 0]
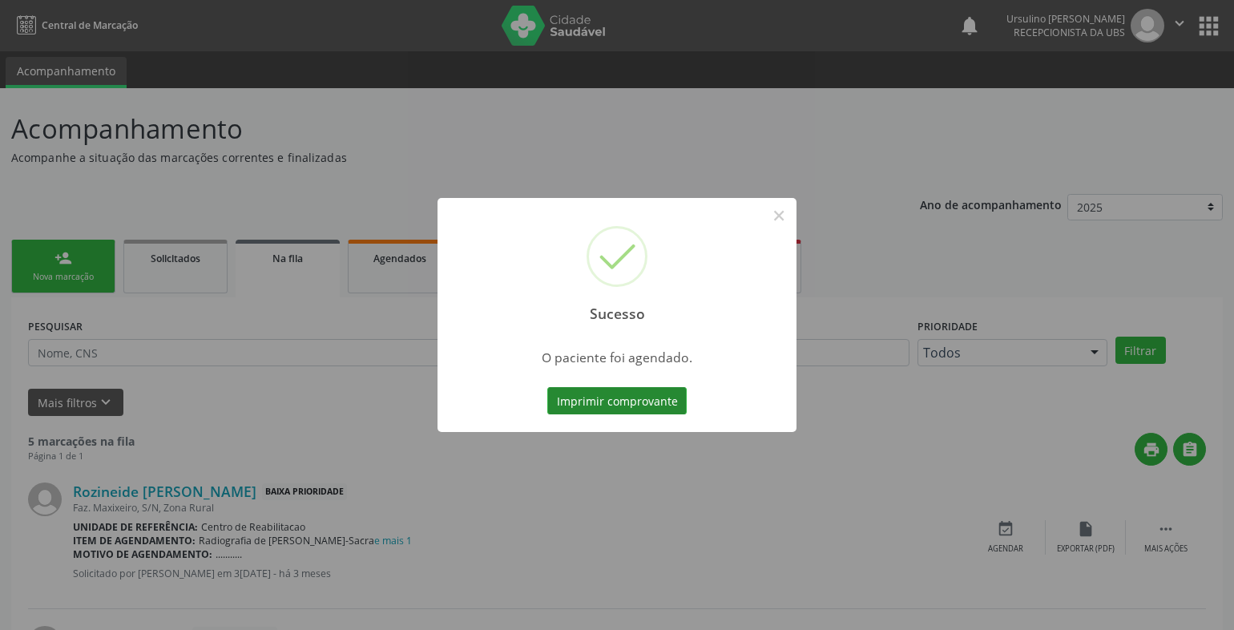
click at [644, 396] on button "Imprimir comprovante" at bounding box center [616, 400] width 139 height 27
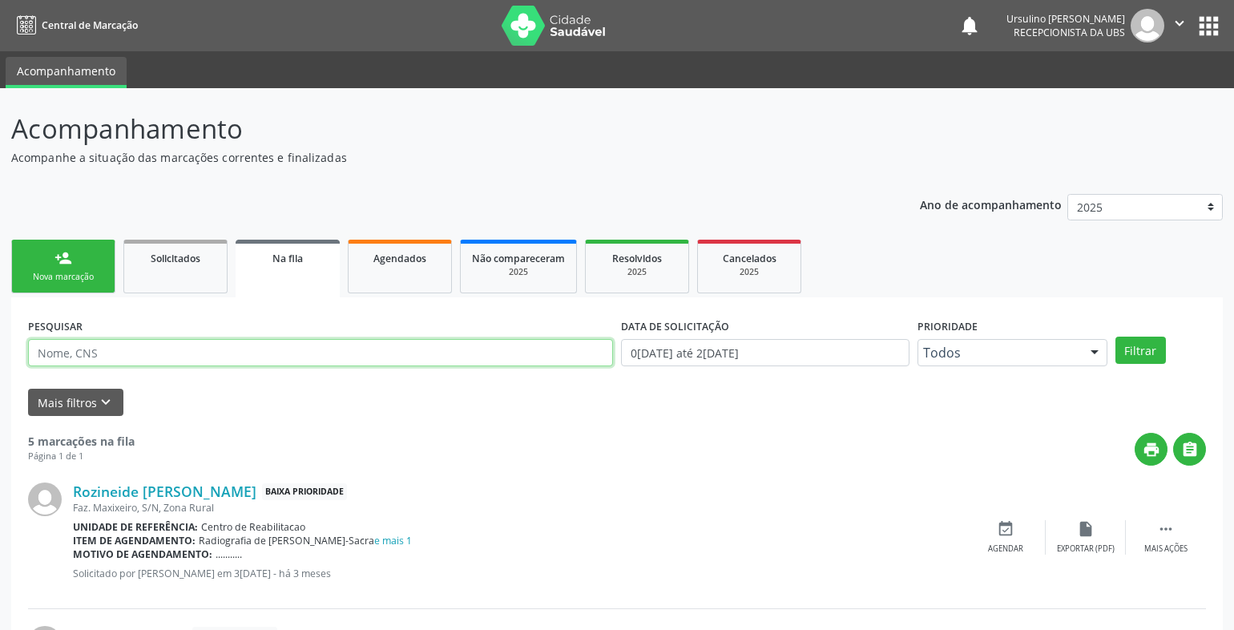
click at [129, 346] on input "text" at bounding box center [320, 352] width 585 height 27
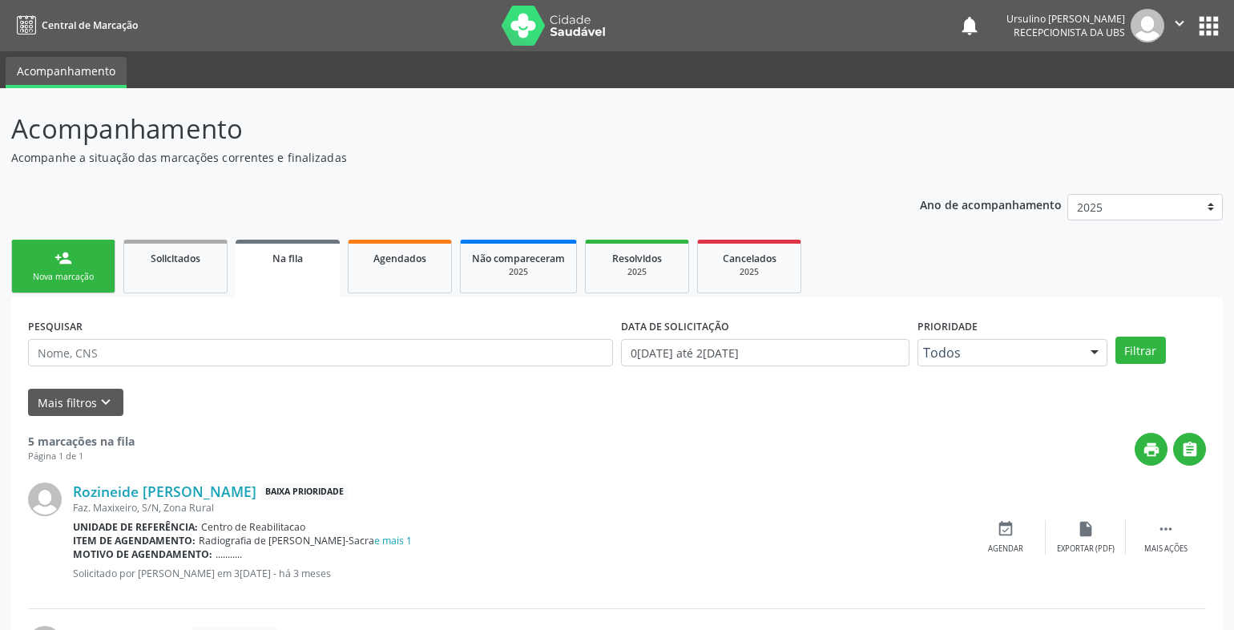
click at [58, 272] on div "Nova marcação" at bounding box center [63, 277] width 80 height 12
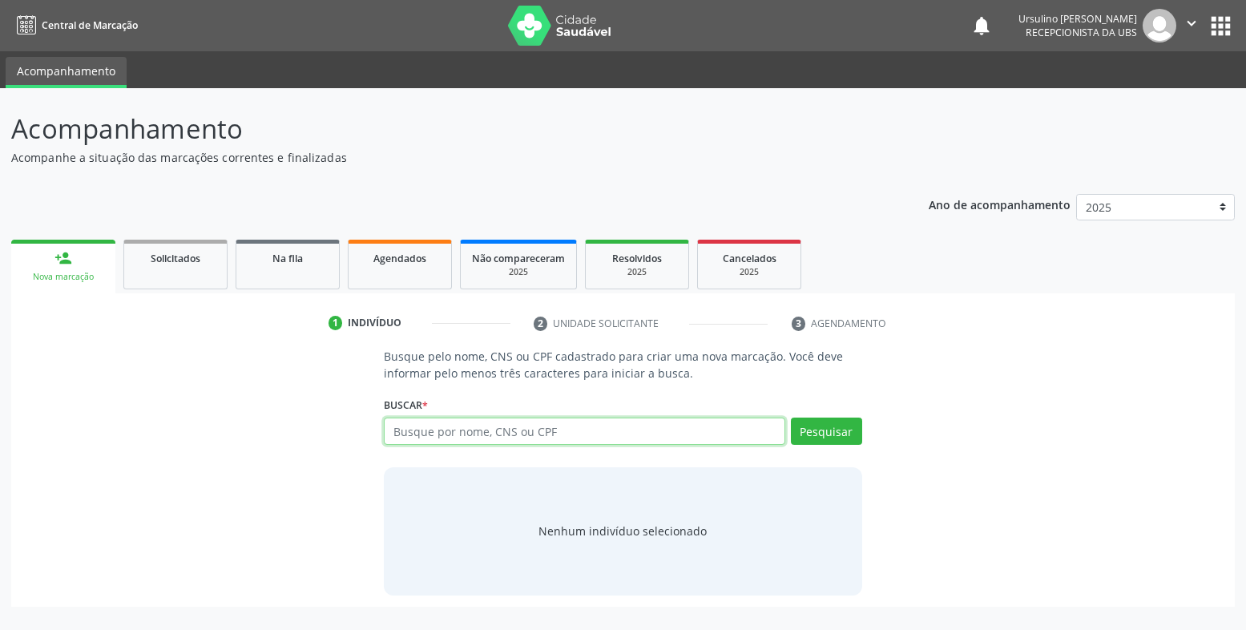
click at [469, 432] on input "text" at bounding box center [585, 431] width 402 height 27
type input "marilia gabriela"
click at [452, 428] on input "marilia gabriela" at bounding box center [585, 431] width 402 height 27
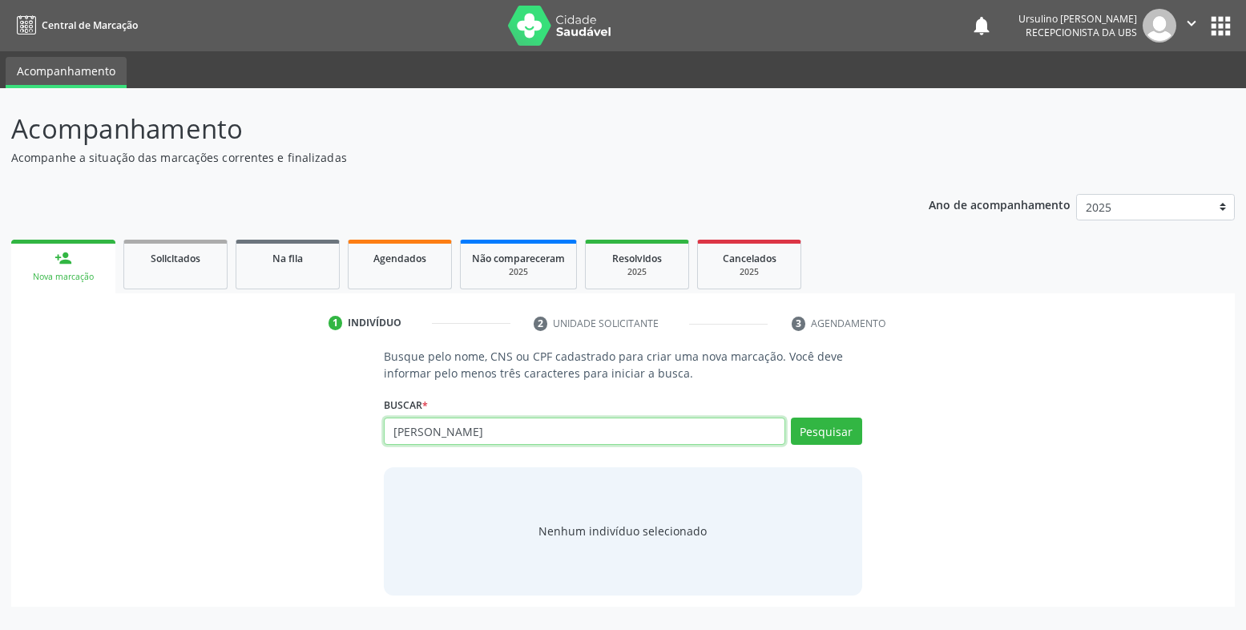
click at [452, 428] on input "marilia gabriela" at bounding box center [585, 431] width 402 height 27
type input "898006290196768"
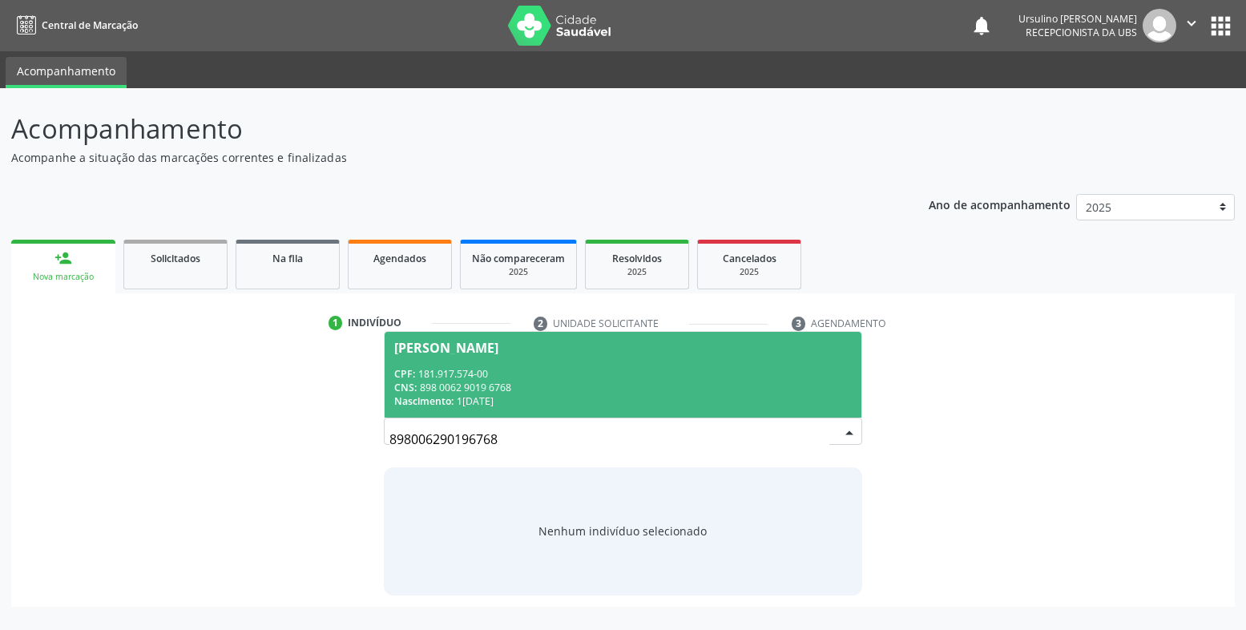
click at [580, 385] on div "CNS: 898 0062 9019 6768" at bounding box center [623, 388] width 458 height 14
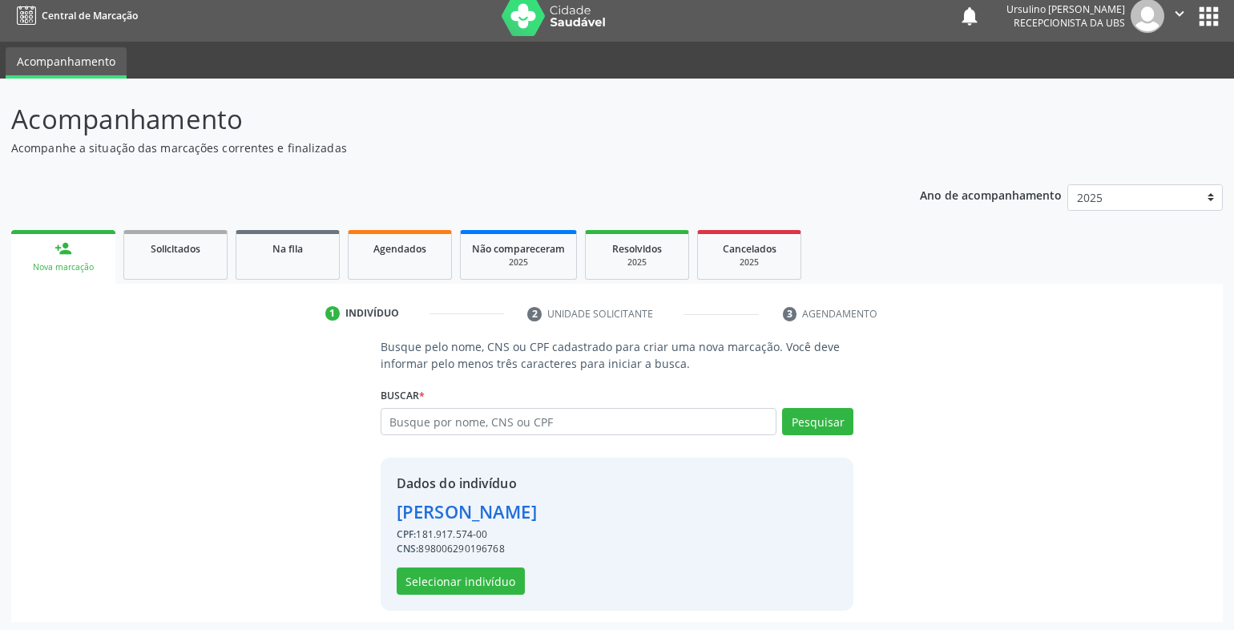
scroll to position [13, 0]
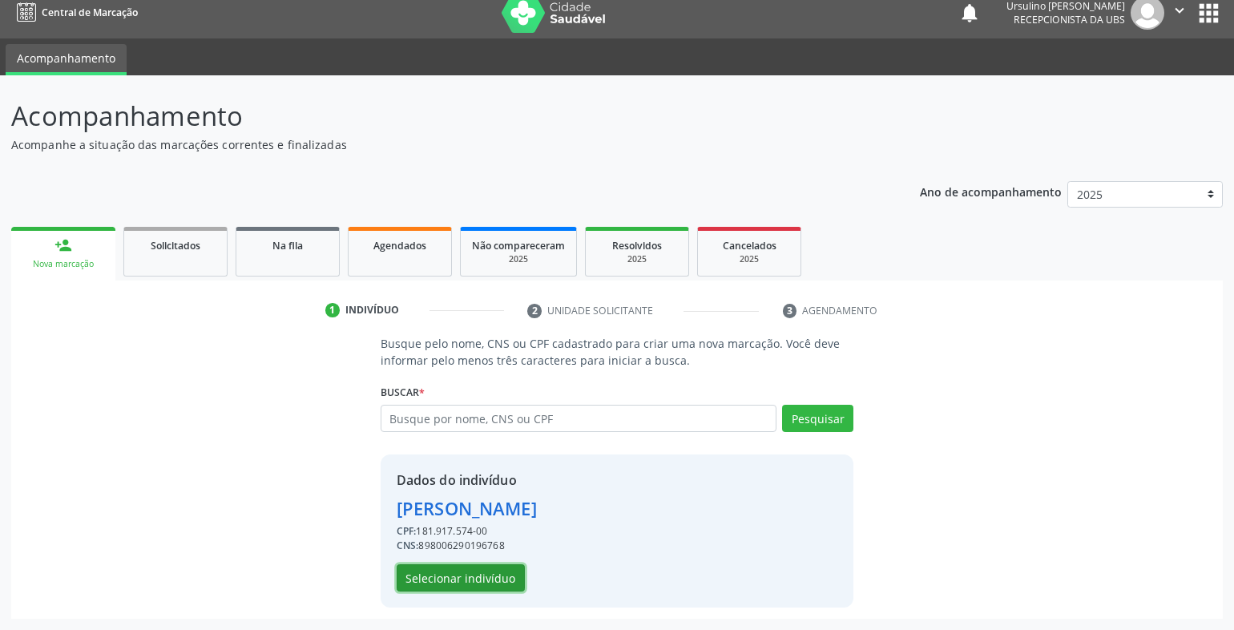
click at [492, 575] on button "Selecionar indivíduo" at bounding box center [461, 577] width 128 height 27
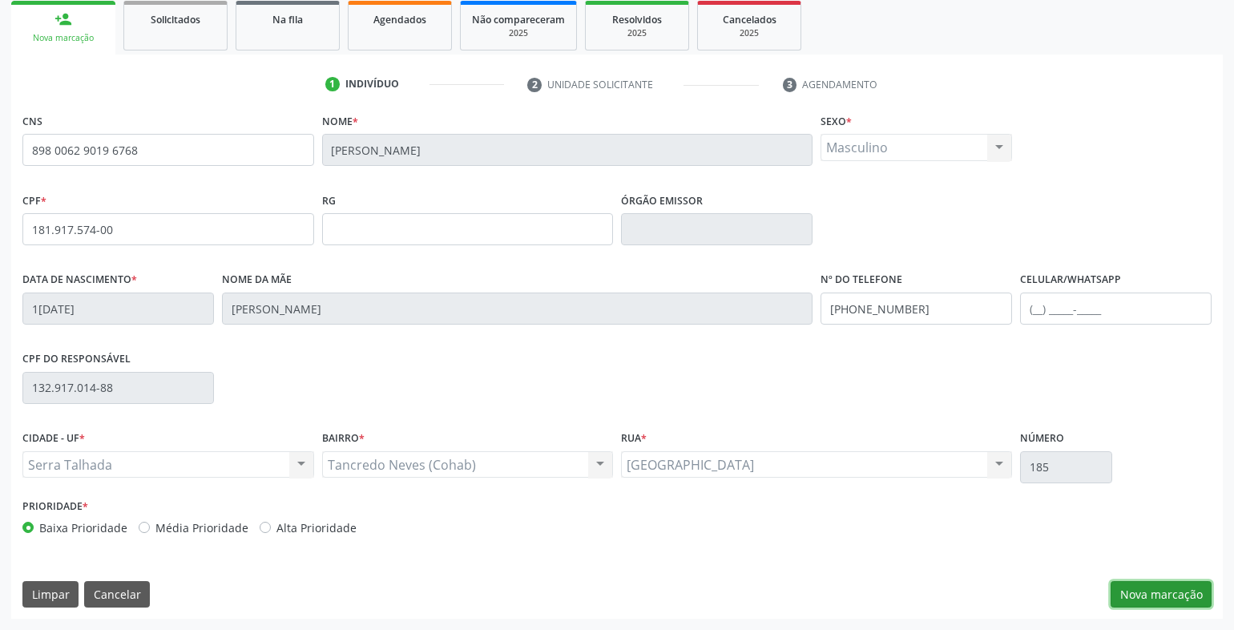
click at [1148, 595] on button "Nova marcação" at bounding box center [1161, 594] width 101 height 27
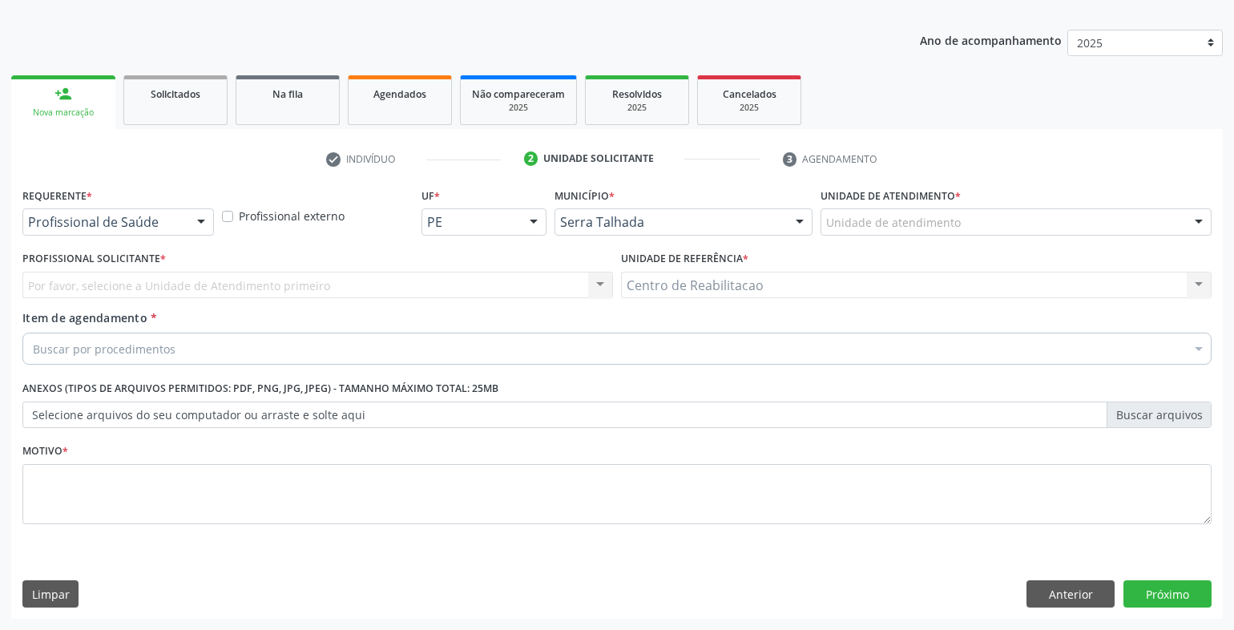
scroll to position [164, 0]
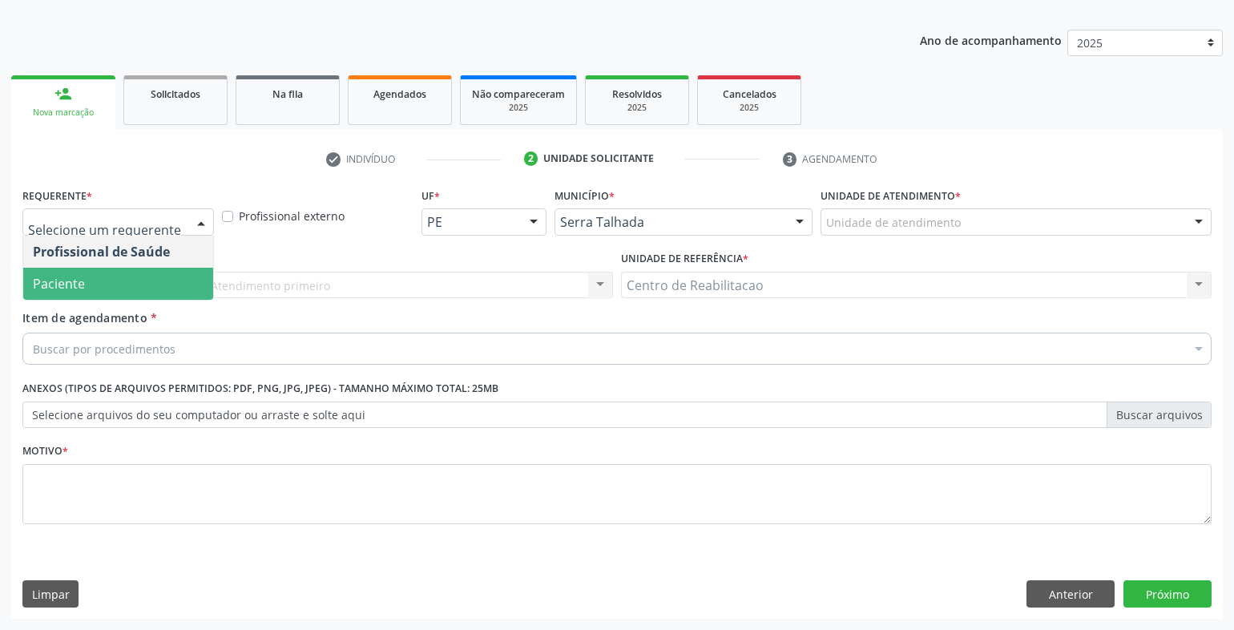
click at [127, 274] on span "Paciente" at bounding box center [118, 284] width 190 height 32
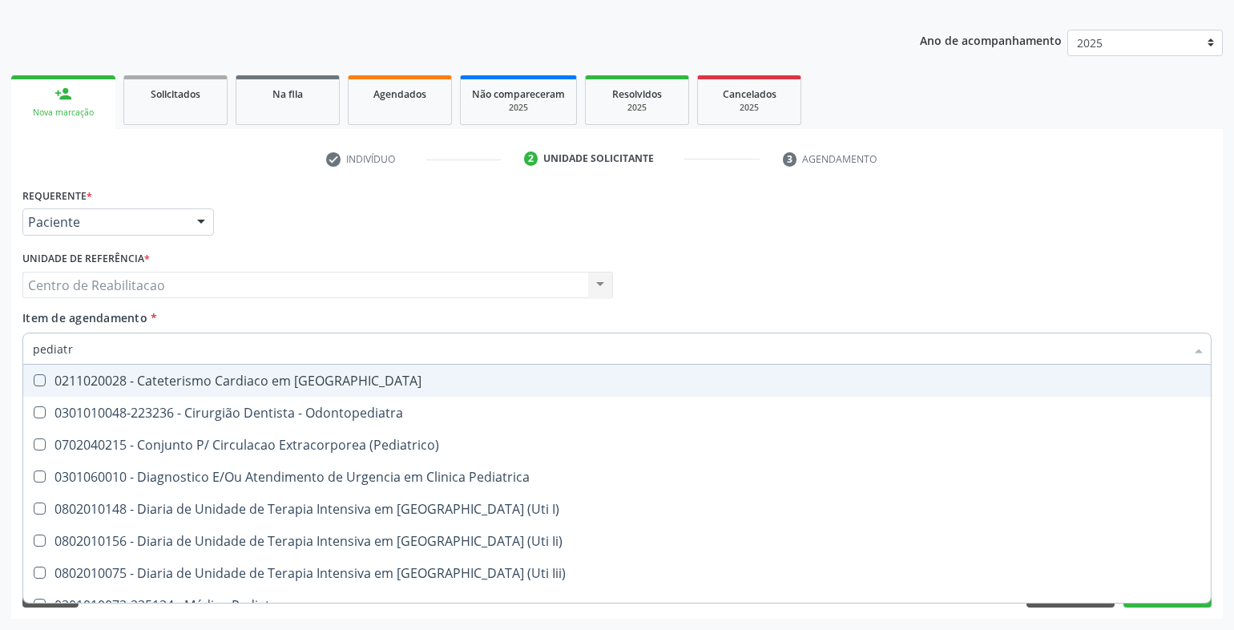
type input "pediatra"
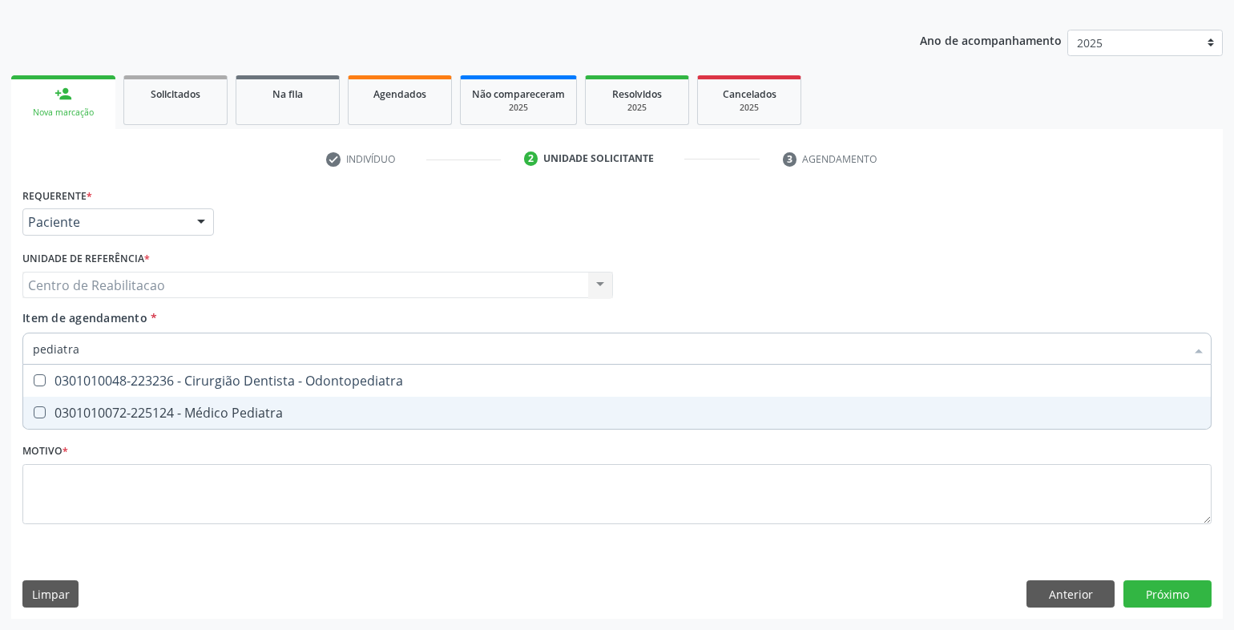
click at [234, 410] on div "0301010072-225124 - Médico Pediatra" at bounding box center [617, 412] width 1169 height 13
checkbox Pediatra "true"
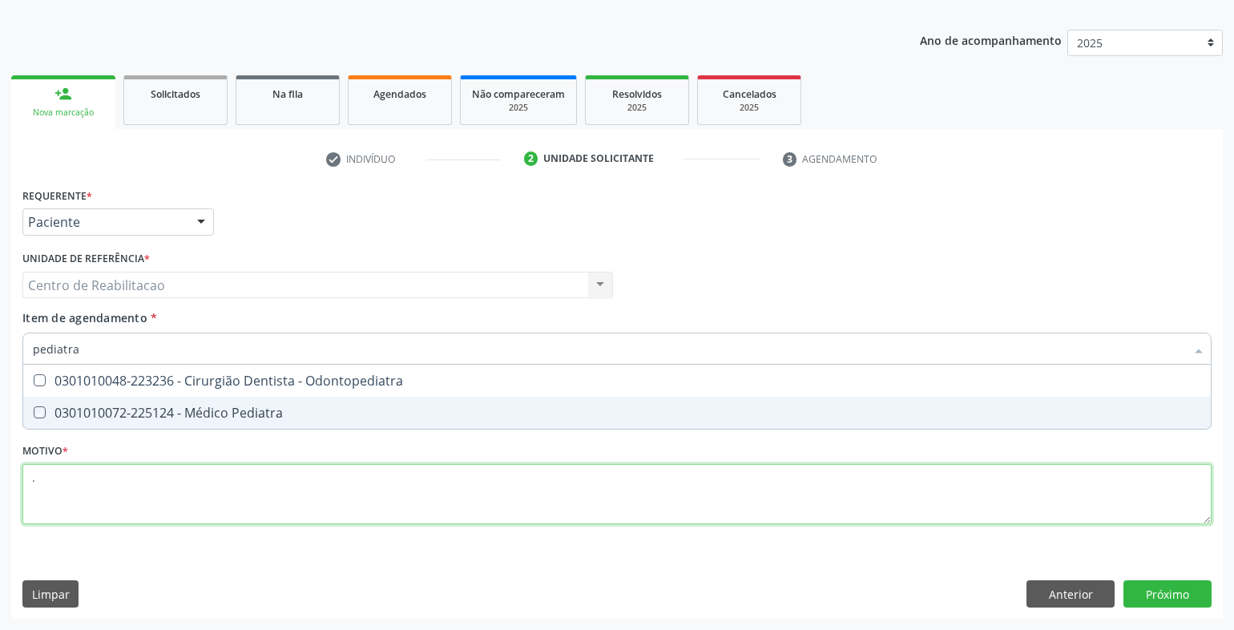
type textarea "."
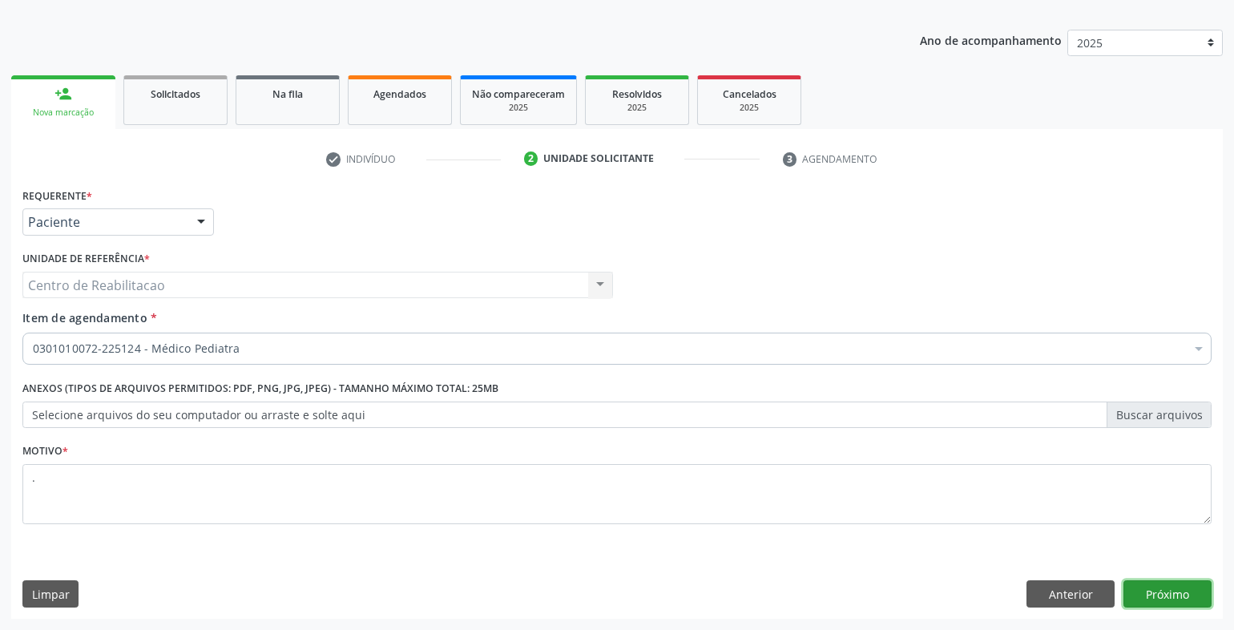
click button "Próximo" at bounding box center [1168, 593] width 88 height 27
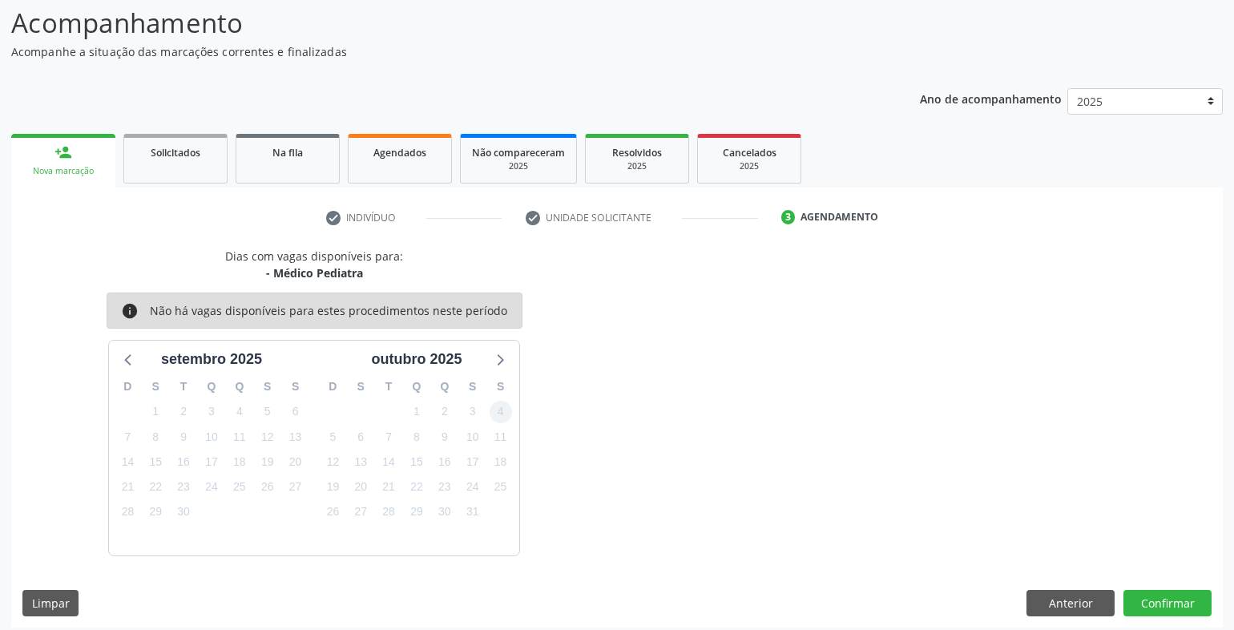
scroll to position [115, 0]
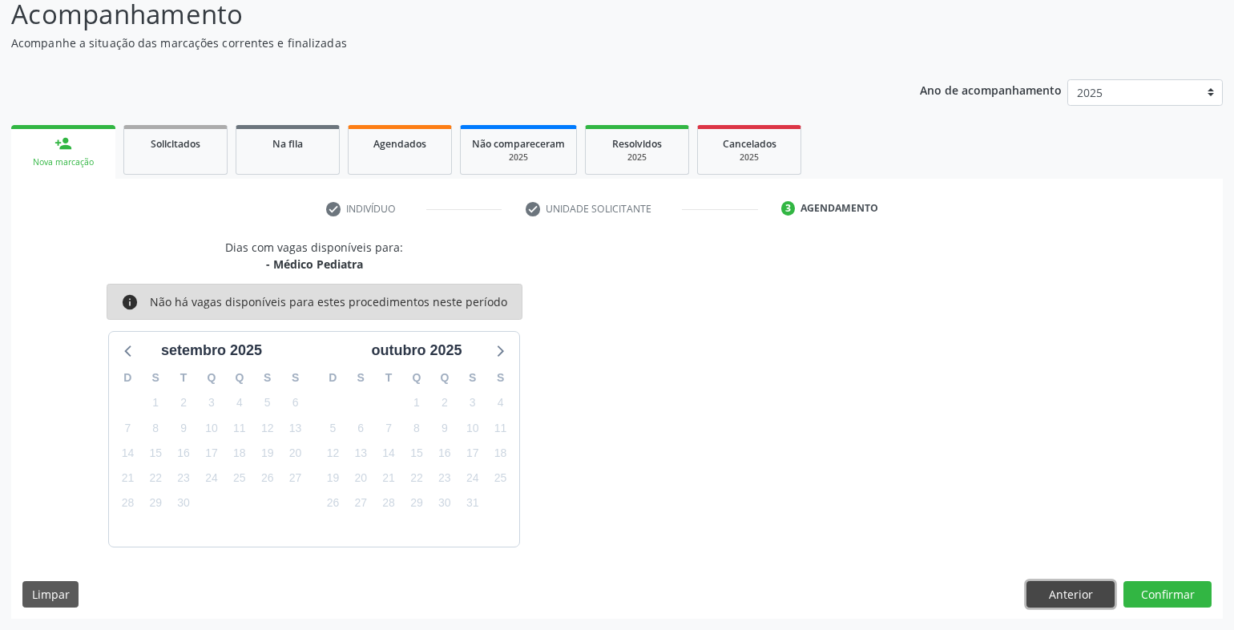
click at [1044, 597] on button "Anterior" at bounding box center [1071, 594] width 88 height 27
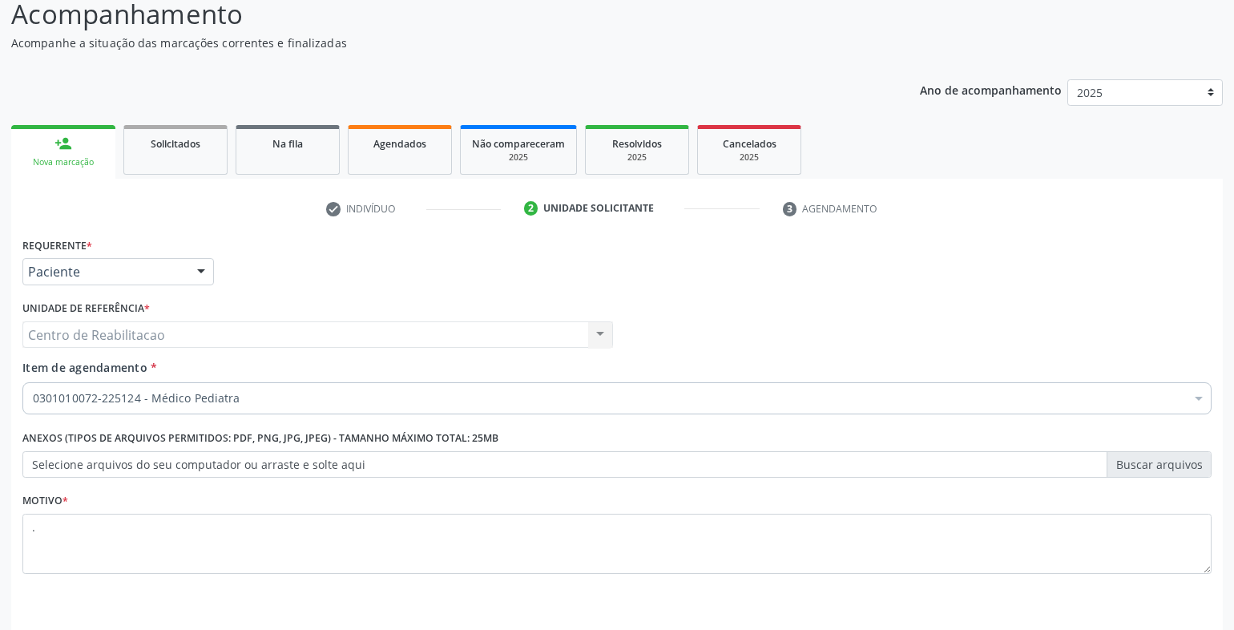
scroll to position [164, 0]
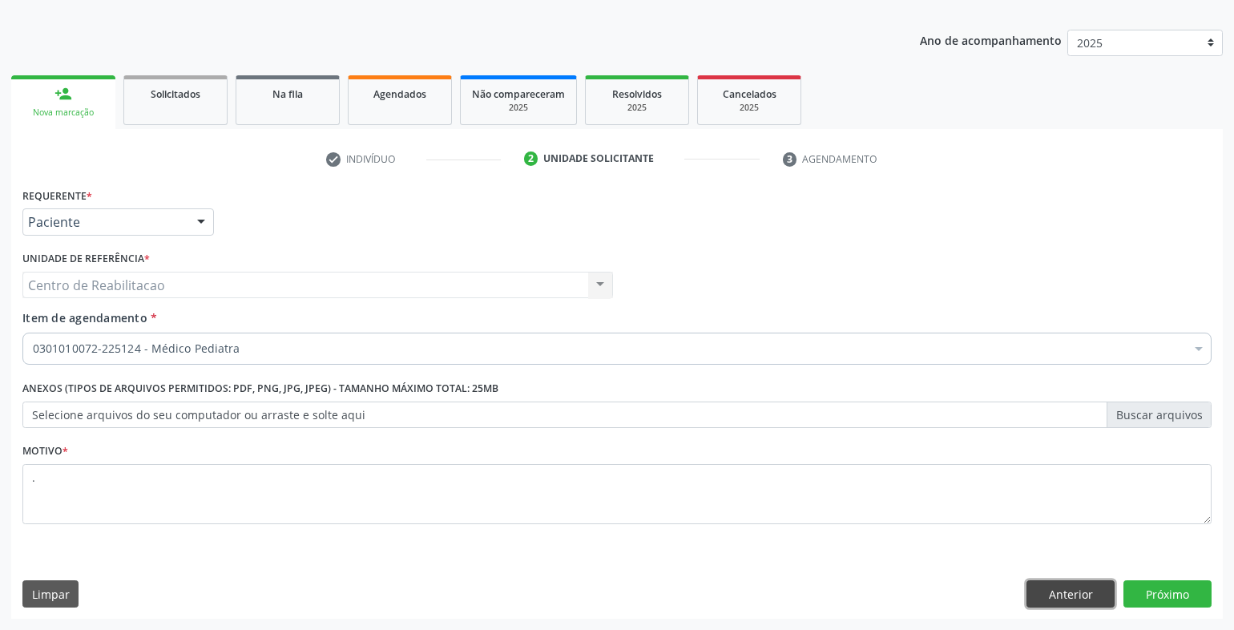
click at [1058, 585] on button "Anterior" at bounding box center [1071, 593] width 88 height 27
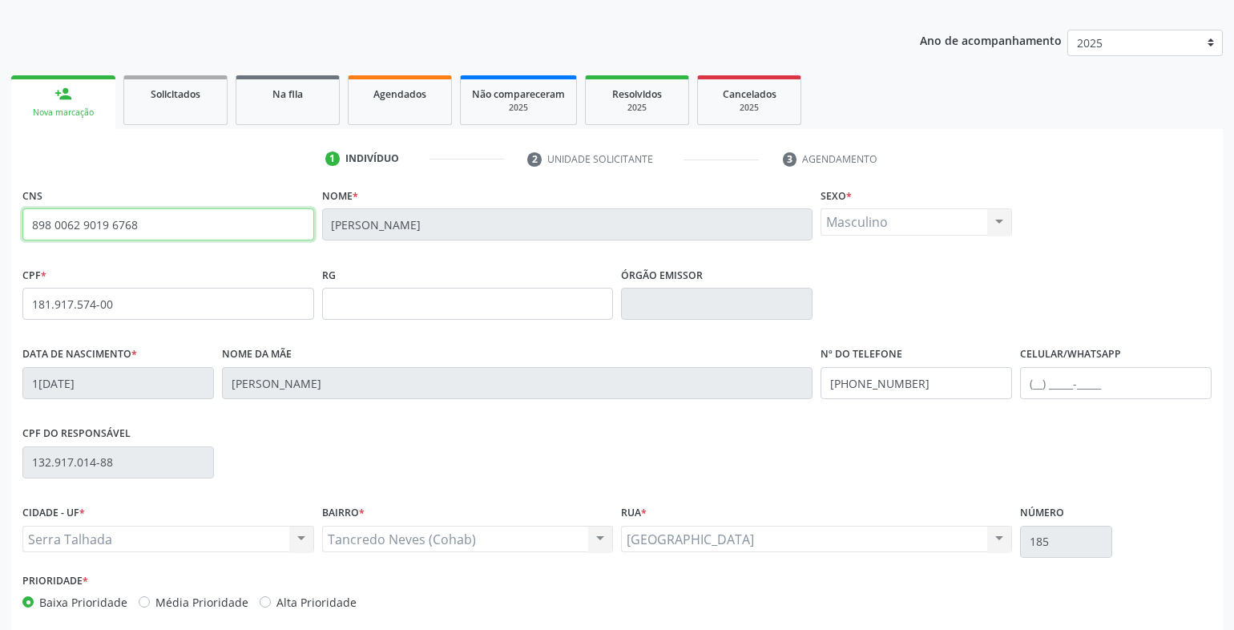
click at [142, 232] on input "898 0062 9019 6768" at bounding box center [168, 224] width 292 height 32
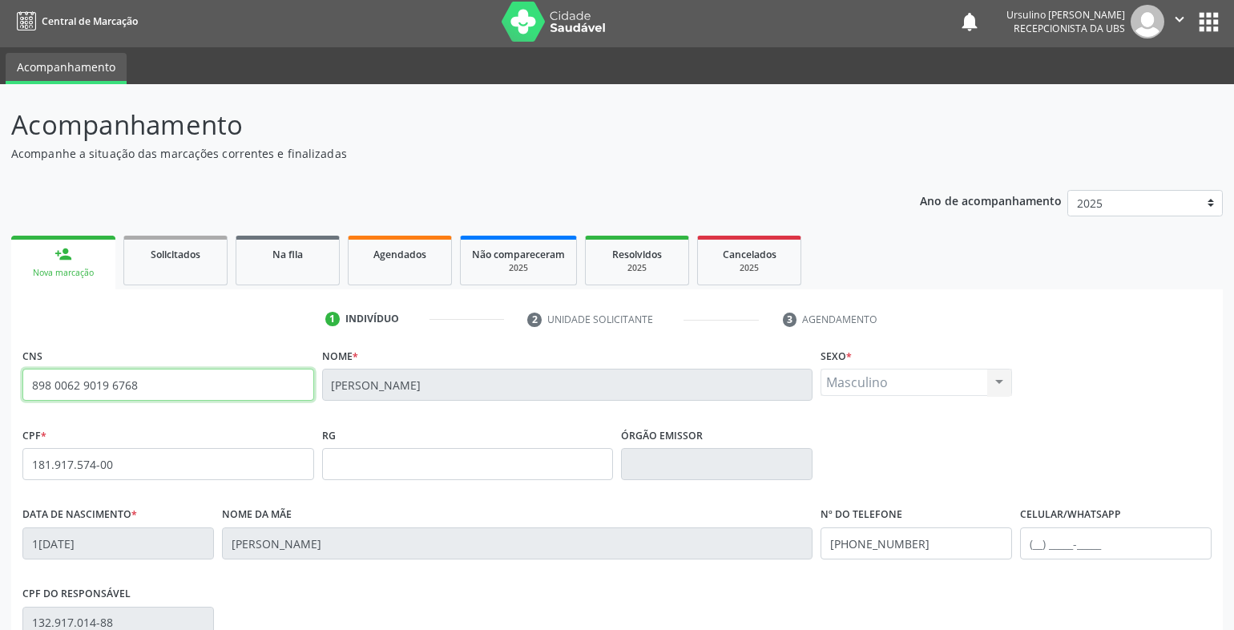
scroll to position [0, 0]
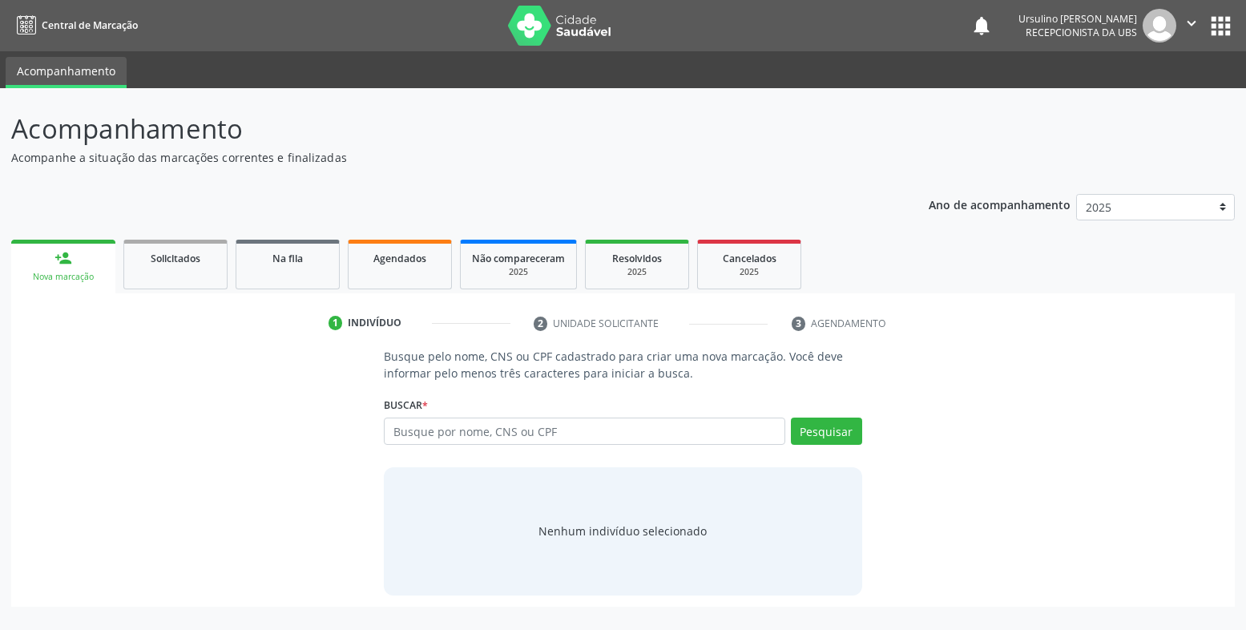
click at [453, 432] on input "text" at bounding box center [585, 431] width 402 height 27
type input "898 0062 9019 6768"
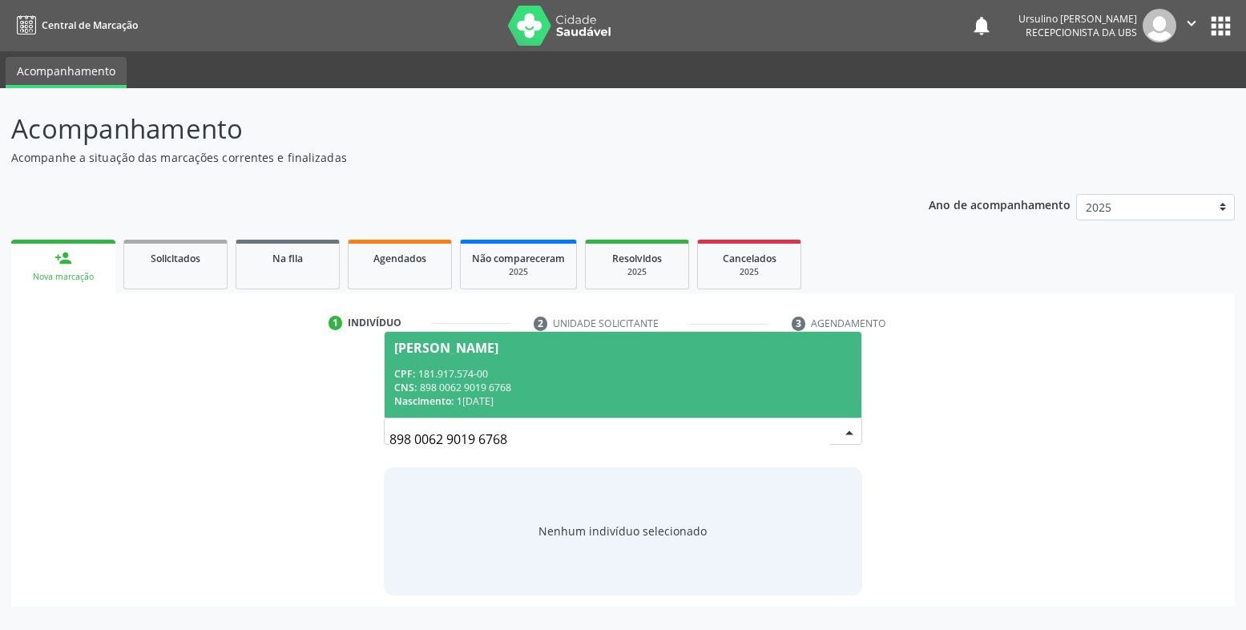
click at [508, 386] on div "CNS: 898 0062 9019 6768" at bounding box center [623, 388] width 458 height 14
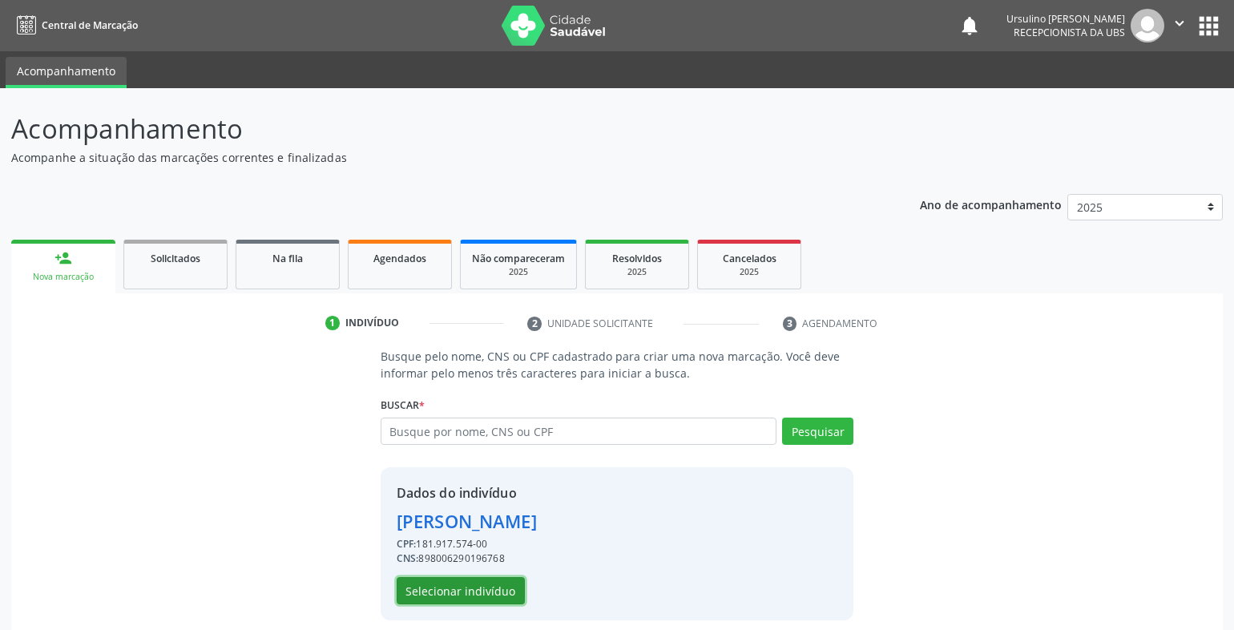
click at [487, 603] on button "Selecionar indivíduo" at bounding box center [461, 590] width 128 height 27
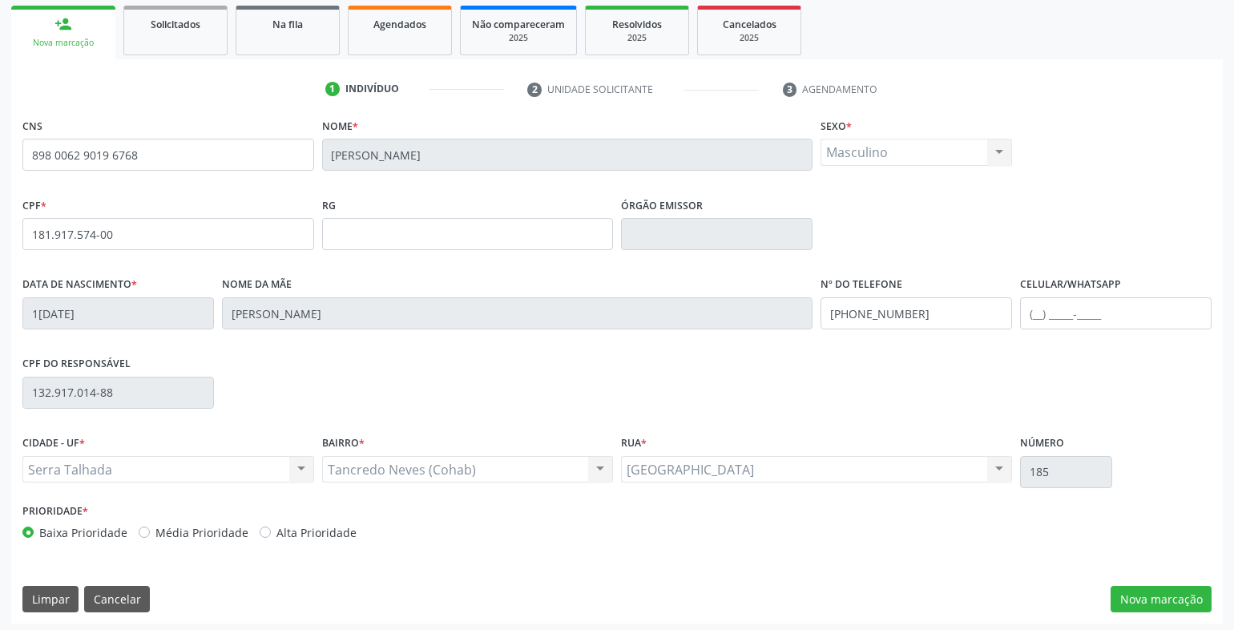
scroll to position [239, 0]
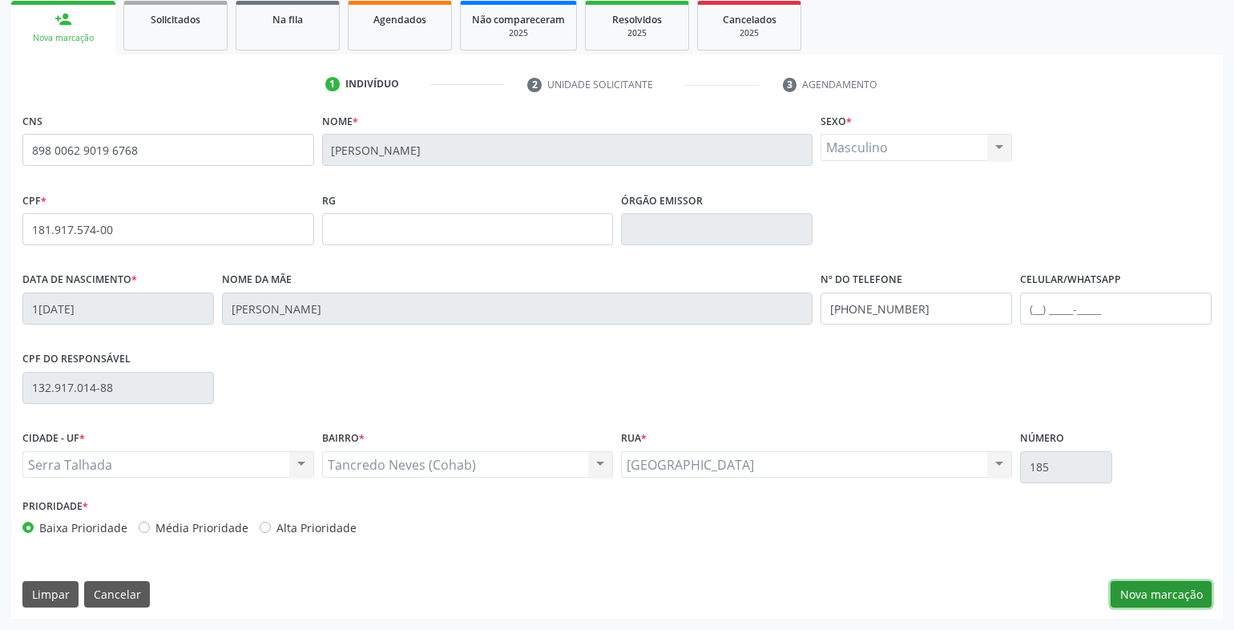
click at [1157, 596] on button "Nova marcação" at bounding box center [1161, 594] width 101 height 27
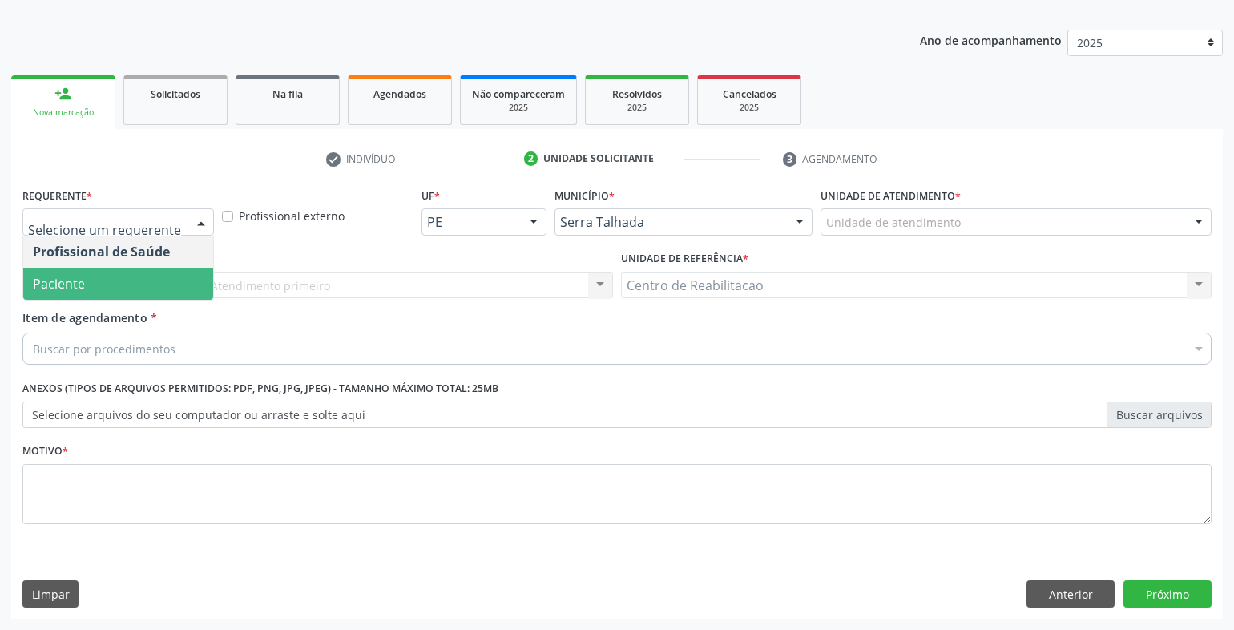
click at [106, 273] on span "Paciente" at bounding box center [118, 284] width 190 height 32
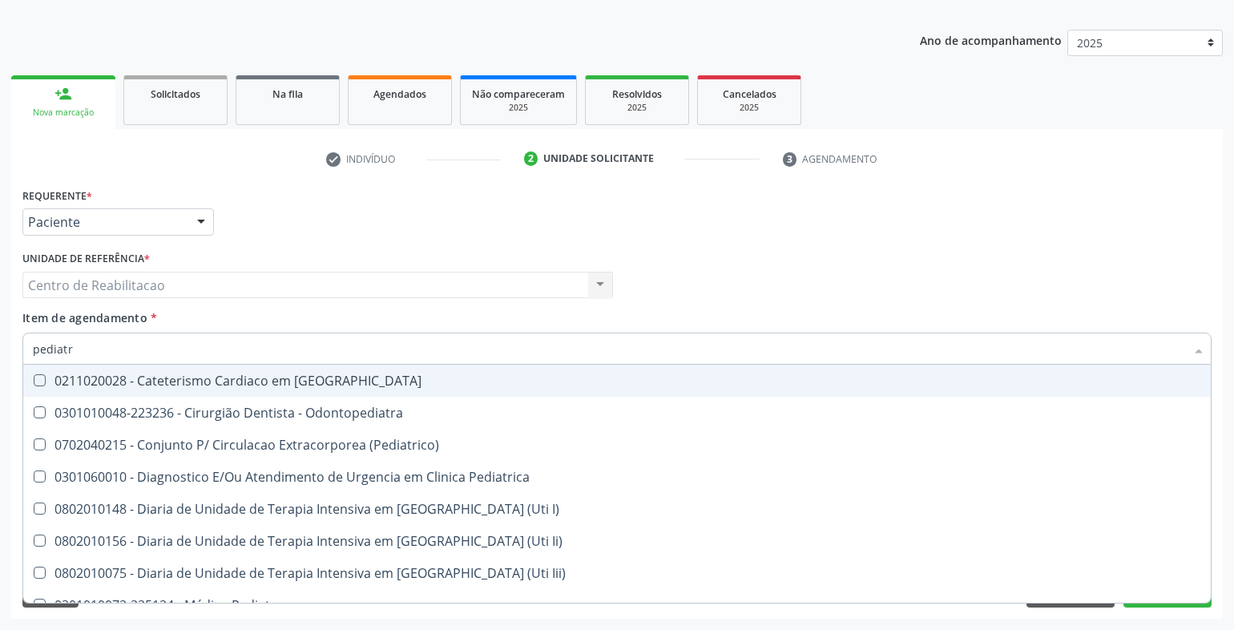
type input "pediatra"
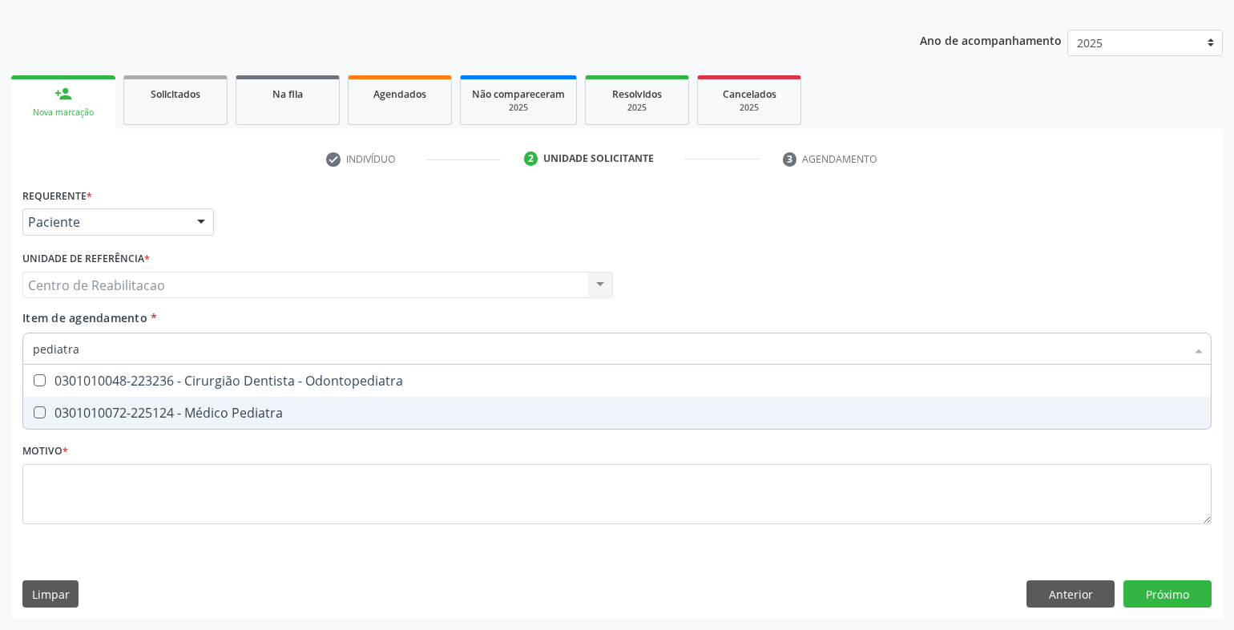
click at [256, 416] on div "0301010072-225124 - Médico Pediatra" at bounding box center [617, 412] width 1169 height 13
checkbox Pediatra "true"
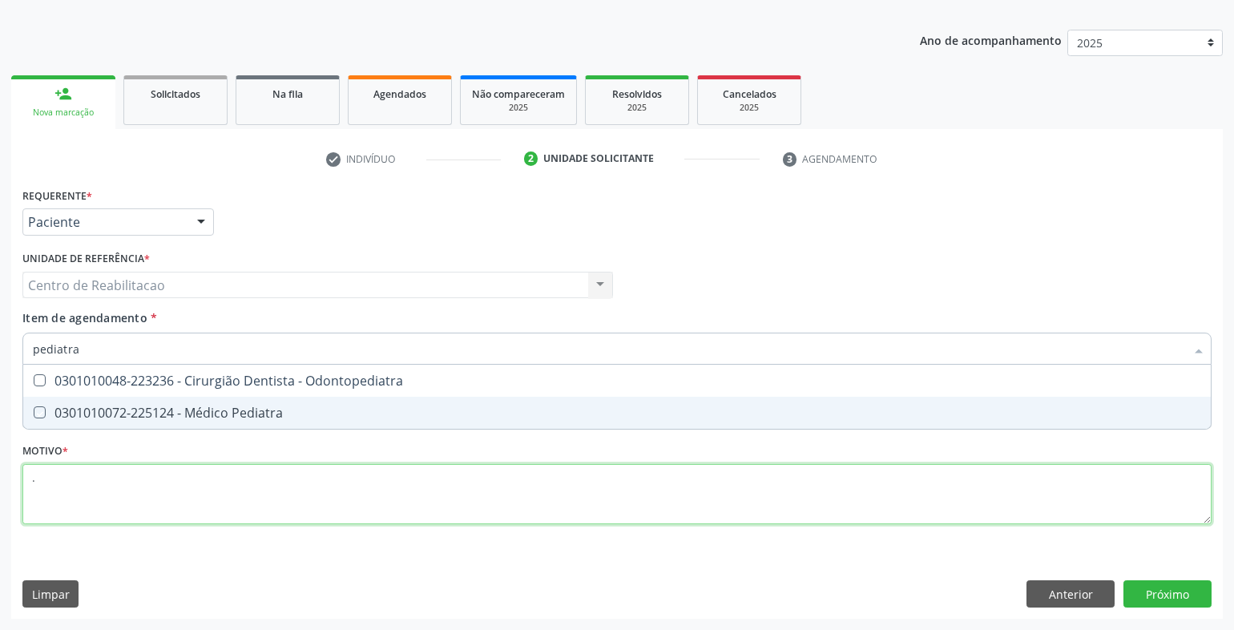
type textarea "."
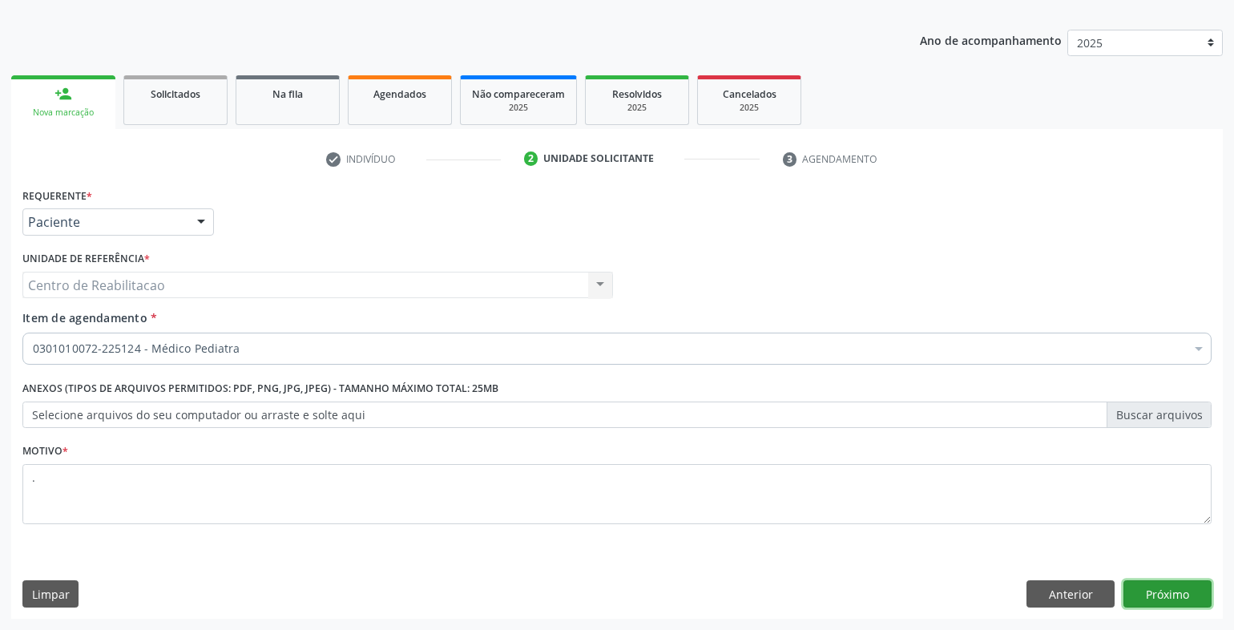
click button "Próximo" at bounding box center [1168, 593] width 88 height 27
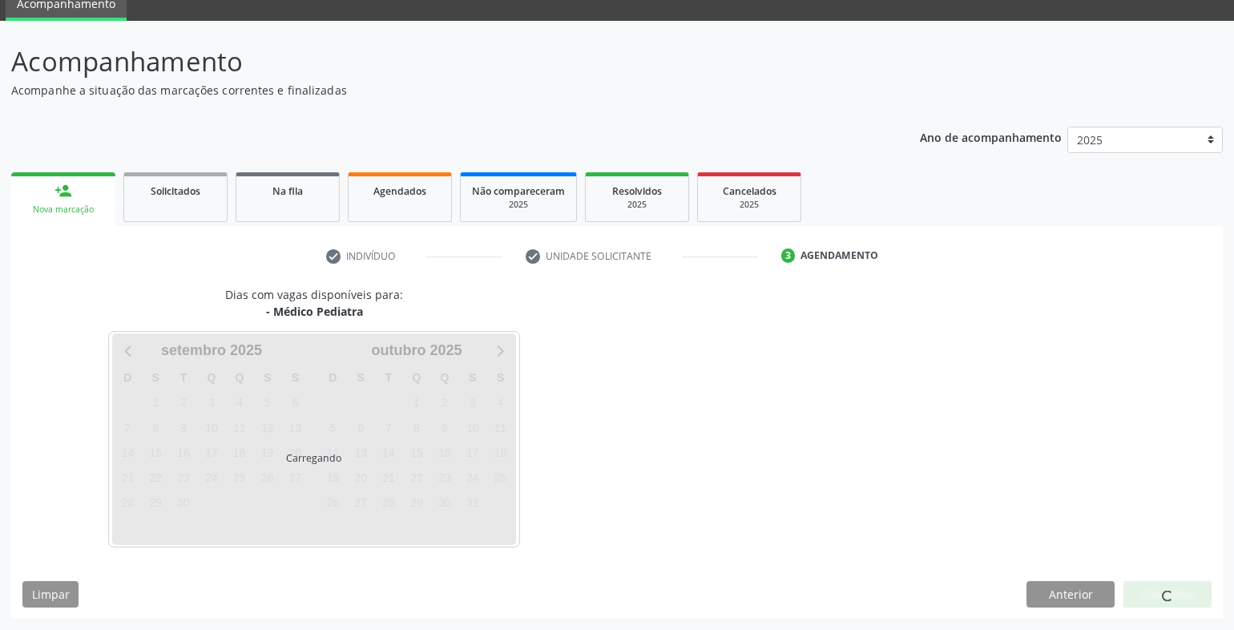
scroll to position [67, 0]
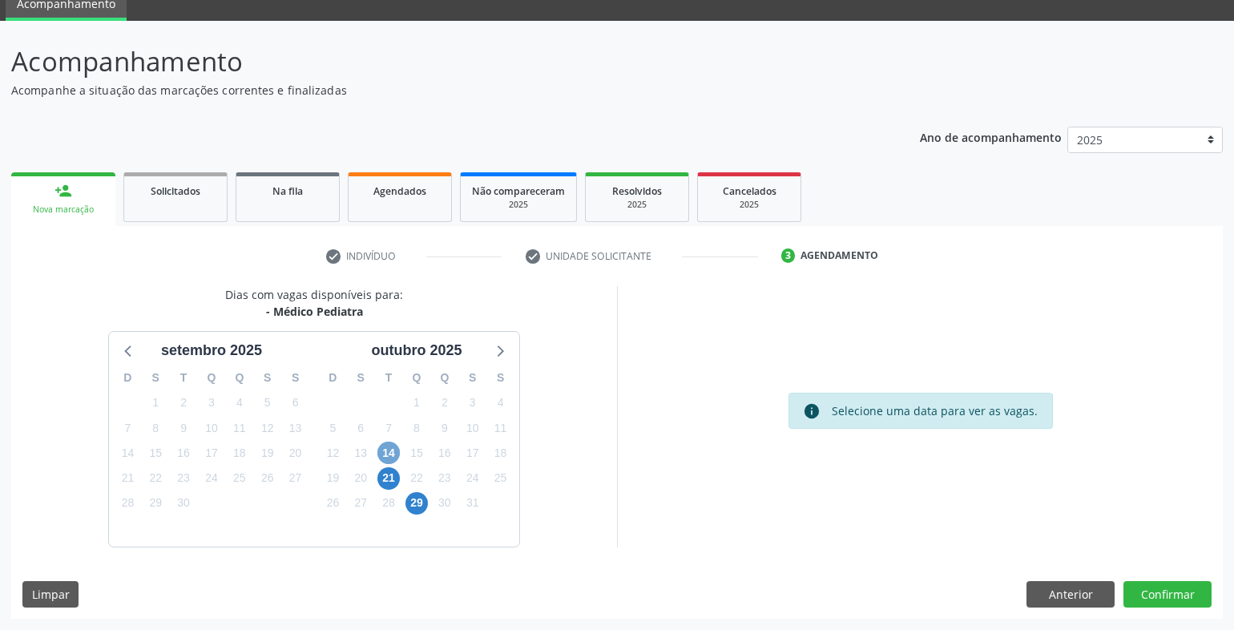
click at [387, 454] on span "14" at bounding box center [389, 453] width 22 height 22
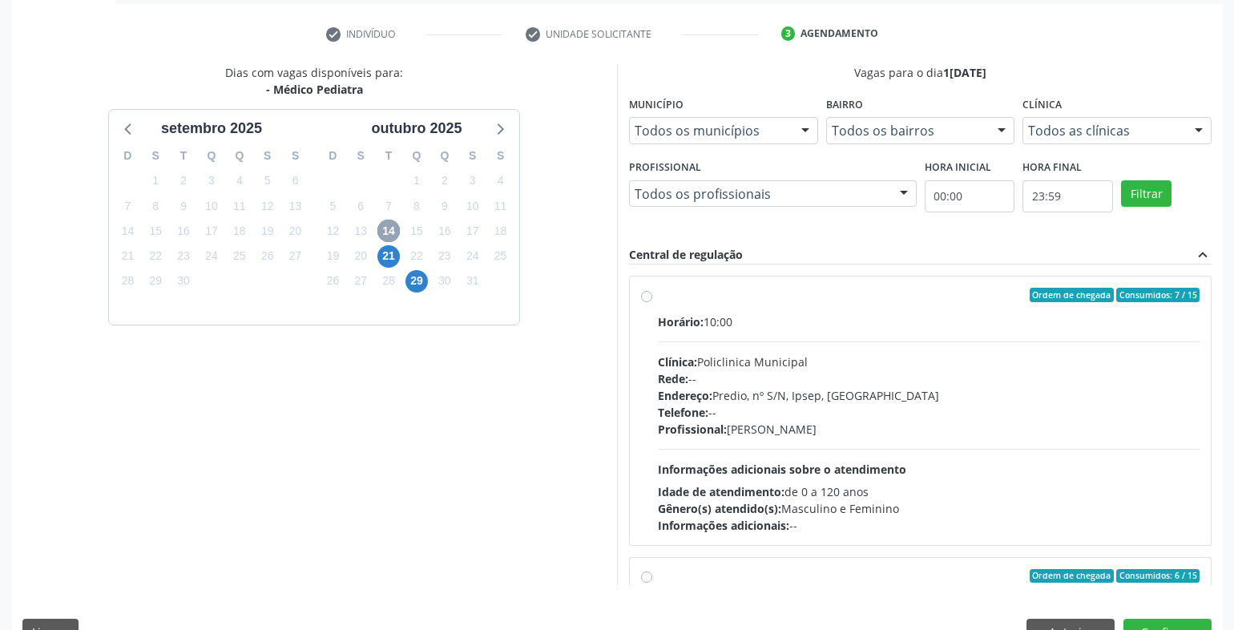
scroll to position [308, 0]
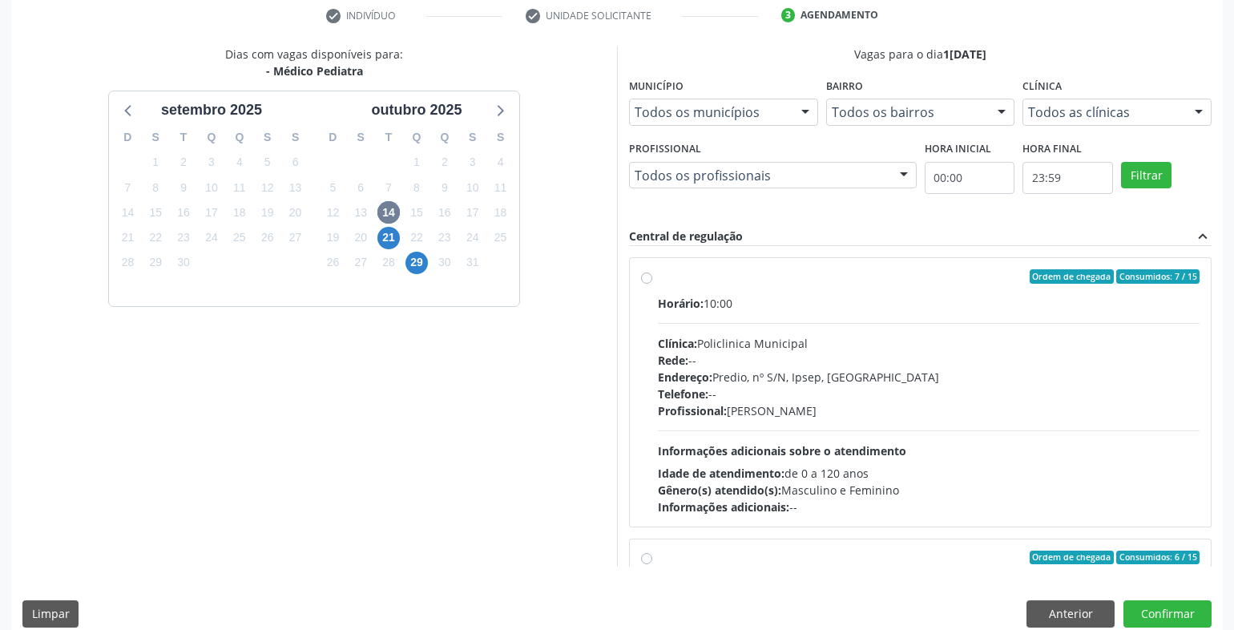
click at [765, 274] on div "Ordem de chegada Consumidos: 7 / 15" at bounding box center [929, 276] width 542 height 14
click at [652, 274] on input "Ordem de chegada Consumidos: 7 / 15 Horário: 10:00 Clínica: Policlinica Municip…" at bounding box center [646, 276] width 11 height 14
radio input "true"
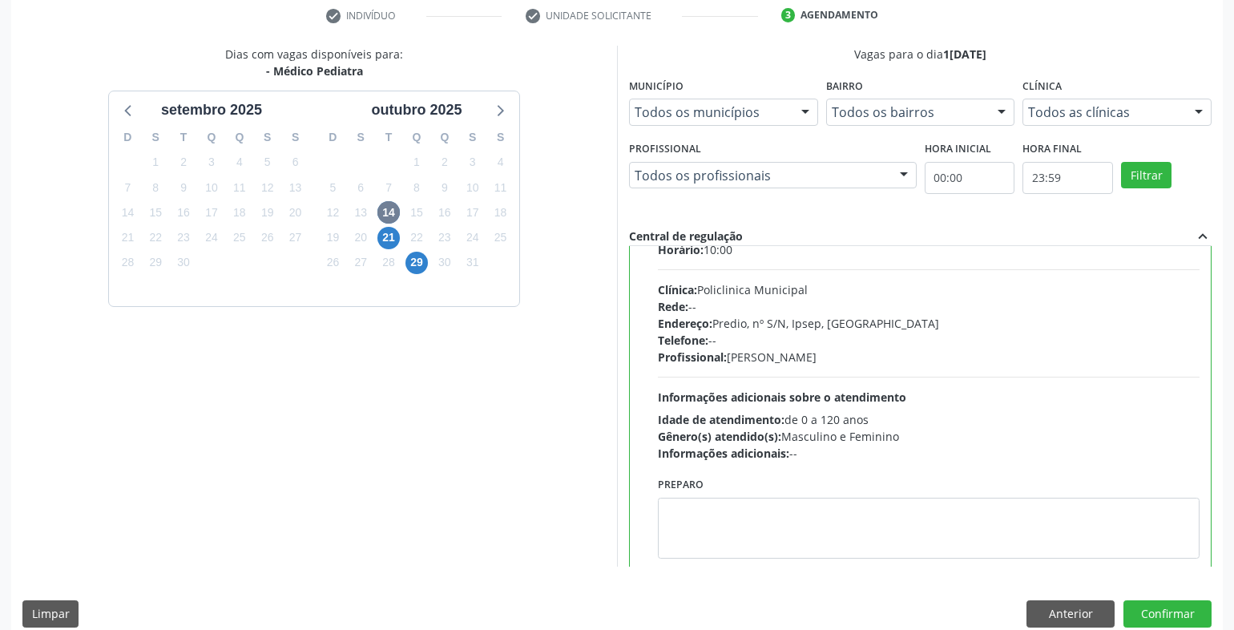
scroll to position [80, 0]
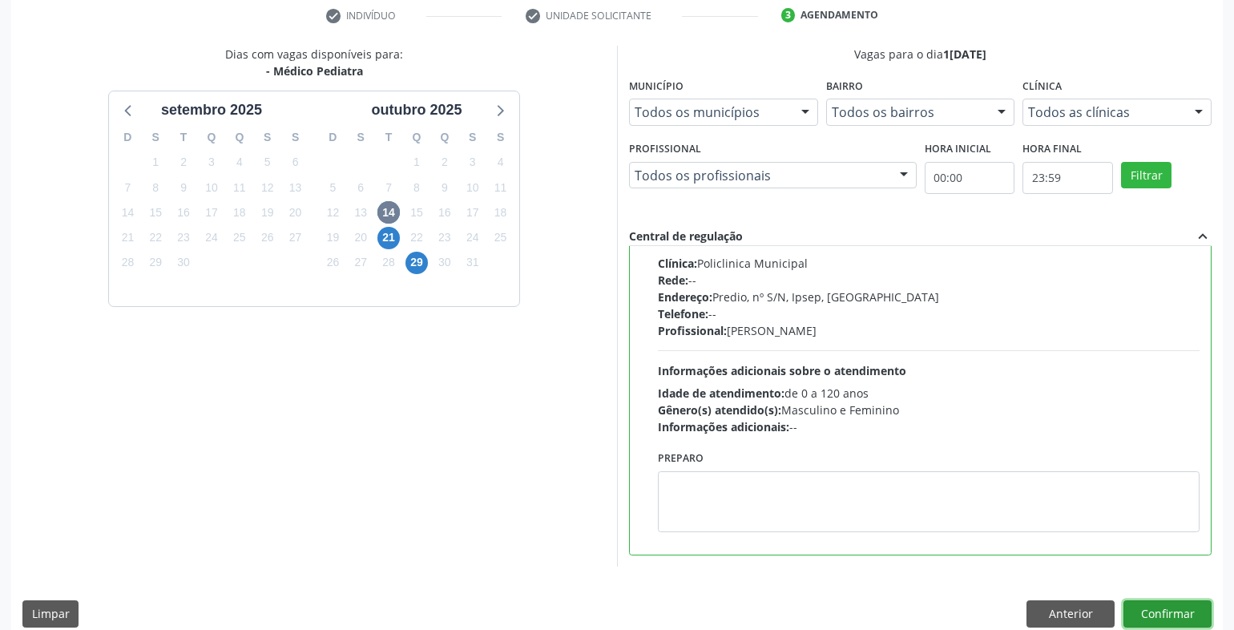
click at [1173, 613] on button "Confirmar" at bounding box center [1168, 613] width 88 height 27
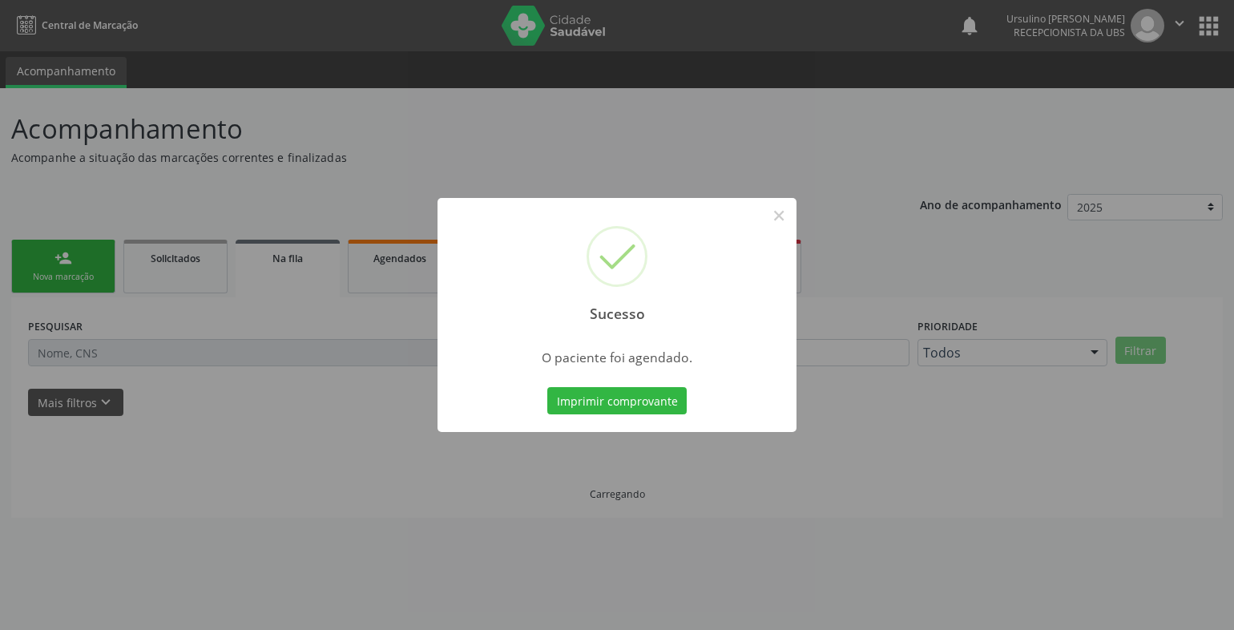
scroll to position [0, 0]
click at [598, 402] on button "Imprimir comprovante" at bounding box center [623, 400] width 139 height 27
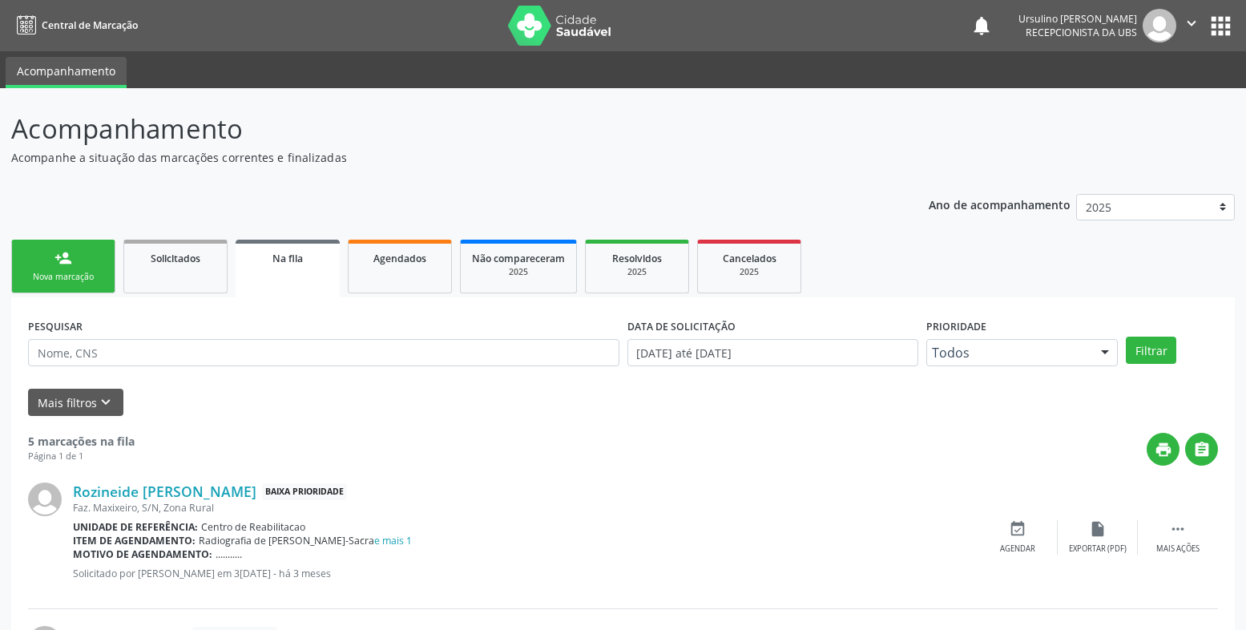
click at [46, 281] on div "Nova marcação" at bounding box center [63, 277] width 80 height 12
click at [71, 265] on div "person_add" at bounding box center [64, 258] width 18 height 18
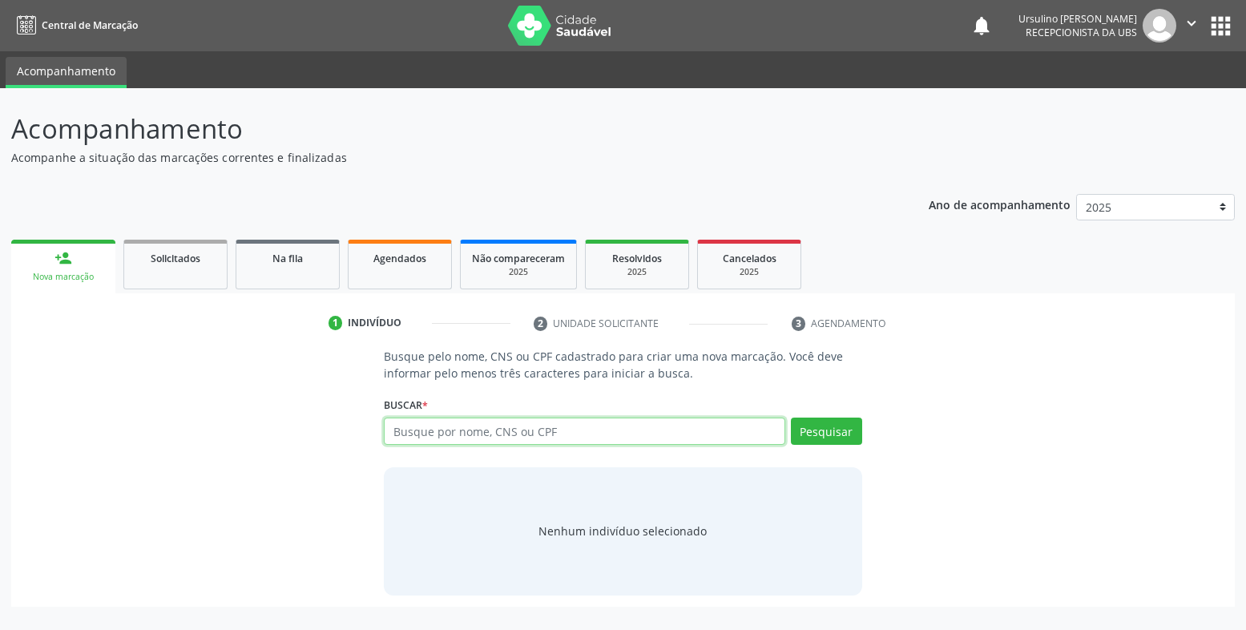
click at [419, 434] on input "text" at bounding box center [585, 431] width 402 height 27
type input "[PERSON_NAME]"
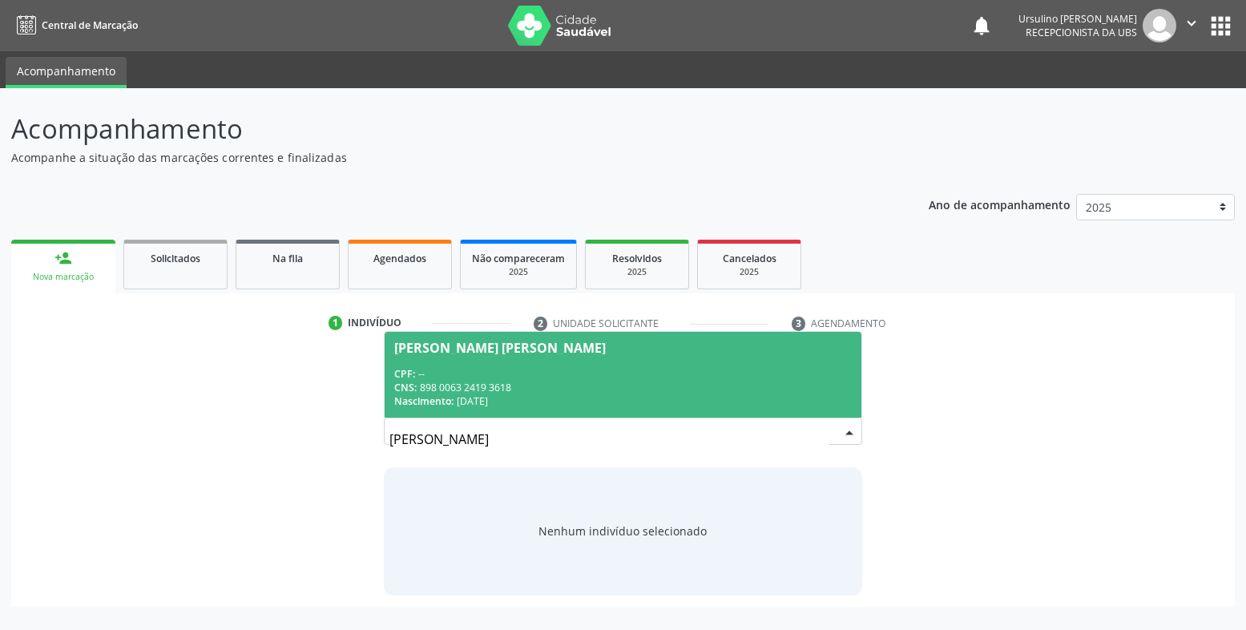
click at [490, 397] on div "Nascimento: [DATE]" at bounding box center [623, 401] width 458 height 14
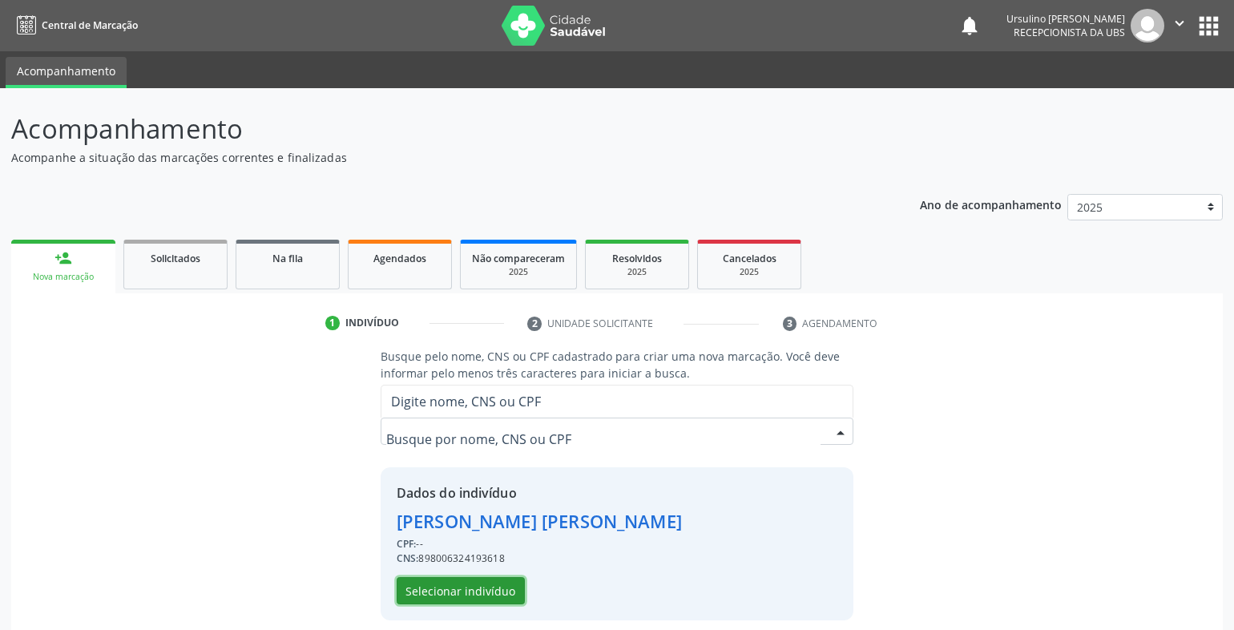
click at [491, 585] on button "Selecionar indivíduo" at bounding box center [461, 590] width 128 height 27
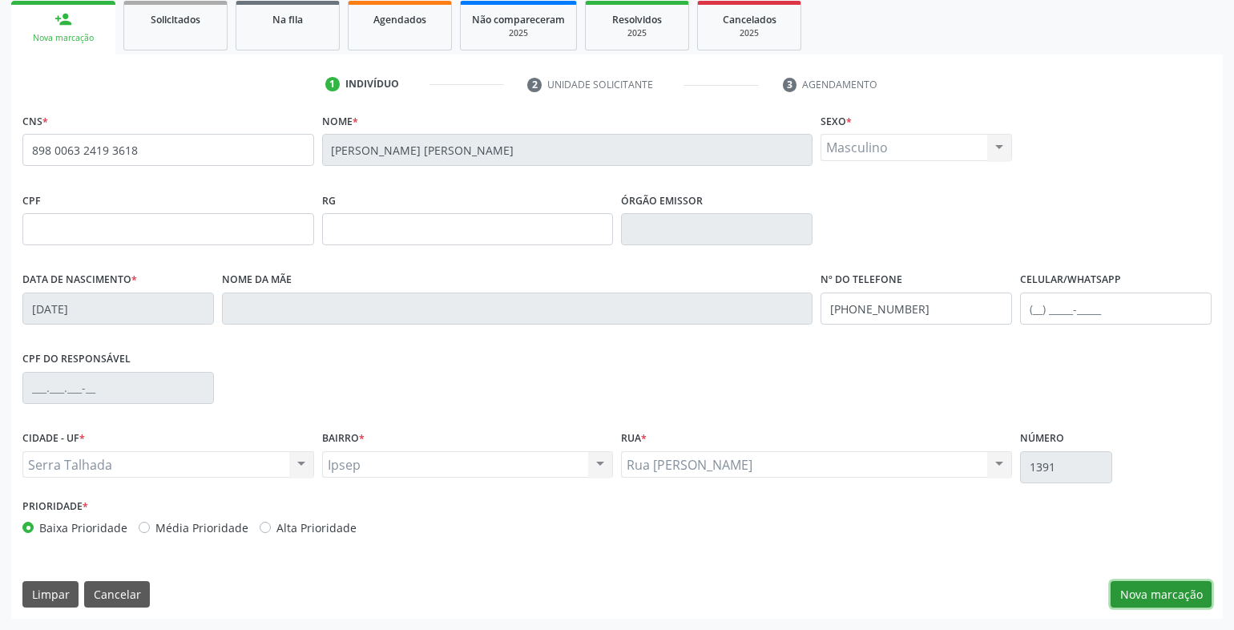
click at [1168, 594] on button "Nova marcação" at bounding box center [1161, 594] width 101 height 27
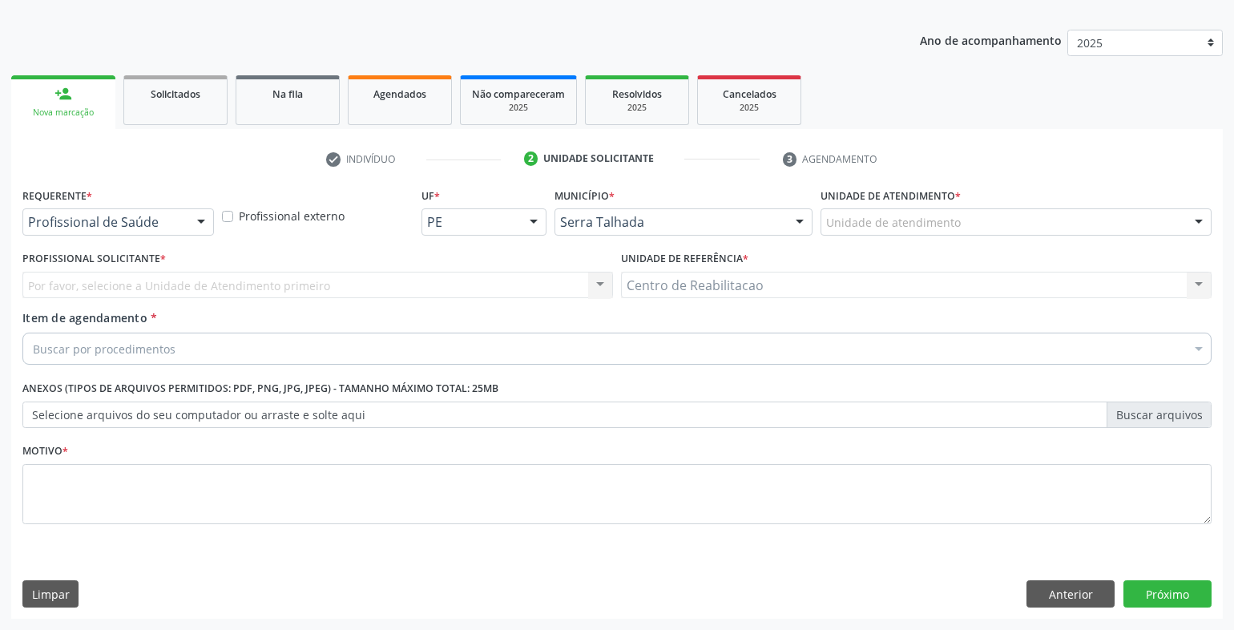
scroll to position [164, 0]
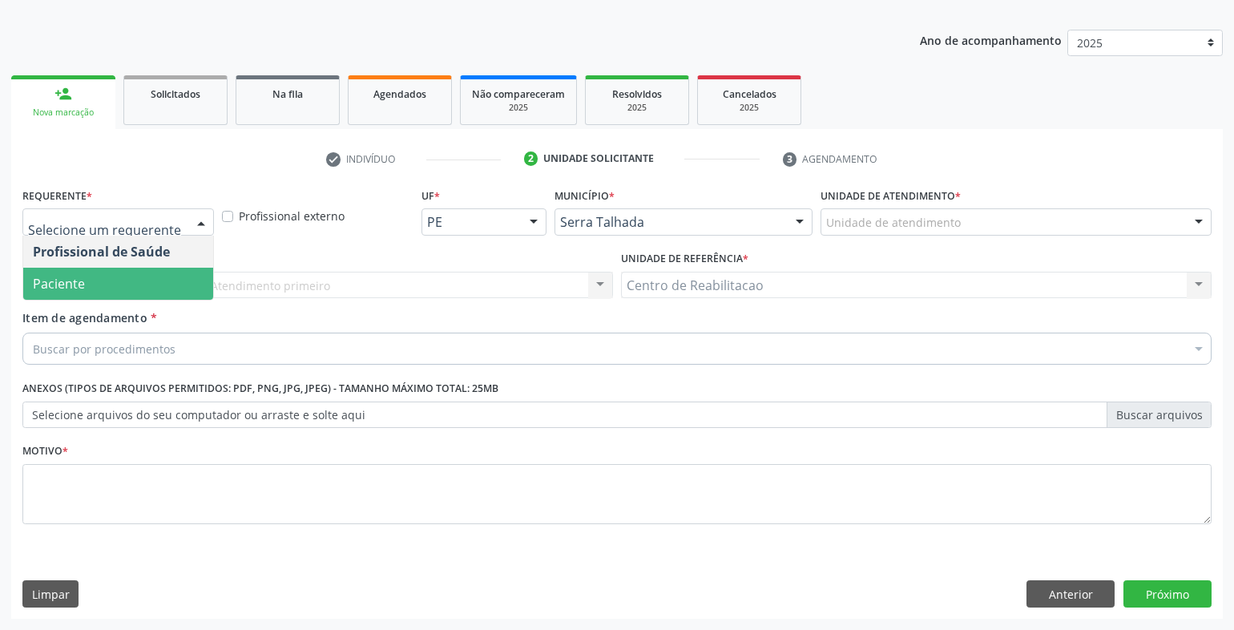
click at [119, 280] on span "Paciente" at bounding box center [118, 284] width 190 height 32
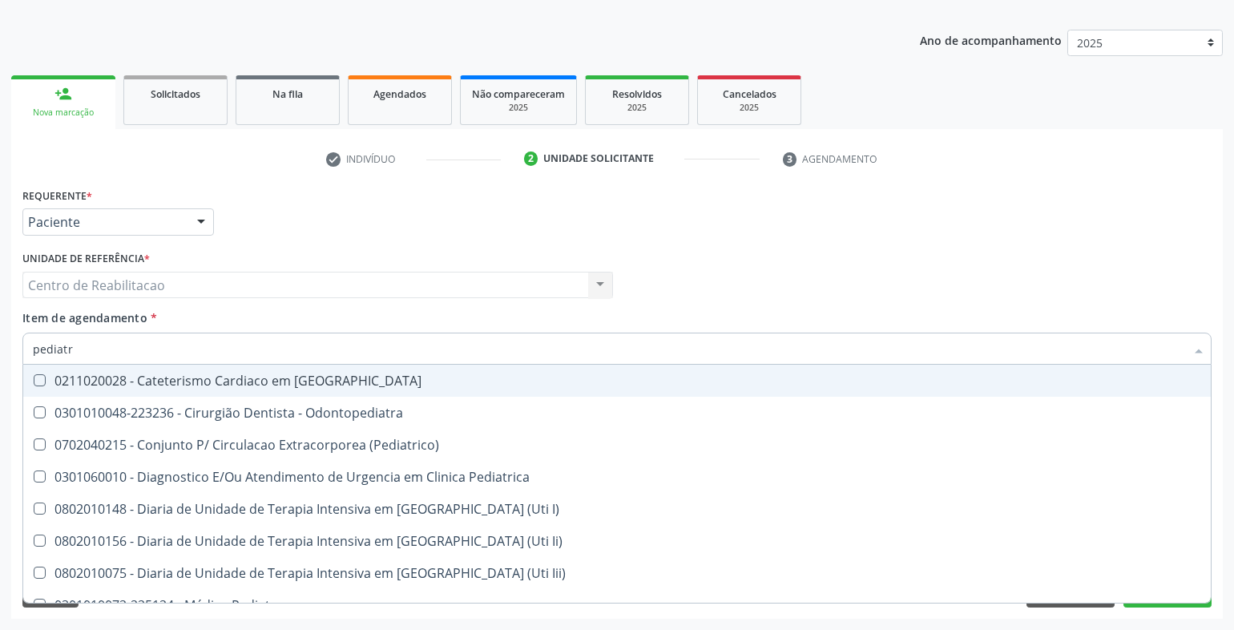
type input "pediatra"
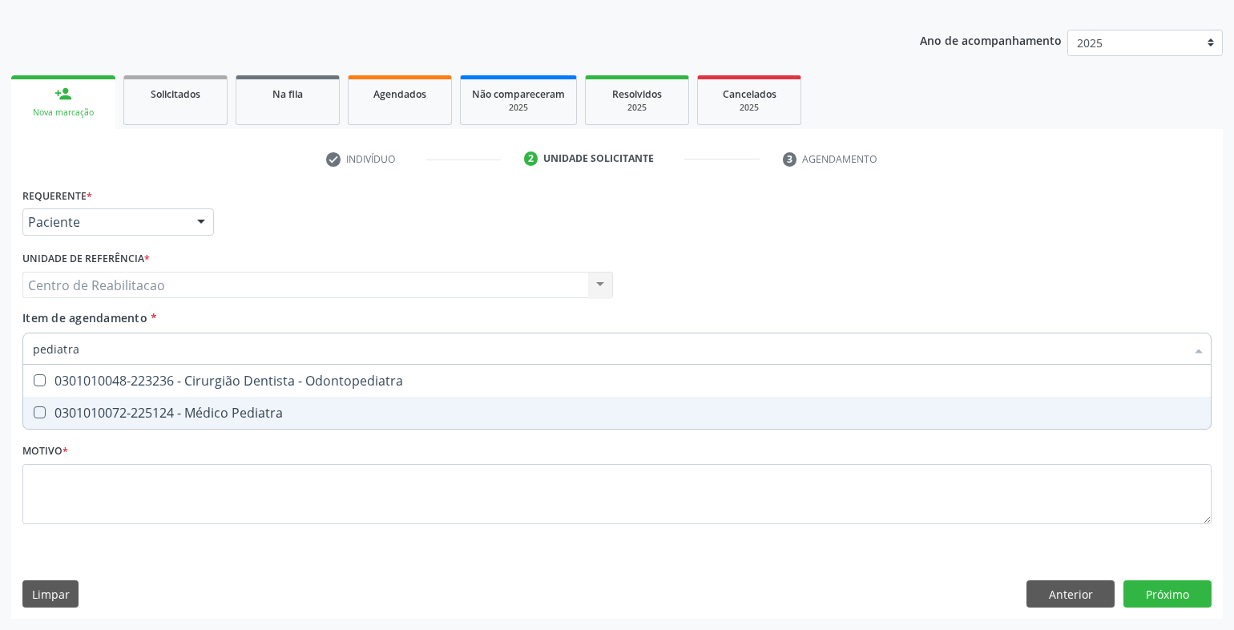
click at [273, 414] on div "0301010072-225124 - Médico Pediatra" at bounding box center [617, 412] width 1169 height 13
checkbox Pediatra "true"
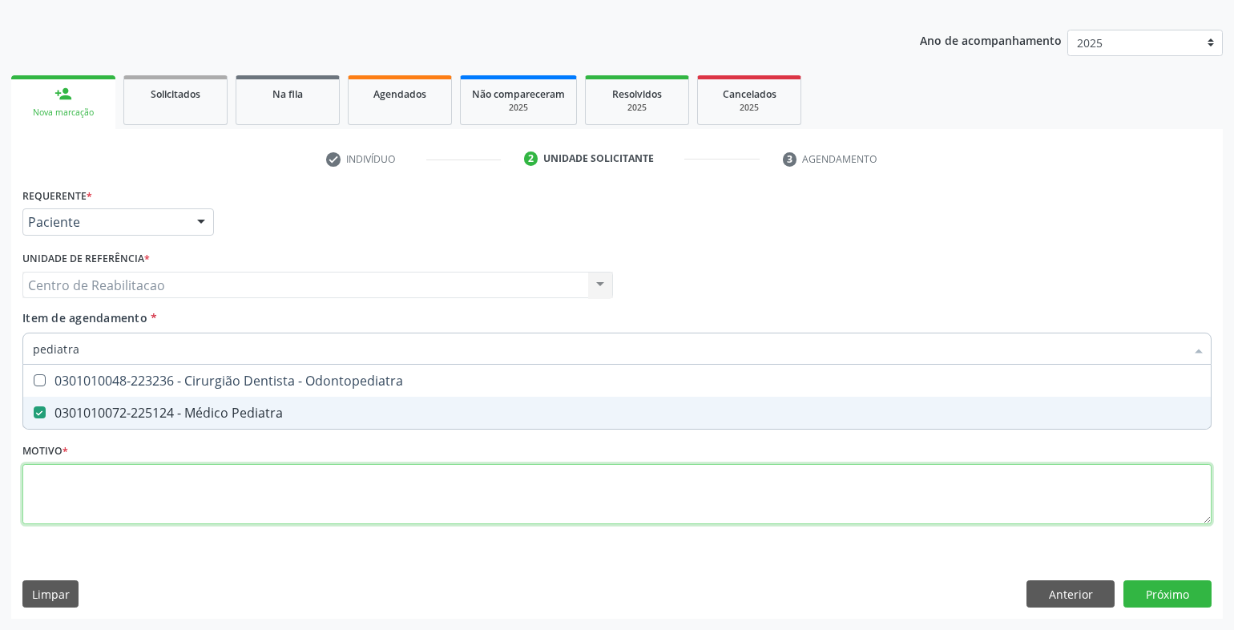
type textarea "."
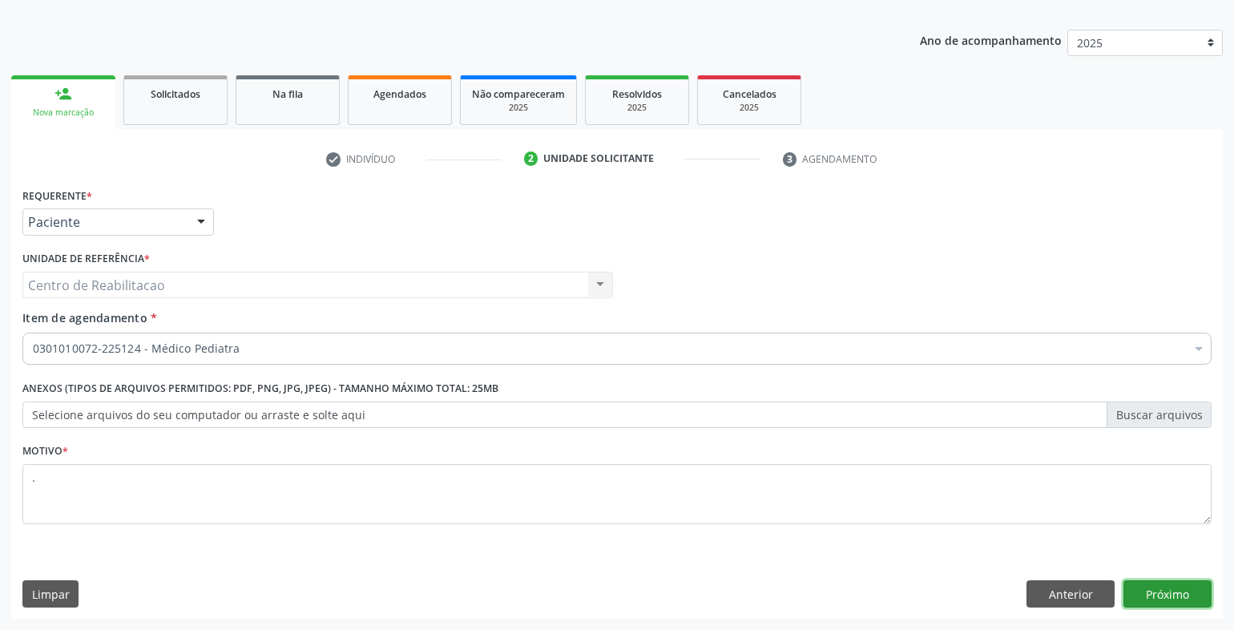
click button "Próximo" at bounding box center [1168, 593] width 88 height 27
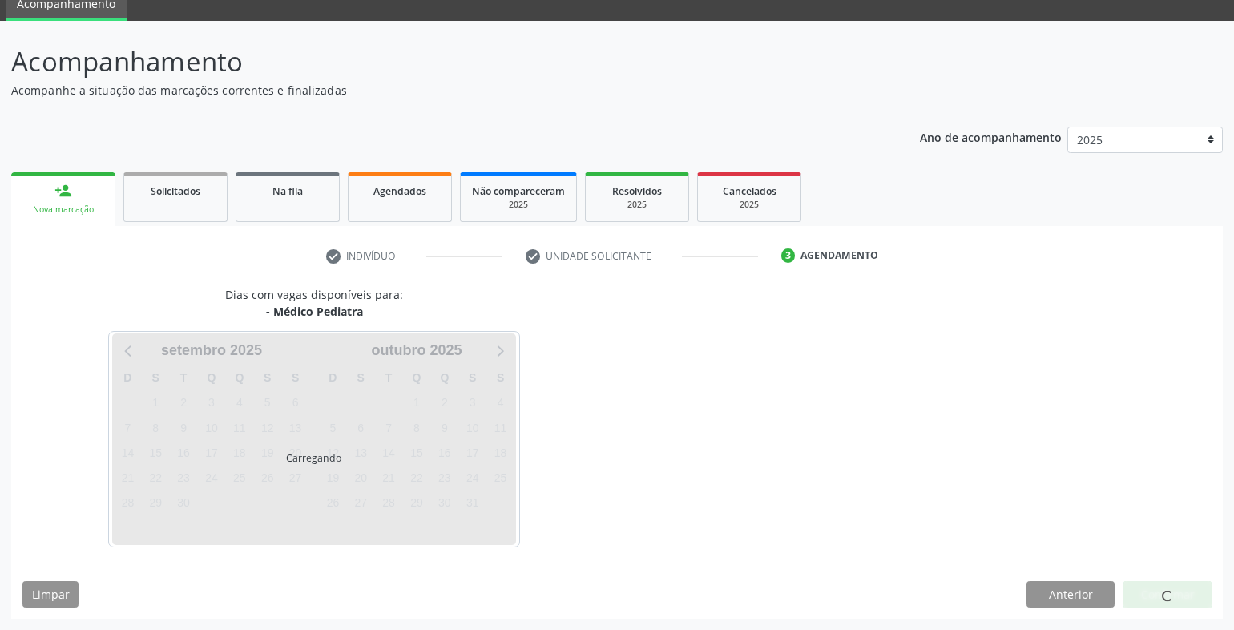
scroll to position [67, 0]
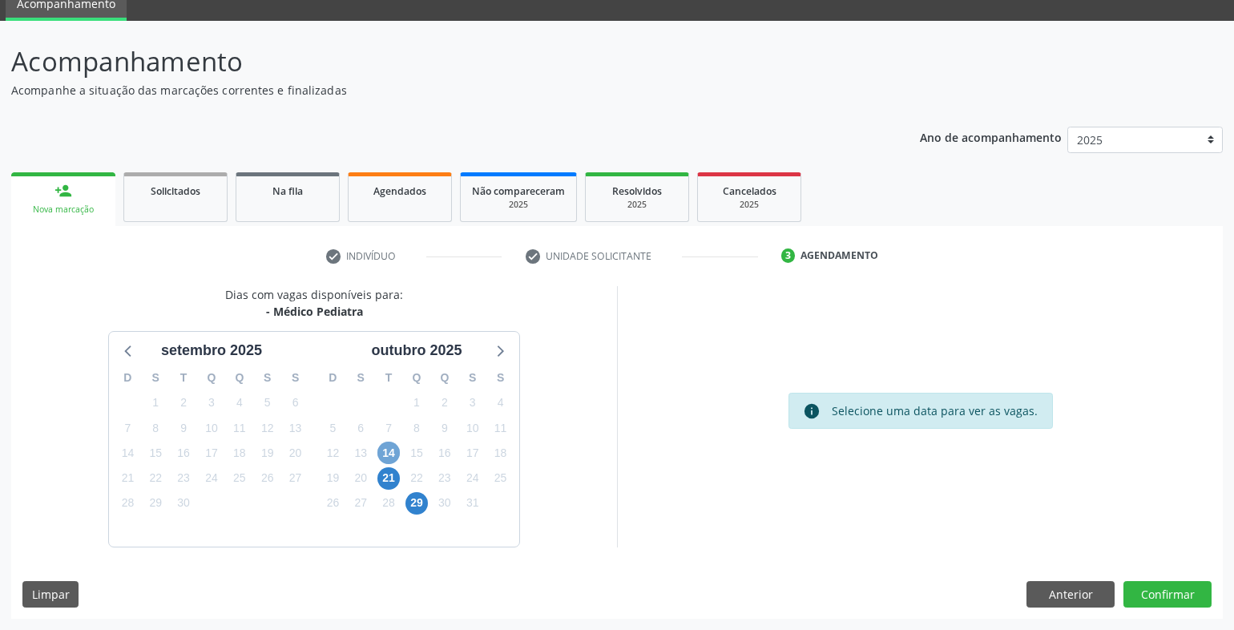
click at [389, 458] on span "14" at bounding box center [389, 453] width 22 height 22
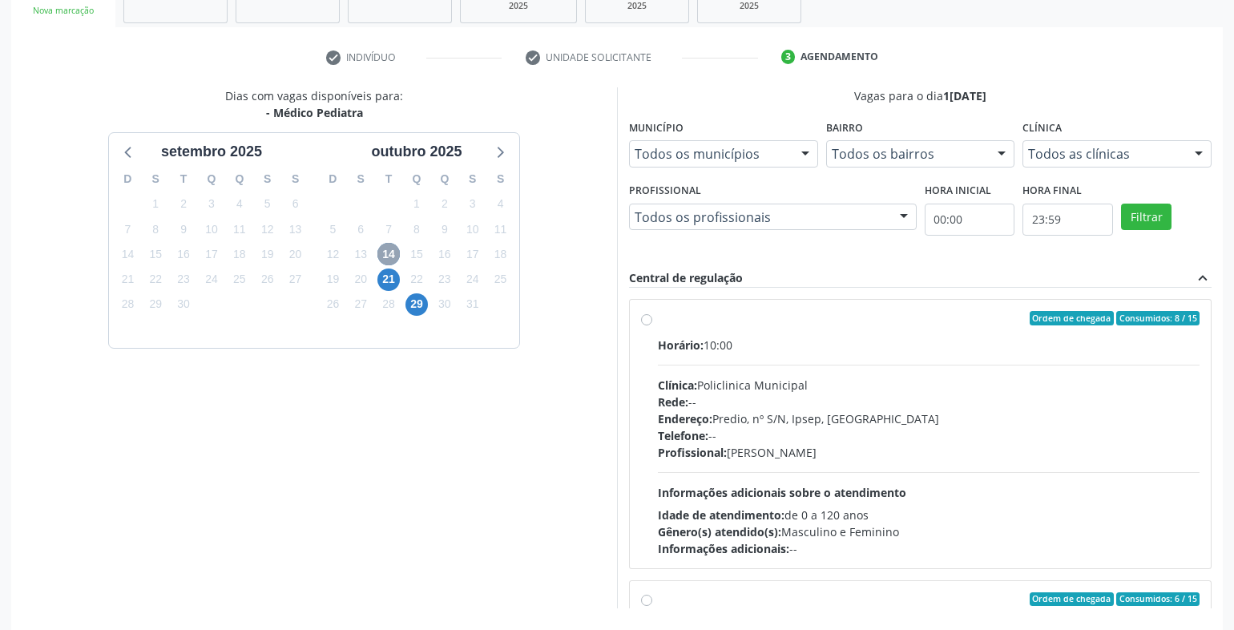
scroll to position [308, 0]
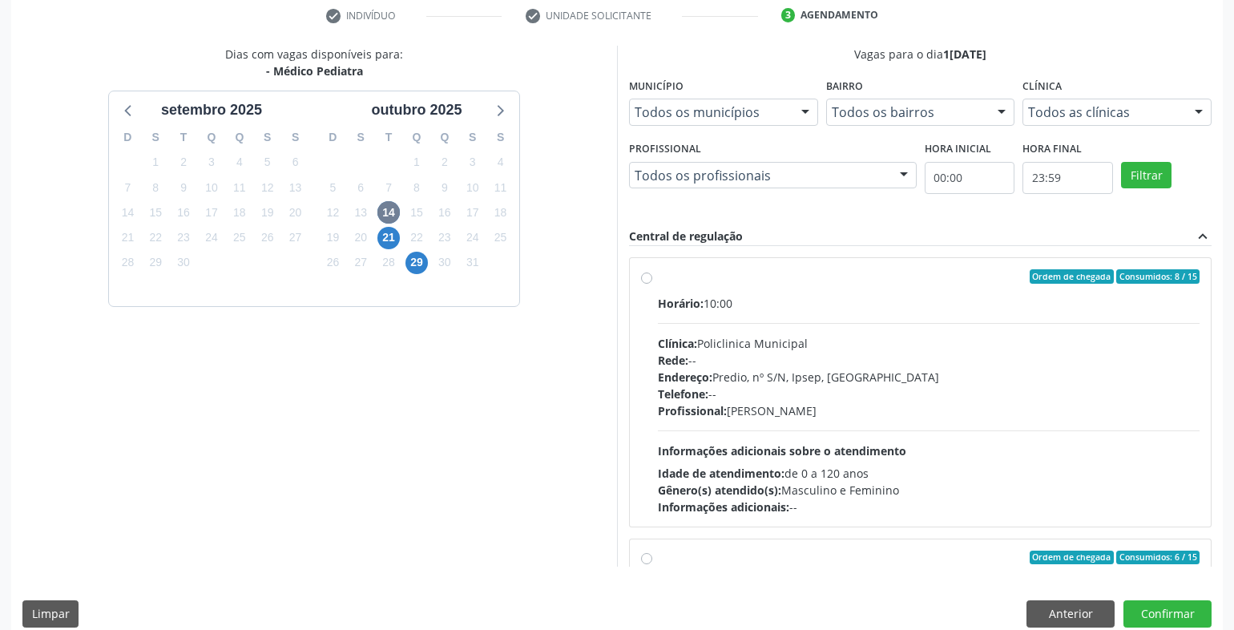
click at [713, 297] on div "Horário: 10:00" at bounding box center [929, 303] width 542 height 17
click at [652, 284] on input "Ordem de chegada Consumidos: 8 / 15 Horário: 10:00 Clínica: Policlinica Municip…" at bounding box center [646, 276] width 11 height 14
radio input "true"
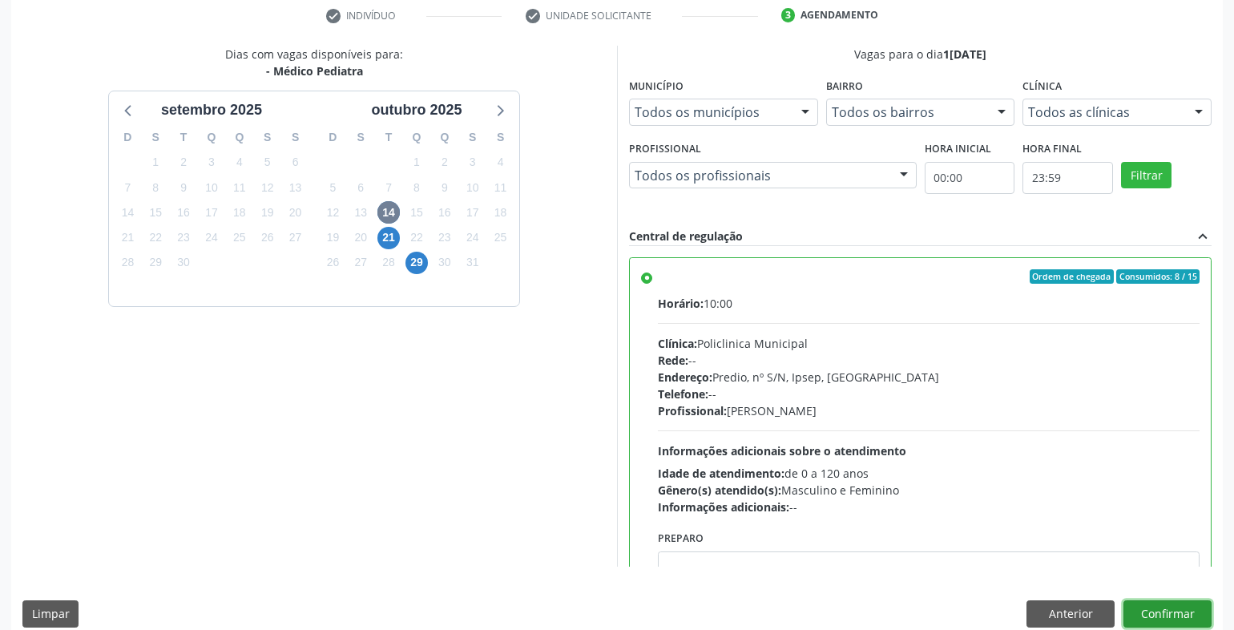
click at [1178, 606] on button "Confirmar" at bounding box center [1168, 613] width 88 height 27
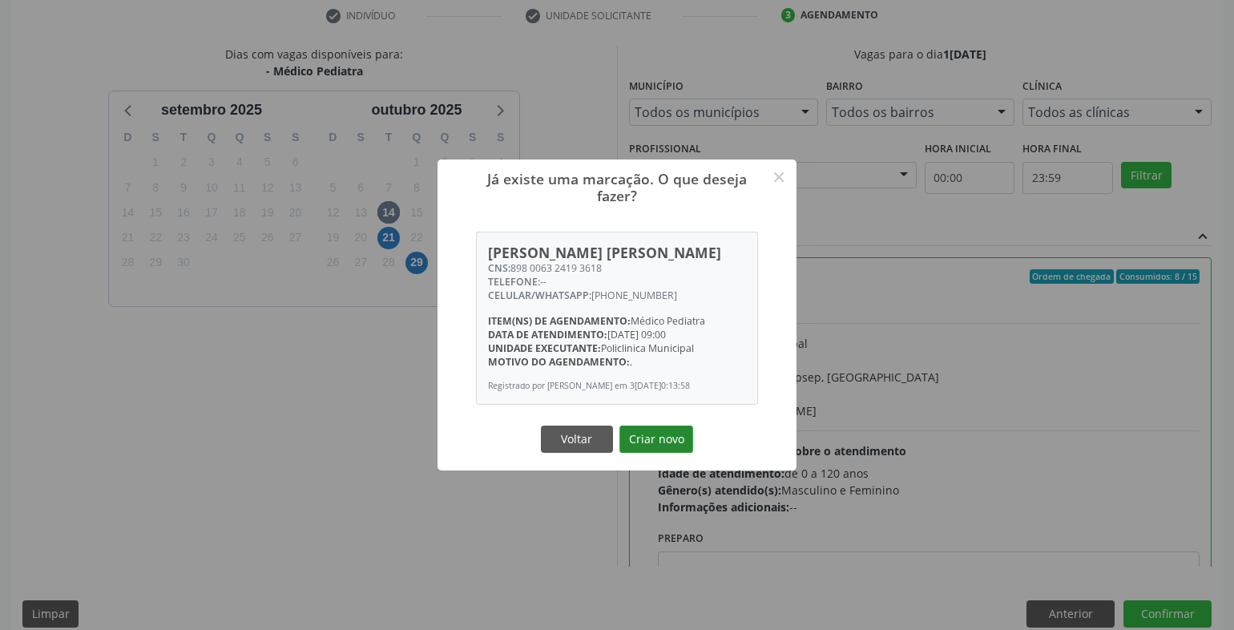
click at [642, 446] on button "Criar novo" at bounding box center [657, 439] width 74 height 27
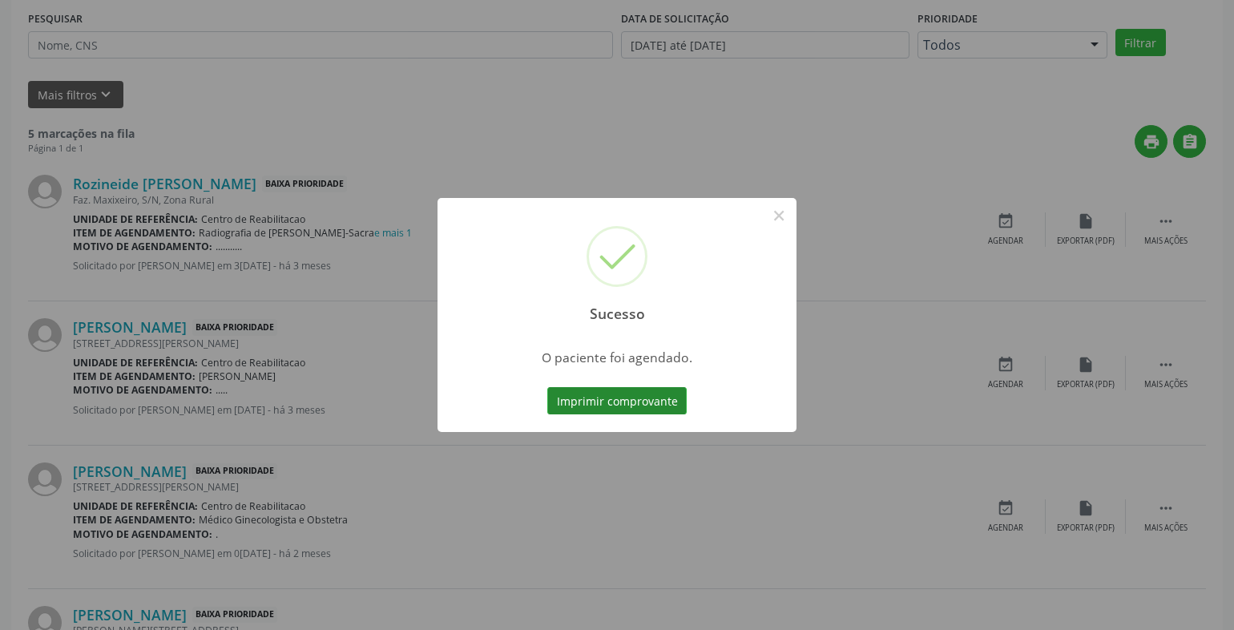
scroll to position [0, 0]
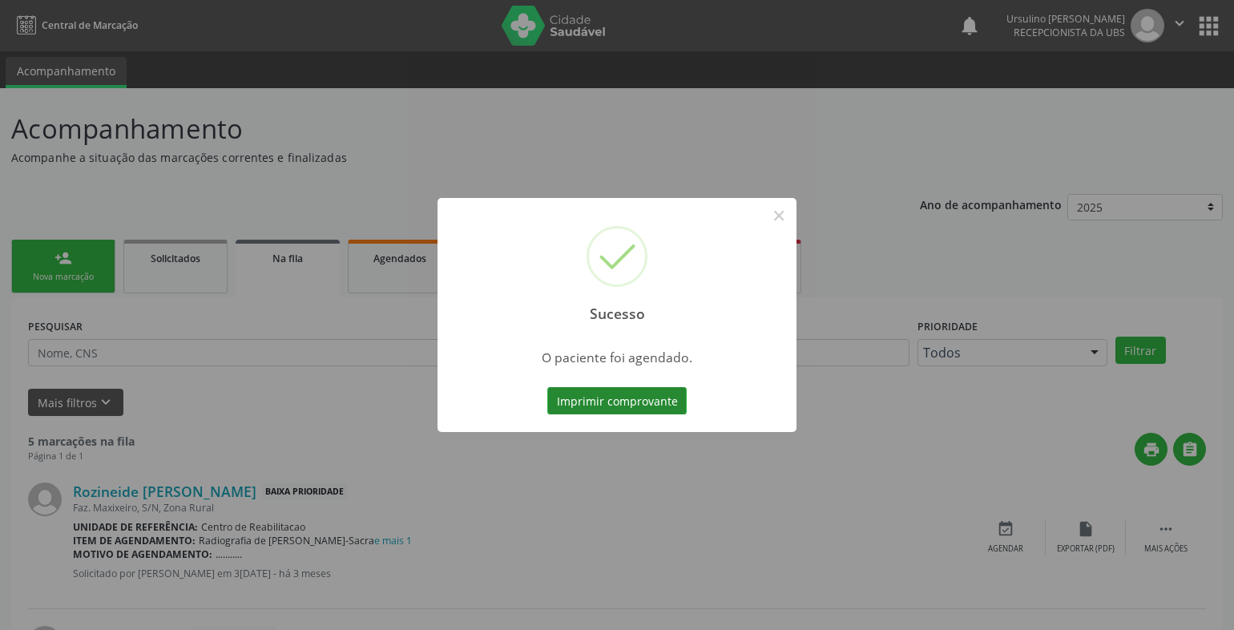
click at [600, 397] on button "Imprimir comprovante" at bounding box center [616, 400] width 139 height 27
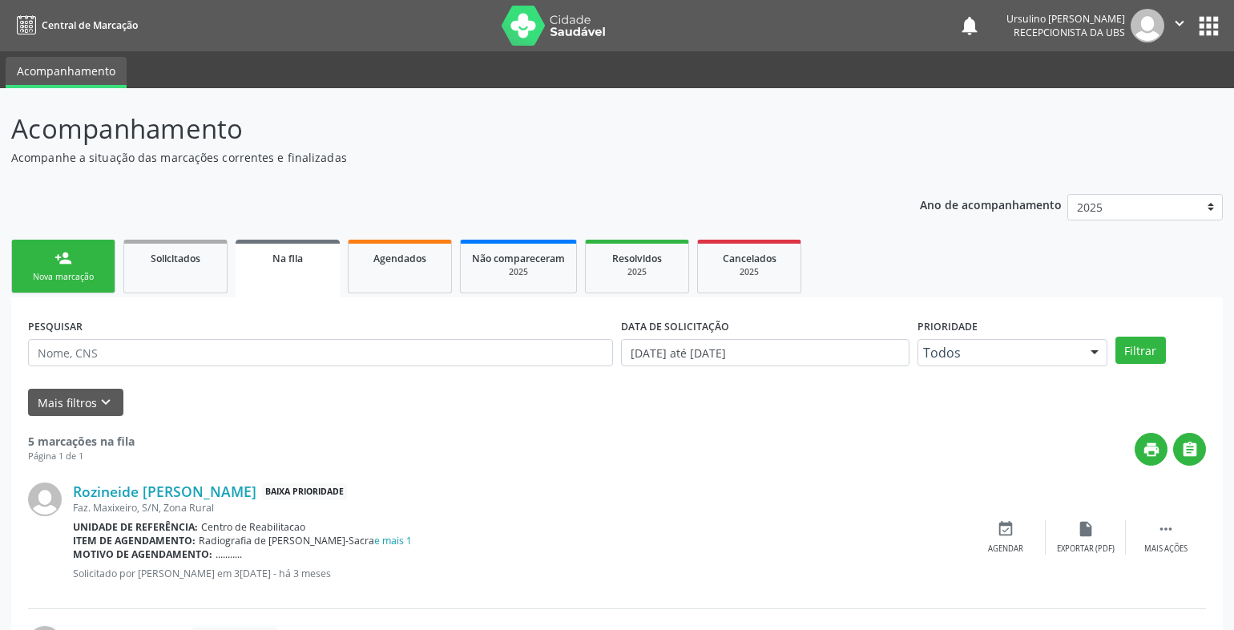
click at [72, 267] on link "person_add Nova marcação" at bounding box center [63, 267] width 104 height 54
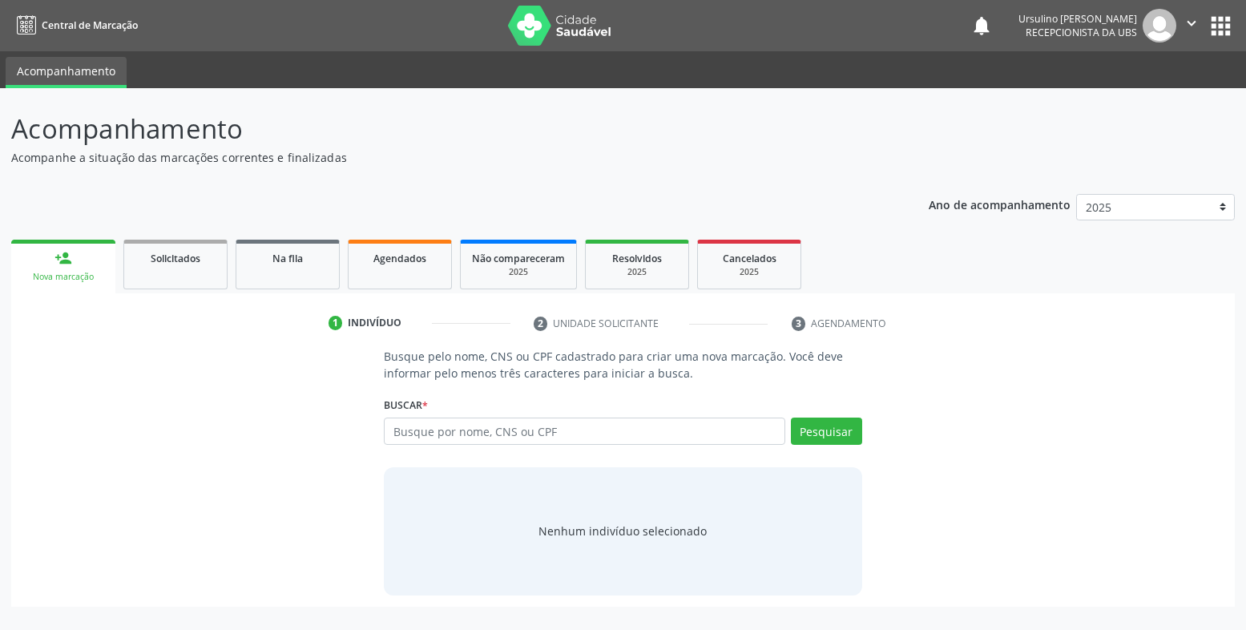
click at [476, 448] on div "Busque por nome, CNS ou CPF Nenhum resultado encontrado para: " " Digite nome, …" at bounding box center [623, 437] width 479 height 38
click at [482, 438] on input "text" at bounding box center [585, 431] width 402 height 27
type input "cleidiane angelo"
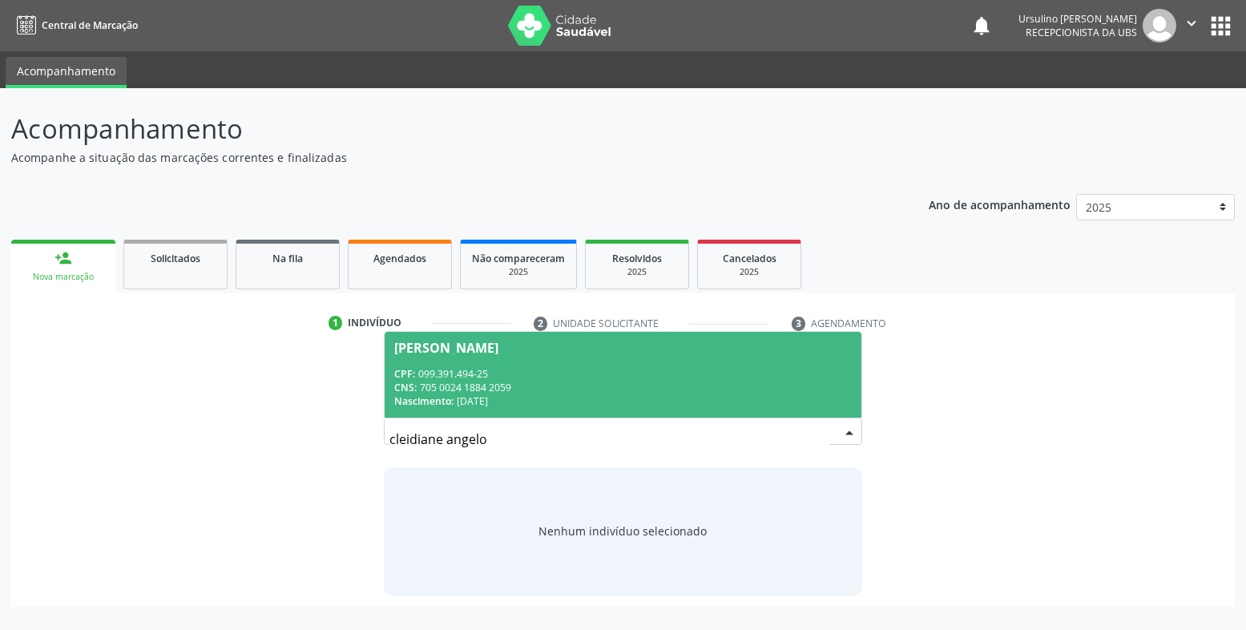
click at [549, 386] on div "CNS: 705 0024 1884 2059" at bounding box center [623, 388] width 458 height 14
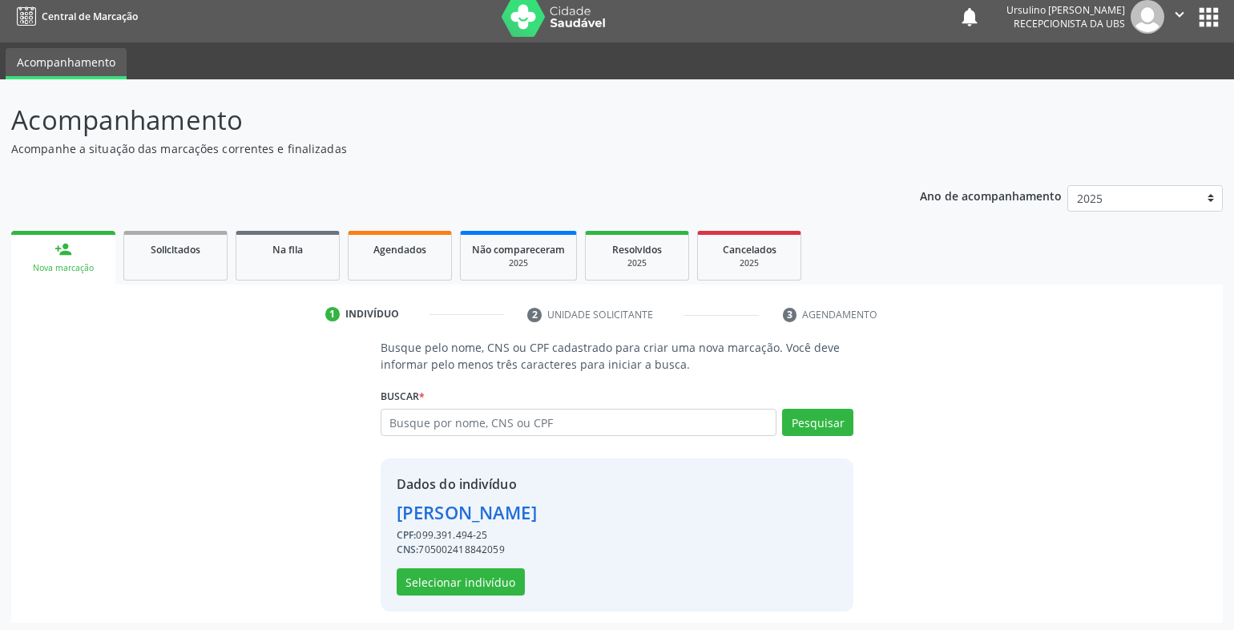
scroll to position [13, 0]
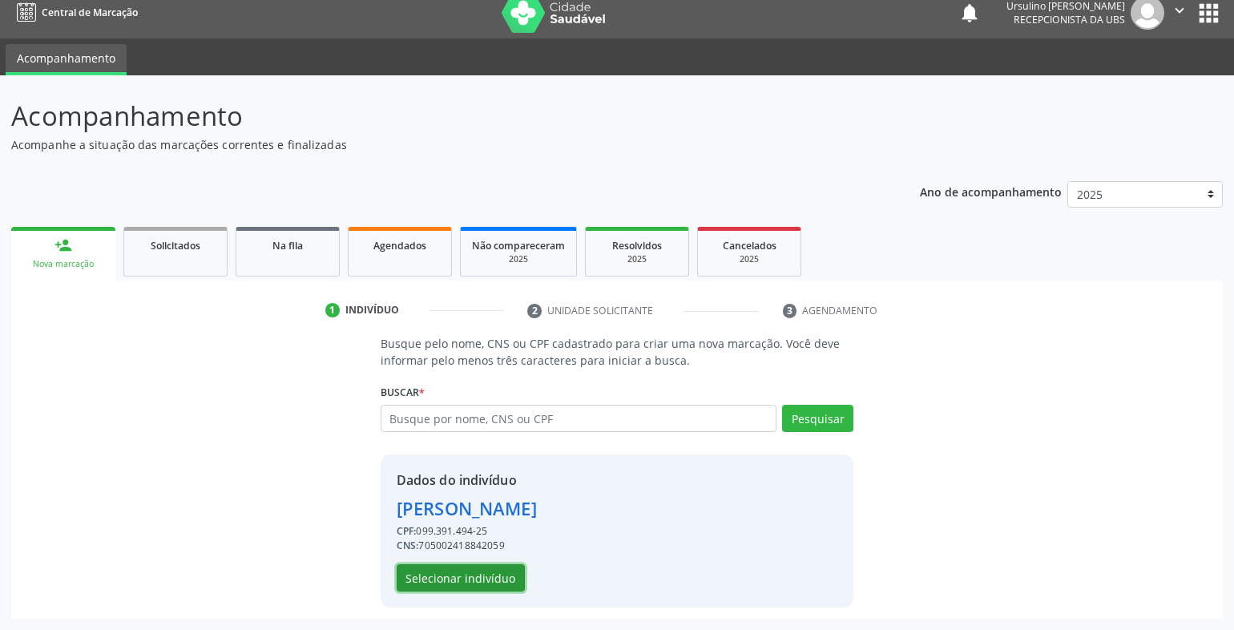
click at [503, 574] on button "Selecionar indivíduo" at bounding box center [461, 577] width 128 height 27
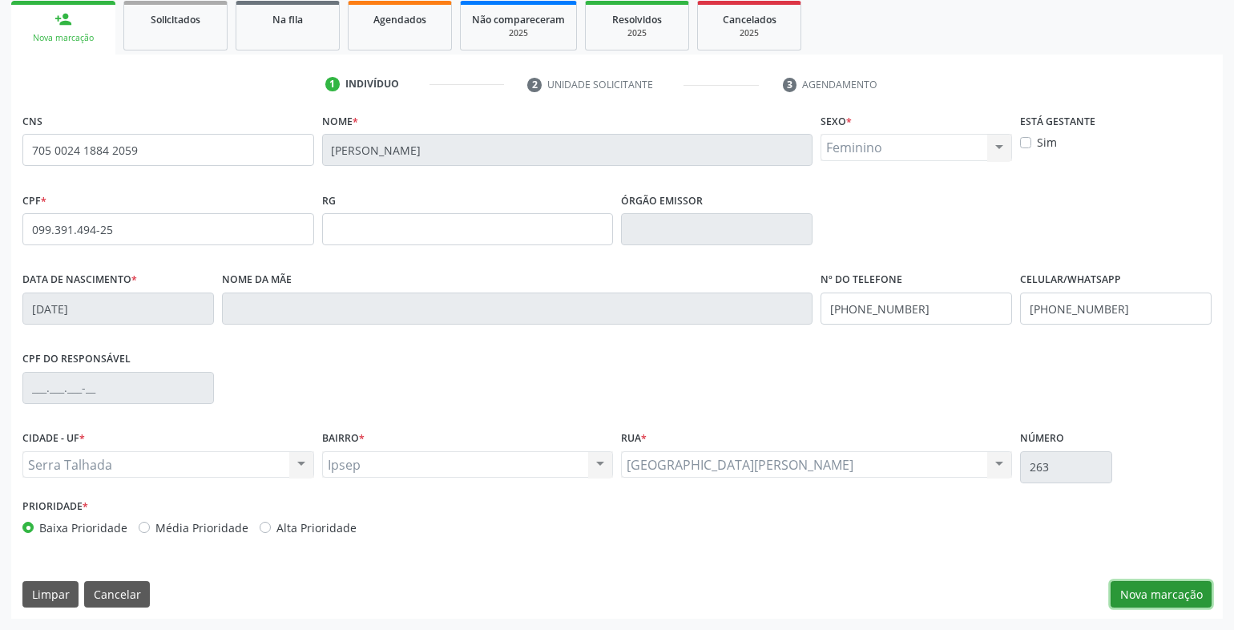
click at [1153, 591] on button "Nova marcação" at bounding box center [1161, 594] width 101 height 27
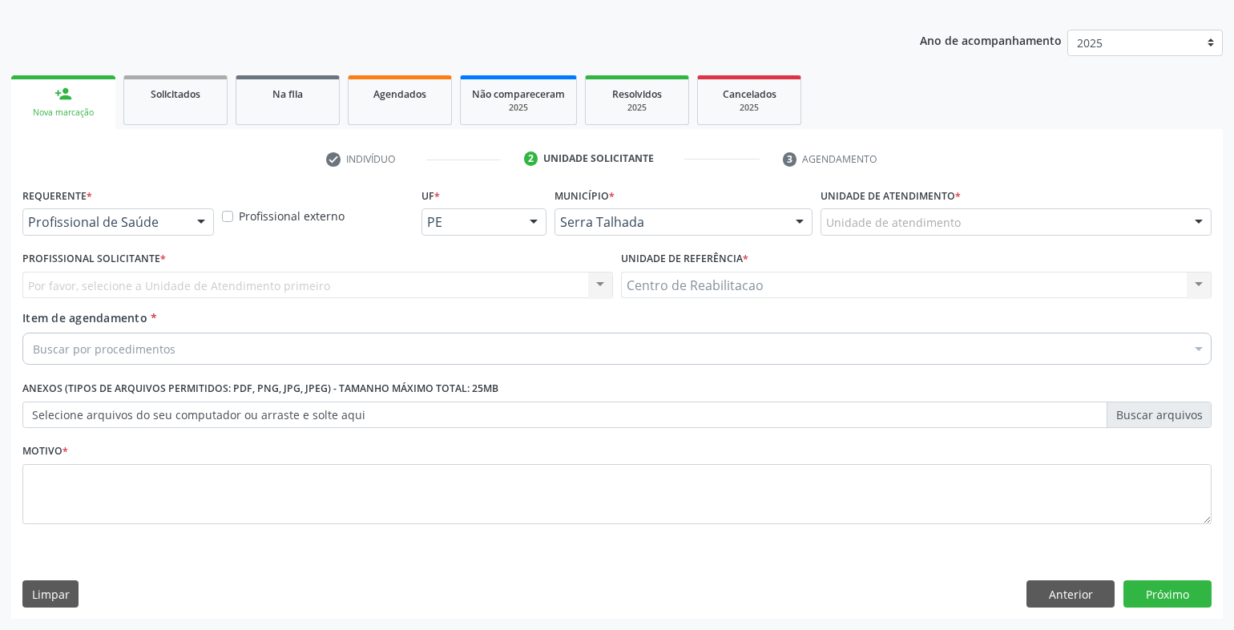
scroll to position [164, 0]
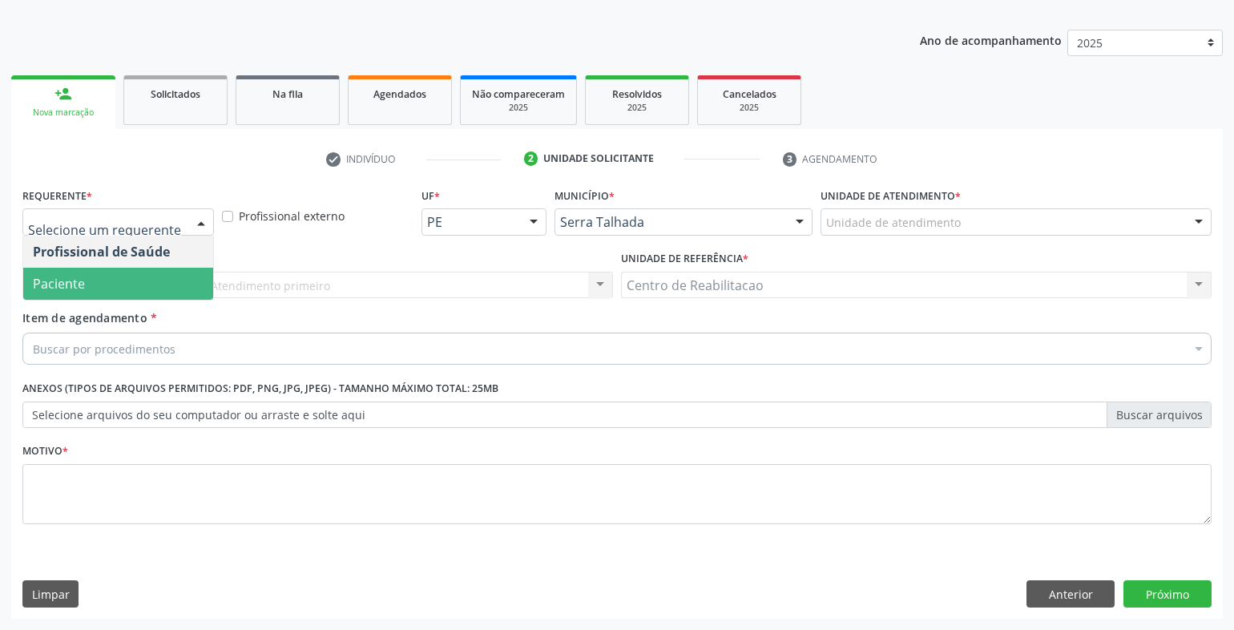
drag, startPoint x: 115, startPoint y: 282, endPoint x: 129, endPoint y: 305, distance: 26.3
click at [115, 283] on span "Paciente" at bounding box center [118, 284] width 190 height 32
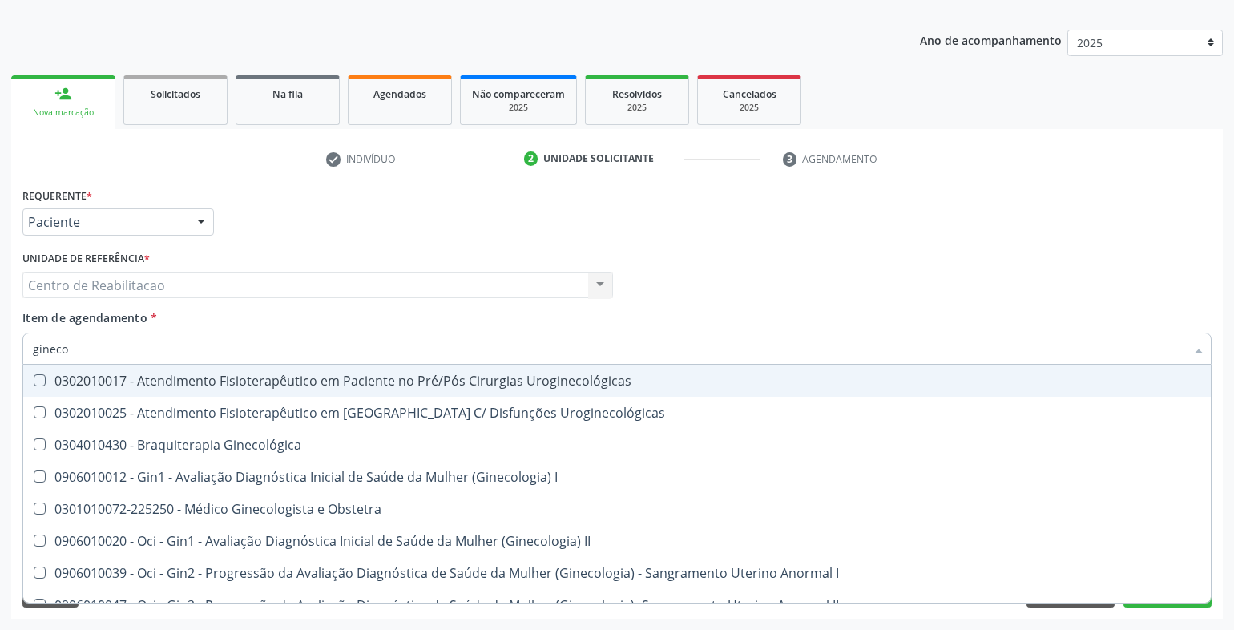
type input "ginecol"
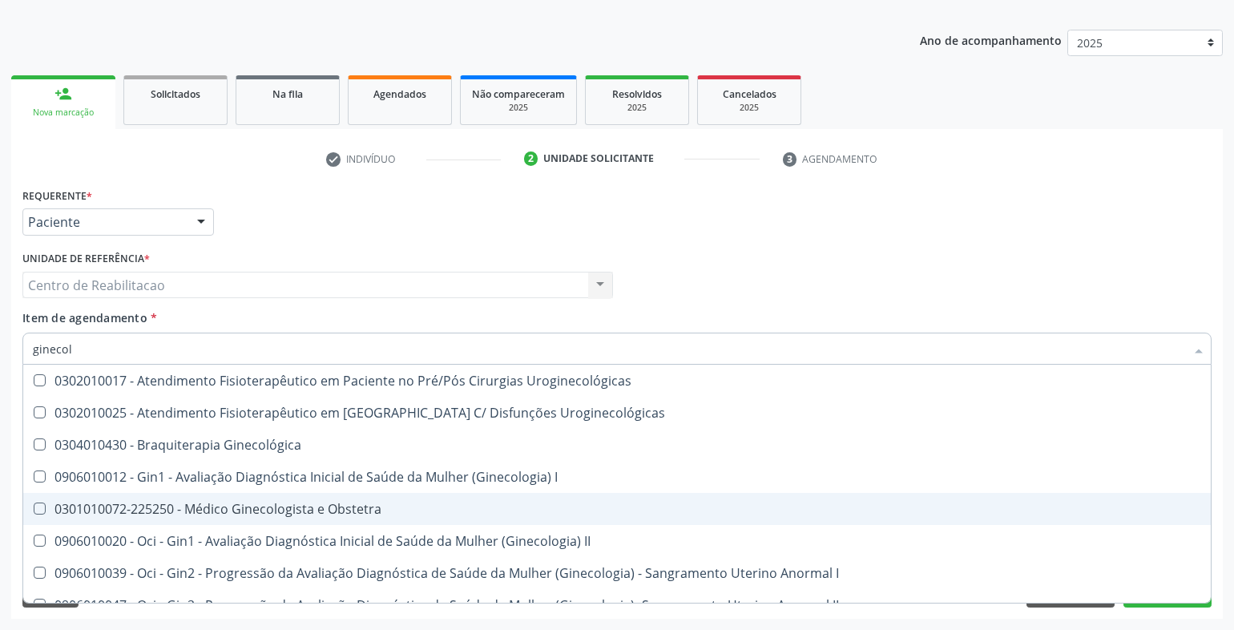
click at [360, 508] on div "0301010072-225250 - Médico Ginecologista e Obstetra" at bounding box center [617, 509] width 1169 height 13
checkbox Obstetra "true"
checkbox Uroginecológicas "true"
checkbox Obstetra "false"
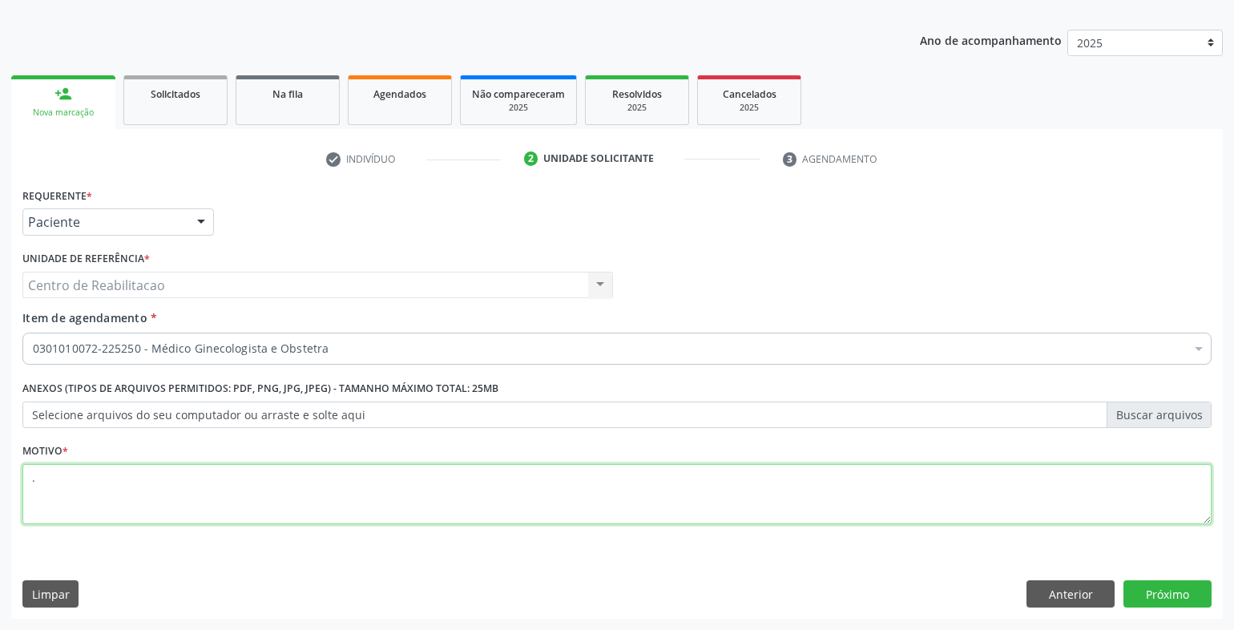
type textarea "."
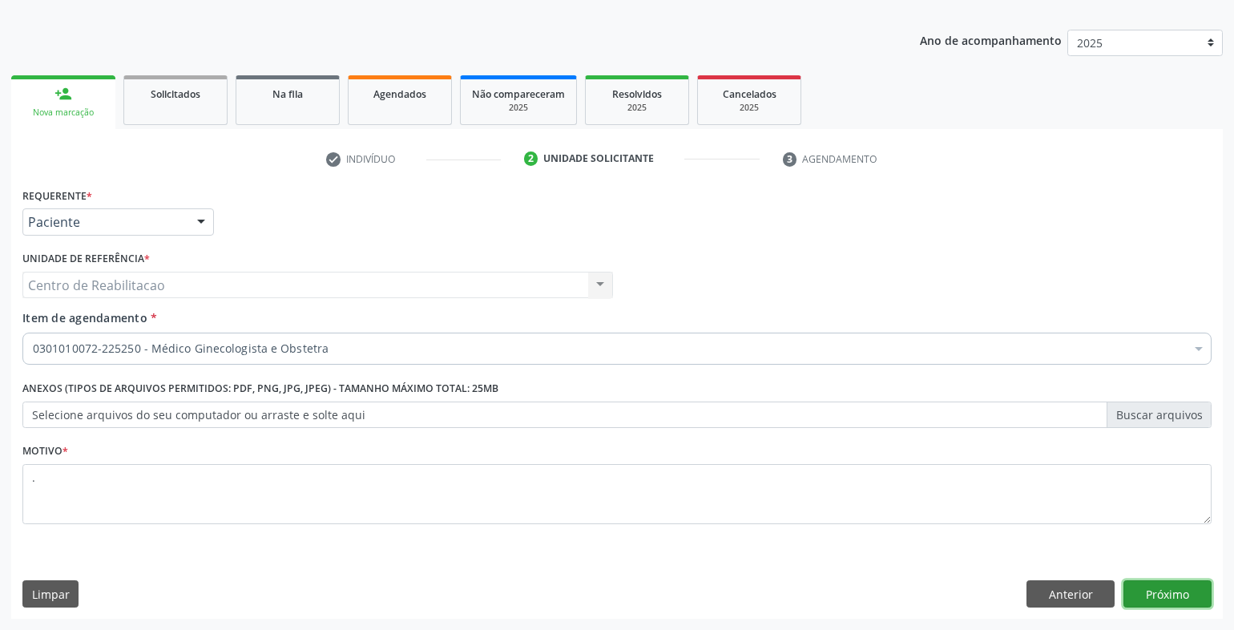
click button "Próximo" at bounding box center [1168, 593] width 88 height 27
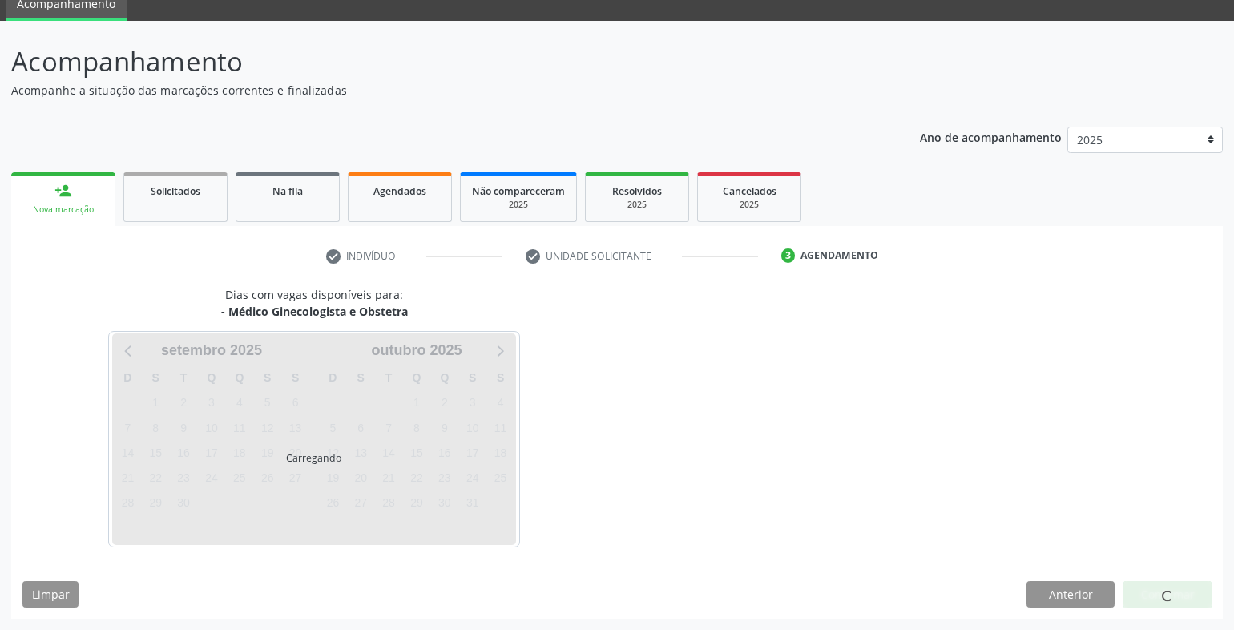
scroll to position [115, 0]
